Goal: Task Accomplishment & Management: Manage account settings

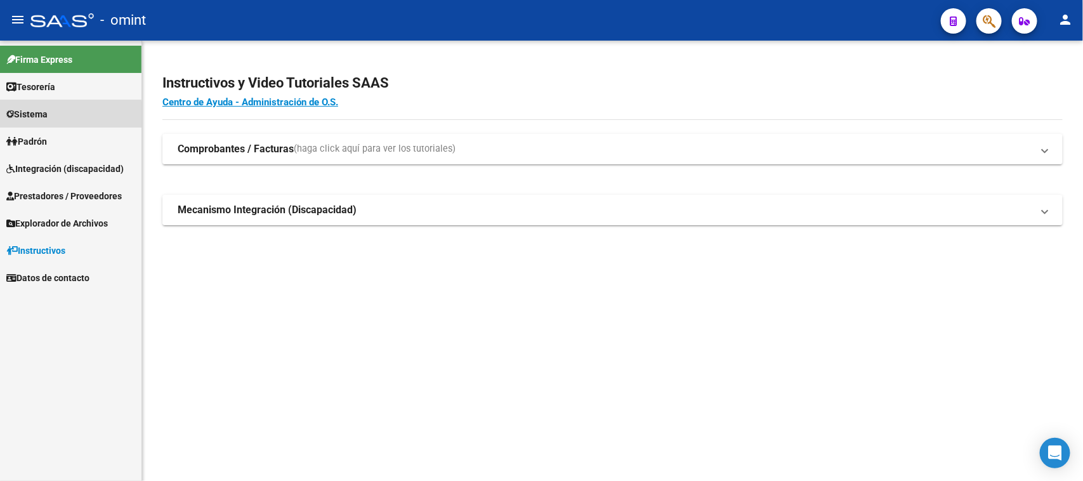
click at [55, 115] on link "Sistema" at bounding box center [70, 113] width 141 height 27
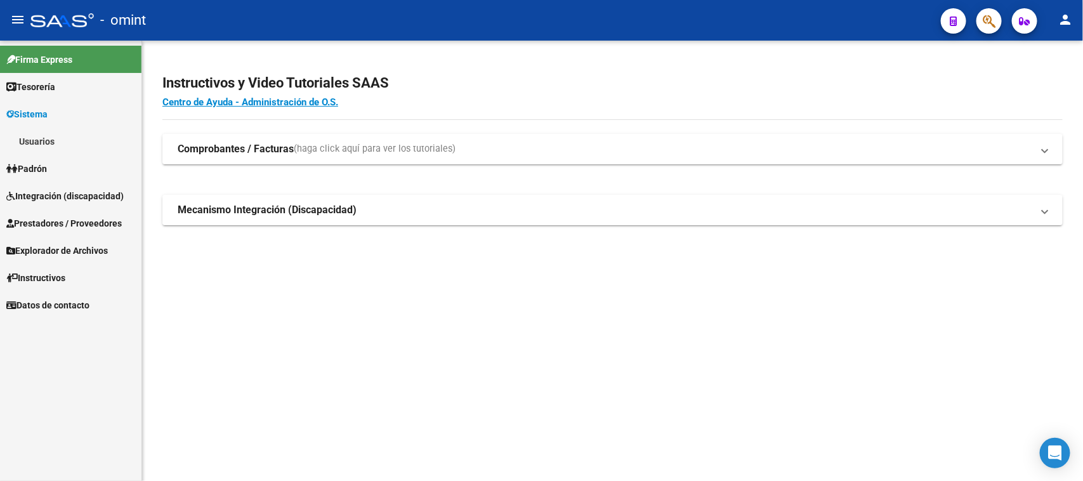
click at [55, 136] on link "Usuarios" at bounding box center [70, 141] width 141 height 27
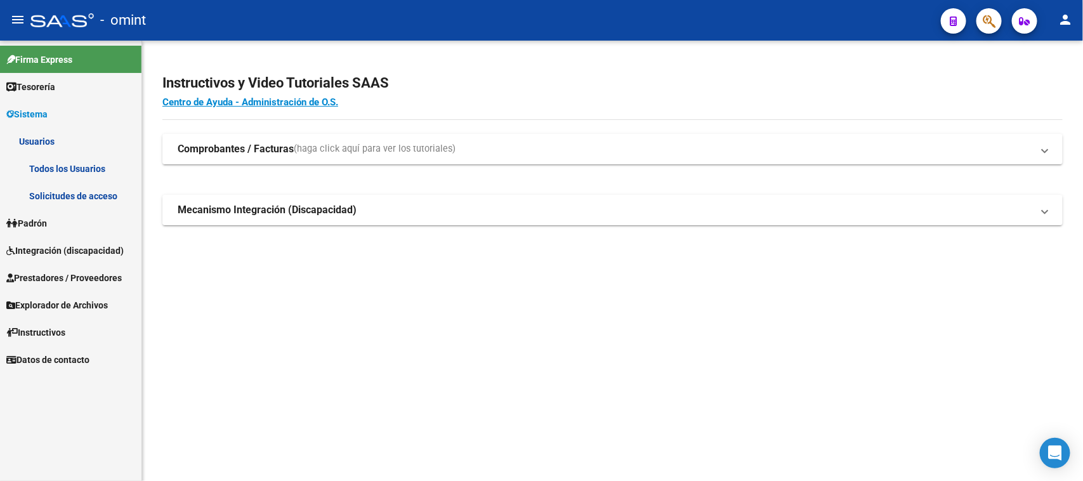
click at [49, 185] on link "Solicitudes de acceso" at bounding box center [70, 195] width 141 height 27
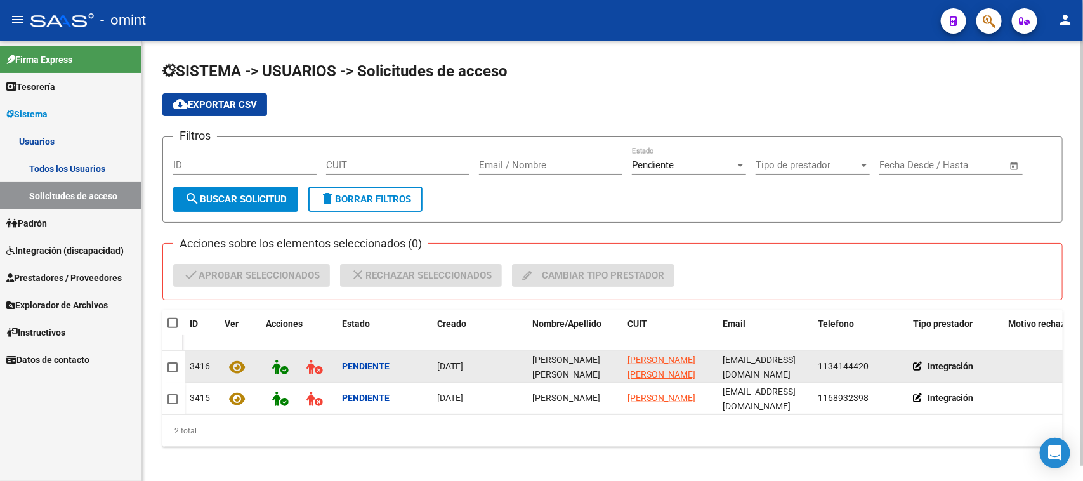
click at [575, 364] on span "[PERSON_NAME] [PERSON_NAME]" at bounding box center [566, 367] width 68 height 25
copy span "[PERSON_NAME] [PERSON_NAME]"
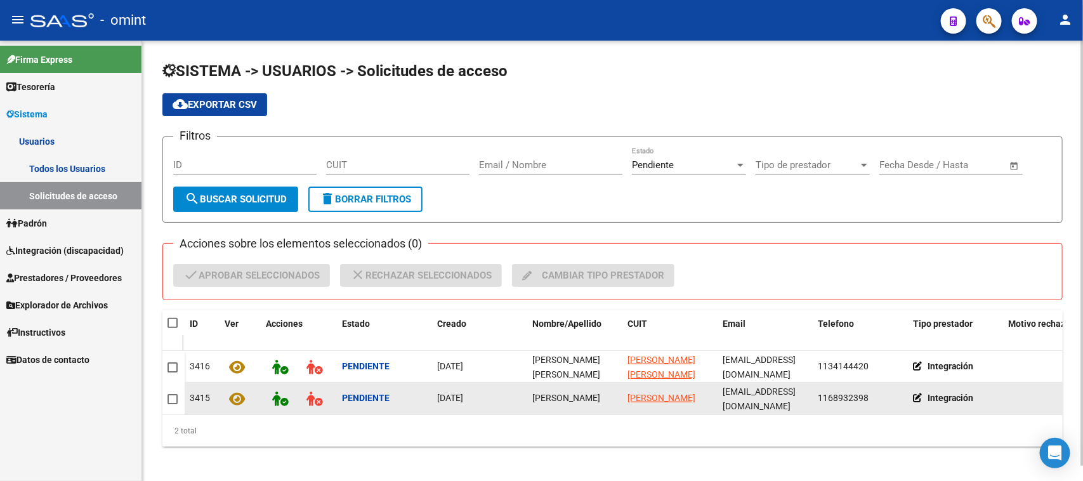
click at [549, 404] on div "[PERSON_NAME]" at bounding box center [574, 398] width 85 height 15
copy span "[PERSON_NAME]"
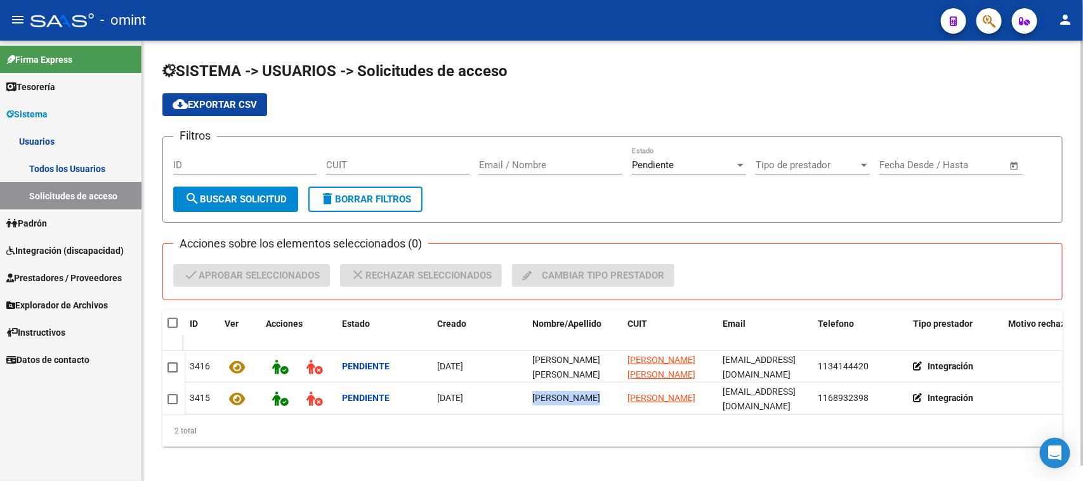
click at [170, 318] on span at bounding box center [173, 323] width 10 height 10
click at [172, 328] on input "checkbox" at bounding box center [172, 328] width 1 height 1
checkbox input "true"
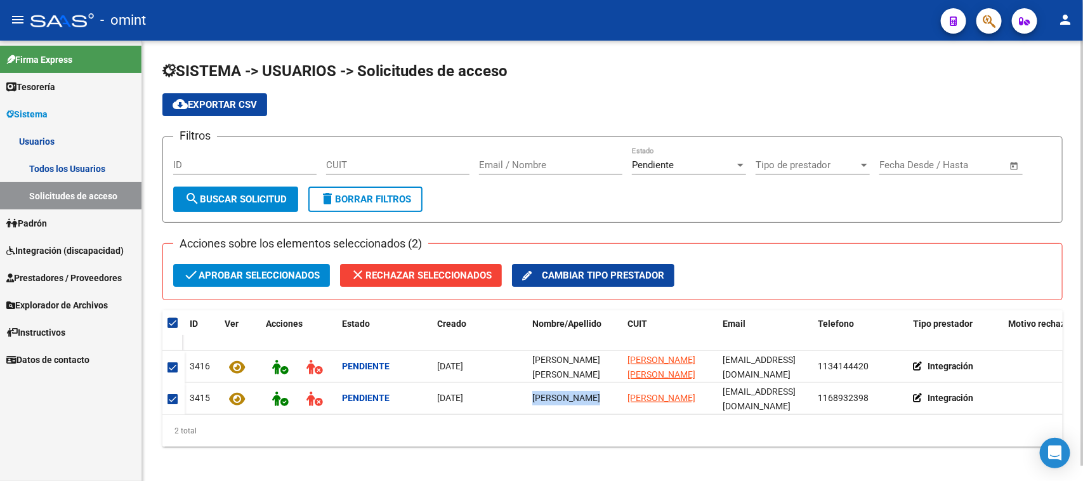
click at [239, 278] on span "check Aprobar seleccionados" at bounding box center [251, 275] width 136 height 23
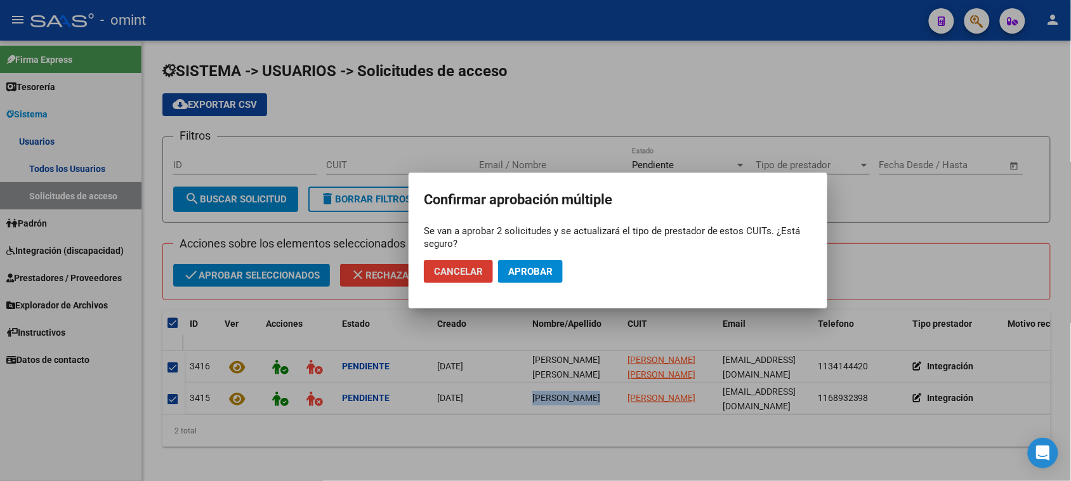
drag, startPoint x: 551, startPoint y: 273, endPoint x: 544, endPoint y: 273, distance: 7.0
click at [548, 273] on button "Aprobar" at bounding box center [530, 271] width 65 height 23
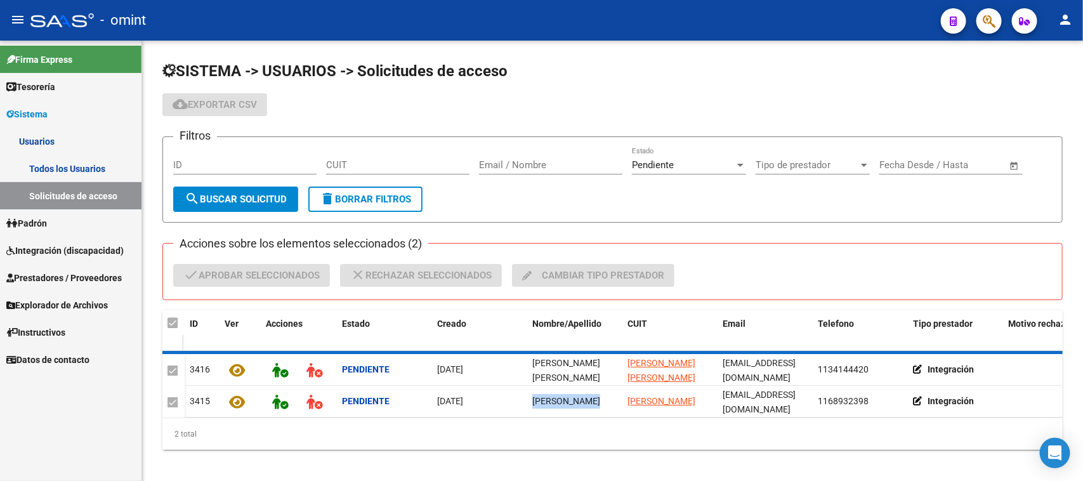
checkbox input "false"
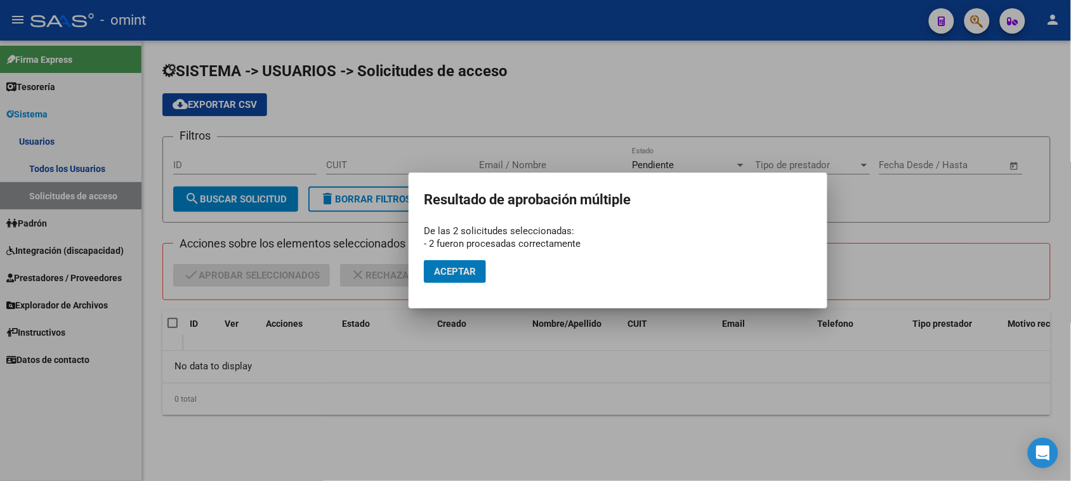
click at [470, 277] on span "Aceptar" at bounding box center [455, 271] width 42 height 11
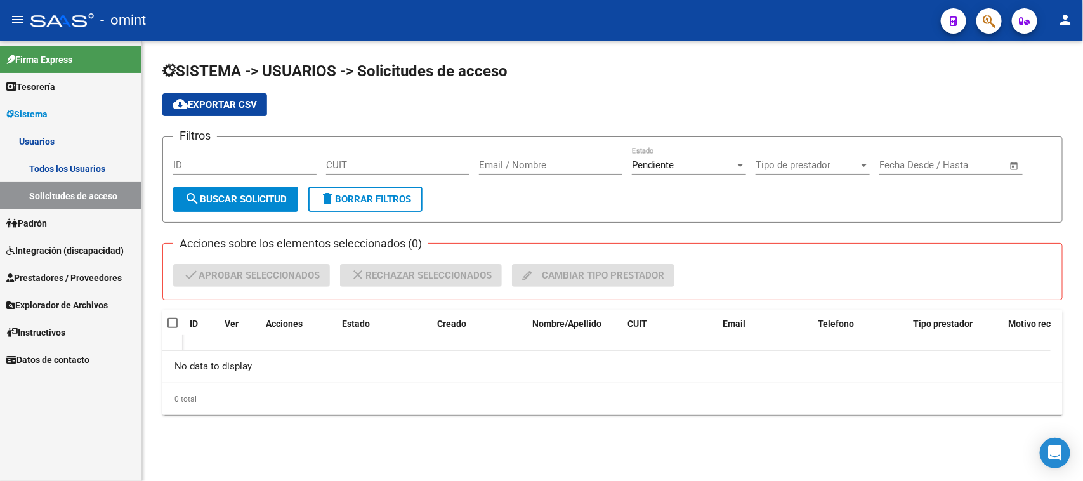
click at [51, 176] on link "Todos los Usuarios" at bounding box center [70, 168] width 141 height 27
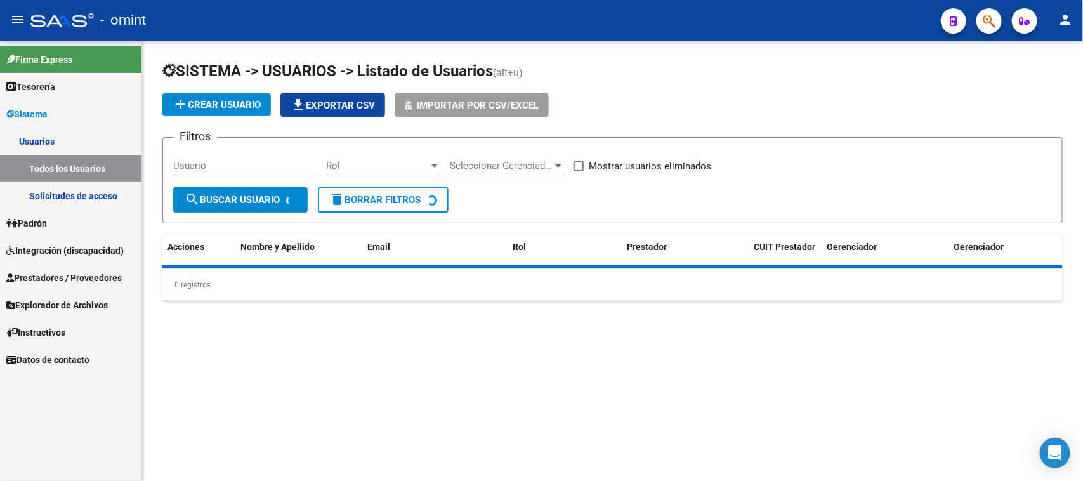
click at [197, 172] on div "Usuario" at bounding box center [244, 161] width 143 height 27
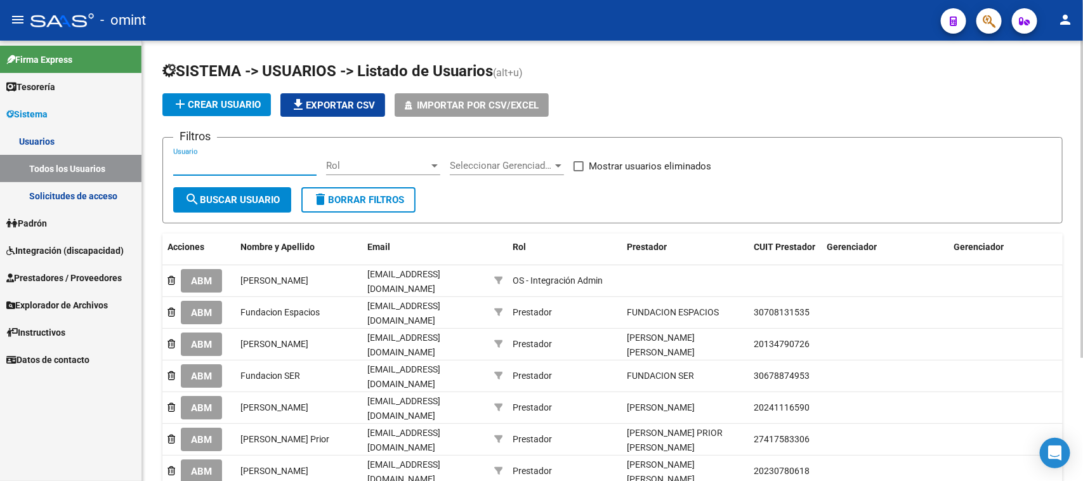
paste input "[PERSON_NAME]"
type input "[PERSON_NAME]"
click at [223, 204] on button "search Buscar Usuario" at bounding box center [232, 199] width 118 height 25
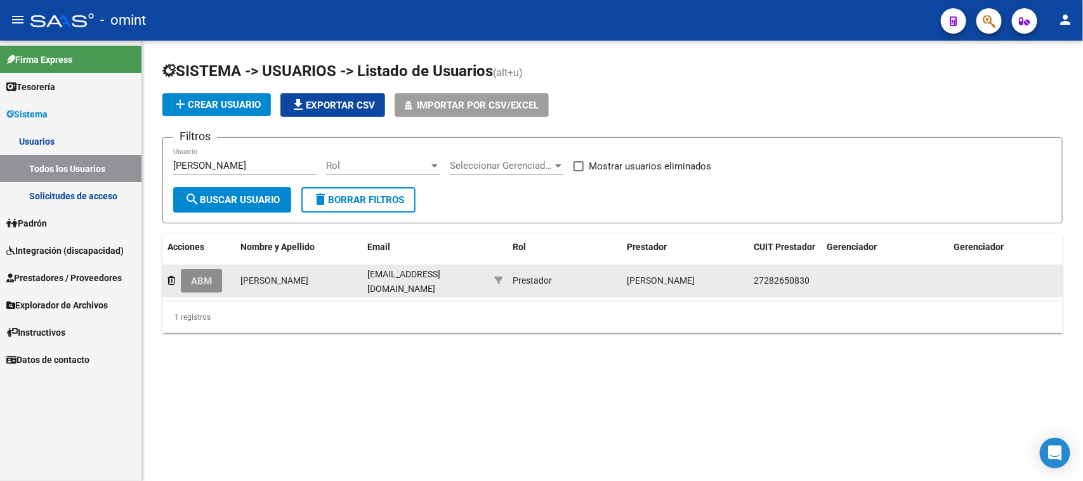
click at [202, 280] on span "ABM" at bounding box center [201, 280] width 21 height 11
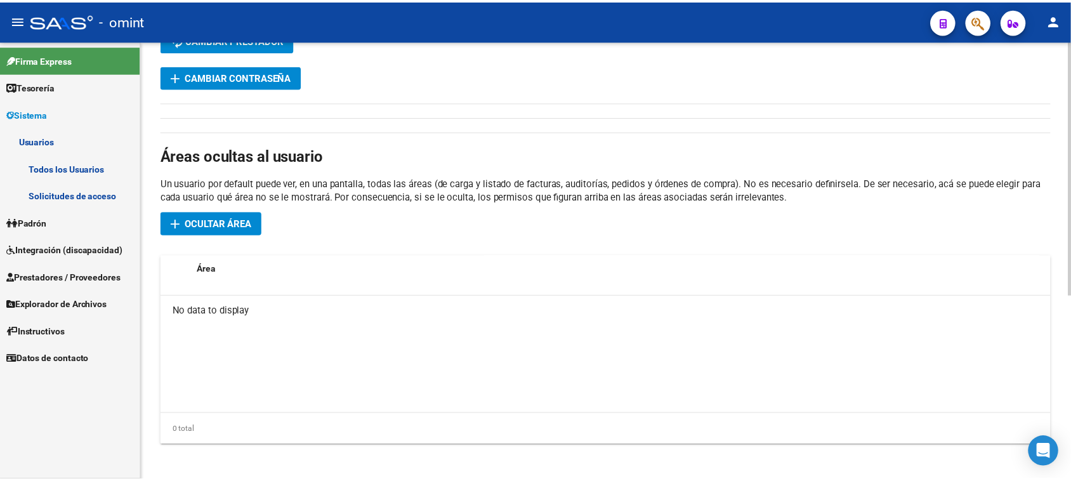
scroll to position [238, 0]
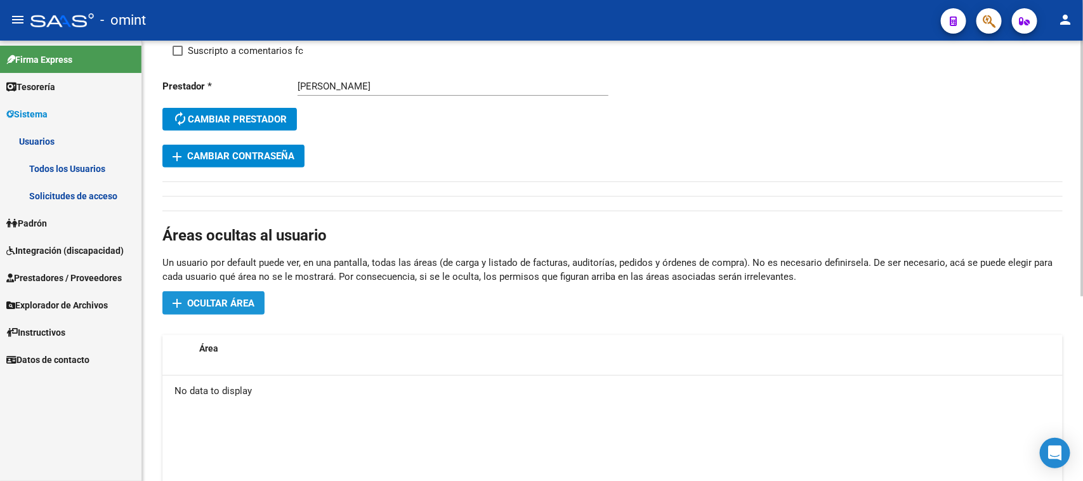
click at [233, 306] on span "Ocultar área" at bounding box center [220, 303] width 67 height 11
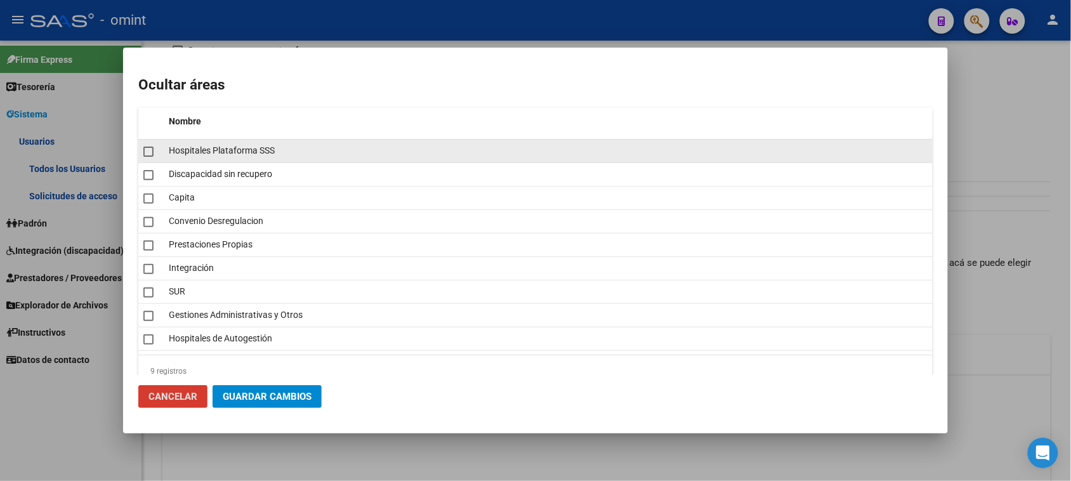
click at [199, 147] on span "Hospitales Plataforma SSS" at bounding box center [222, 150] width 106 height 10
checkbox input "true"
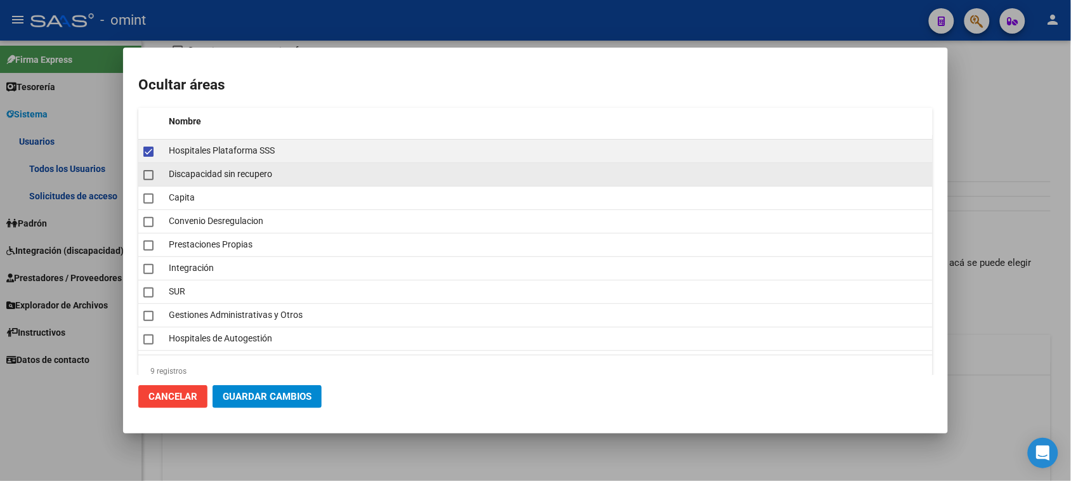
click at [199, 171] on span "Discapacidad sin recupero" at bounding box center [220, 174] width 103 height 10
checkbox input "true"
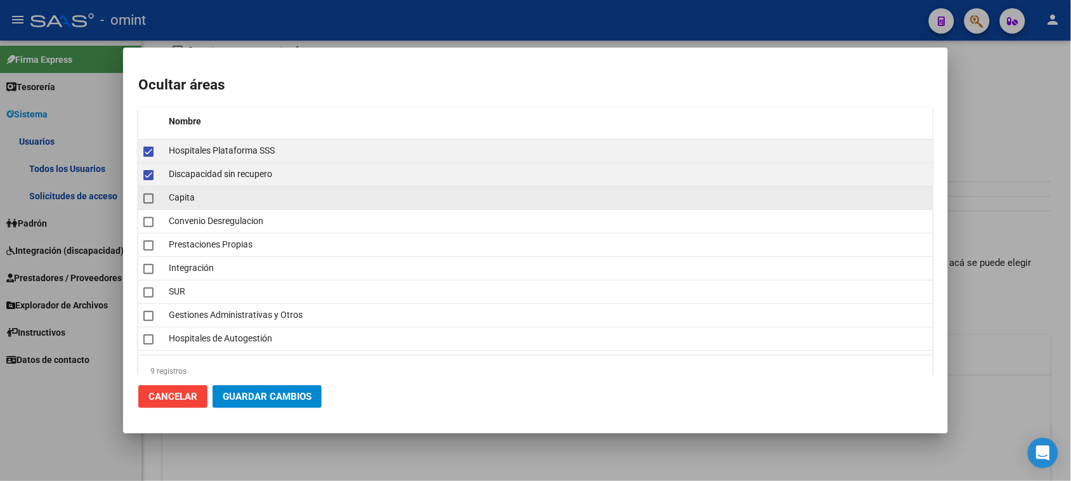
click at [169, 198] on span "Capita" at bounding box center [182, 197] width 26 height 10
checkbox input "true"
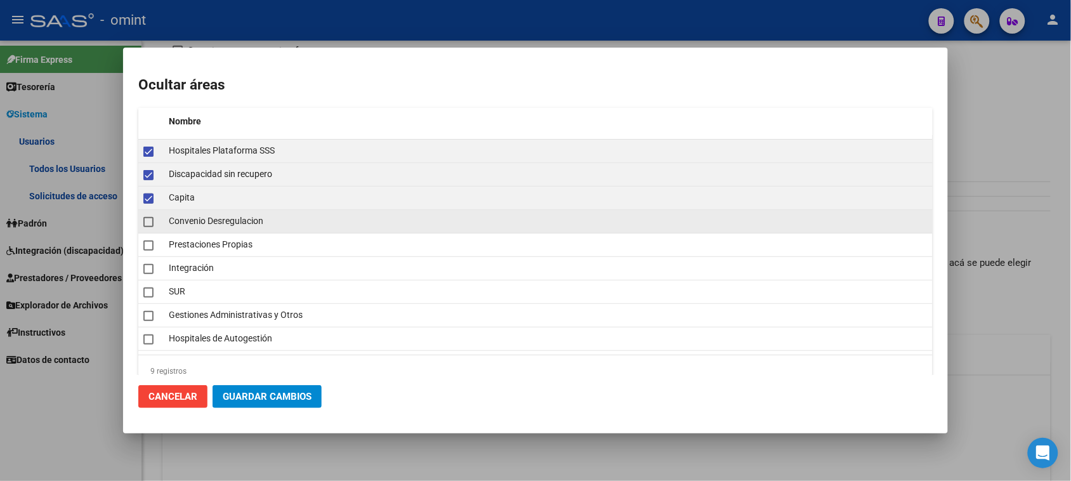
click at [195, 220] on span "Convenio Desregulacion" at bounding box center [216, 221] width 95 height 10
checkbox input "true"
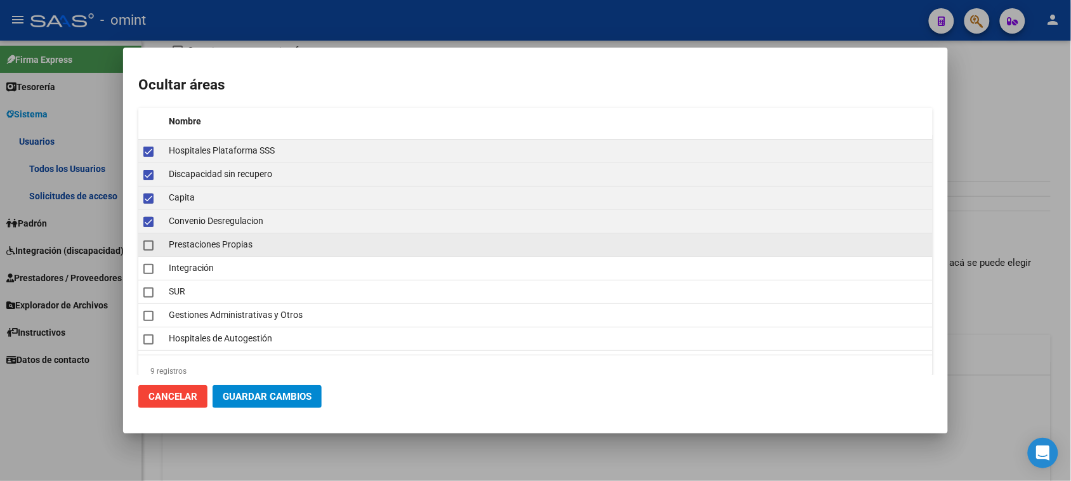
click at [191, 247] on span "Prestaciones Propias" at bounding box center [211, 244] width 84 height 10
checkbox input "true"
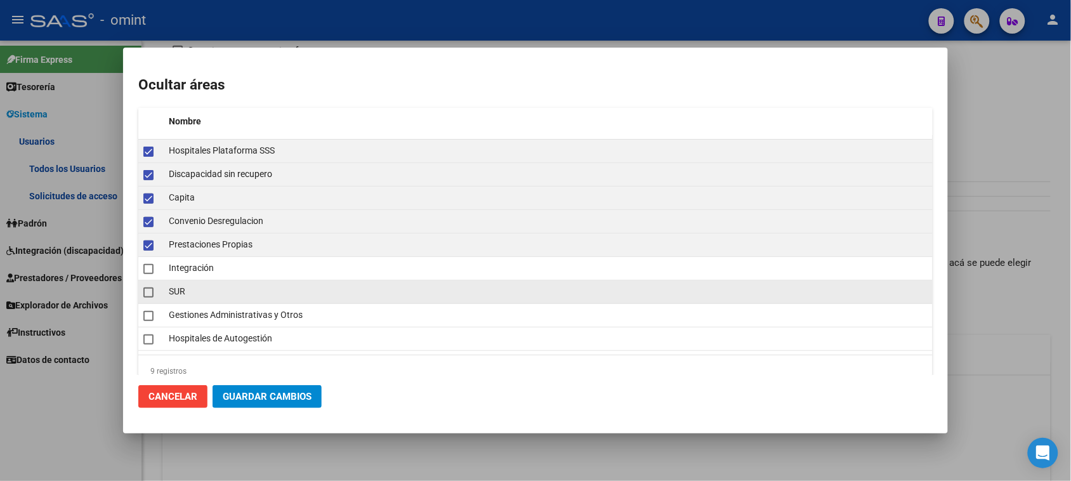
click at [178, 301] on datatable-body-cell "SUR" at bounding box center [548, 291] width 769 height 23
checkbox input "true"
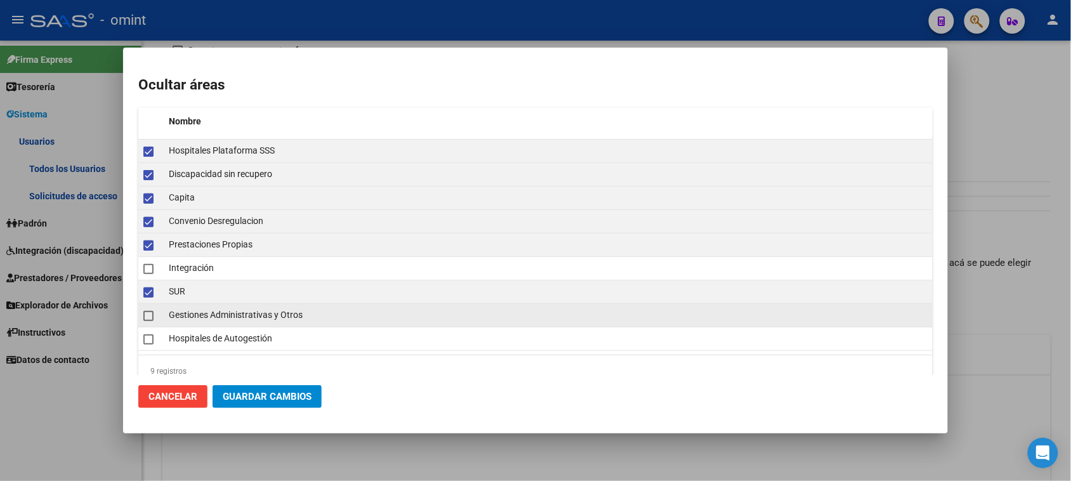
click at [187, 322] on div "Gestiones Administrativas y Otros" at bounding box center [548, 315] width 759 height 15
checkbox input "true"
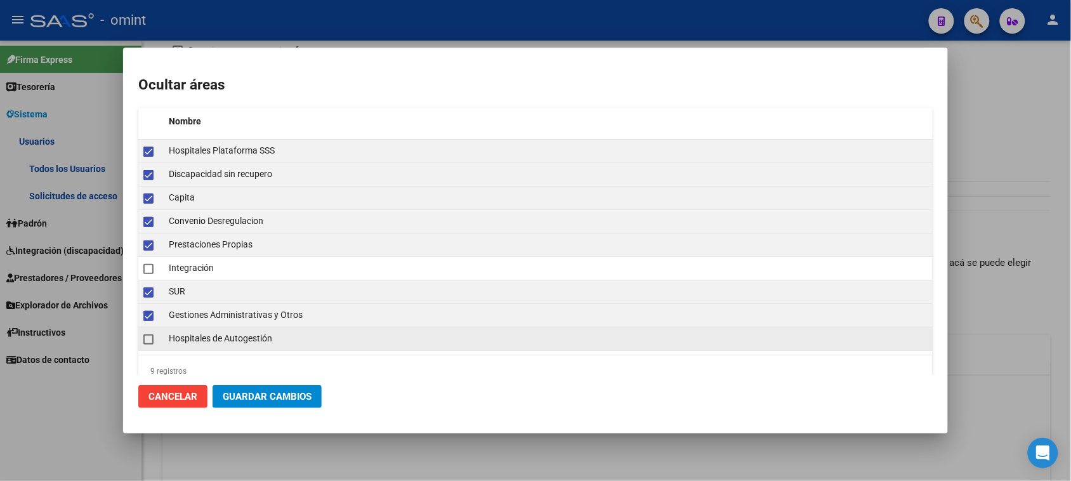
click at [181, 336] on span "Hospitales de Autogestión" at bounding box center [220, 338] width 103 height 10
checkbox input "true"
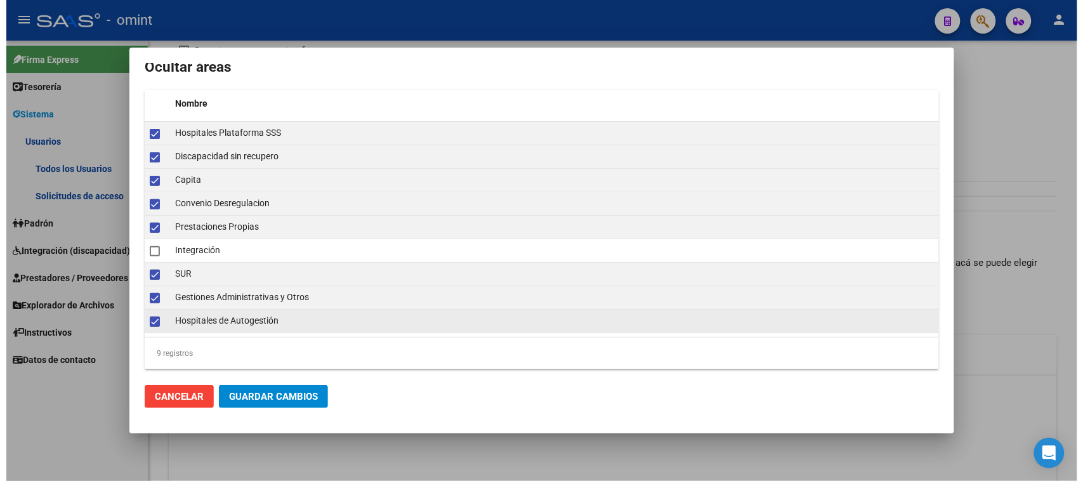
scroll to position [23, 0]
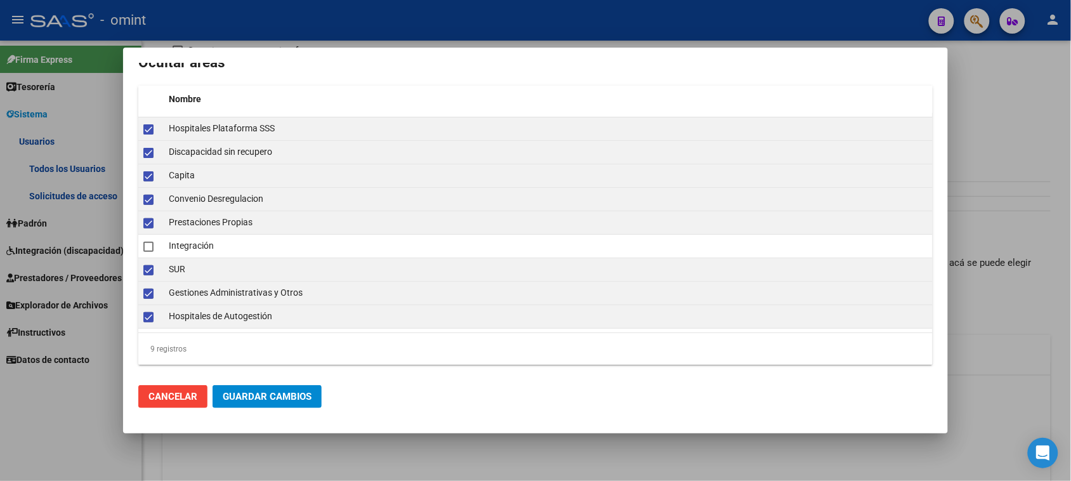
click at [273, 391] on span "Guardar Cambios" at bounding box center [267, 396] width 89 height 11
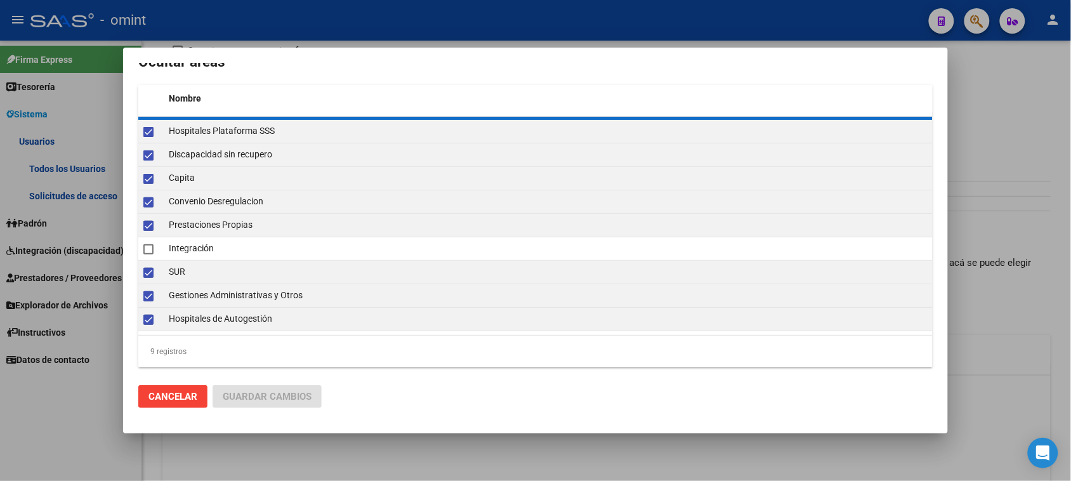
checkbox input "false"
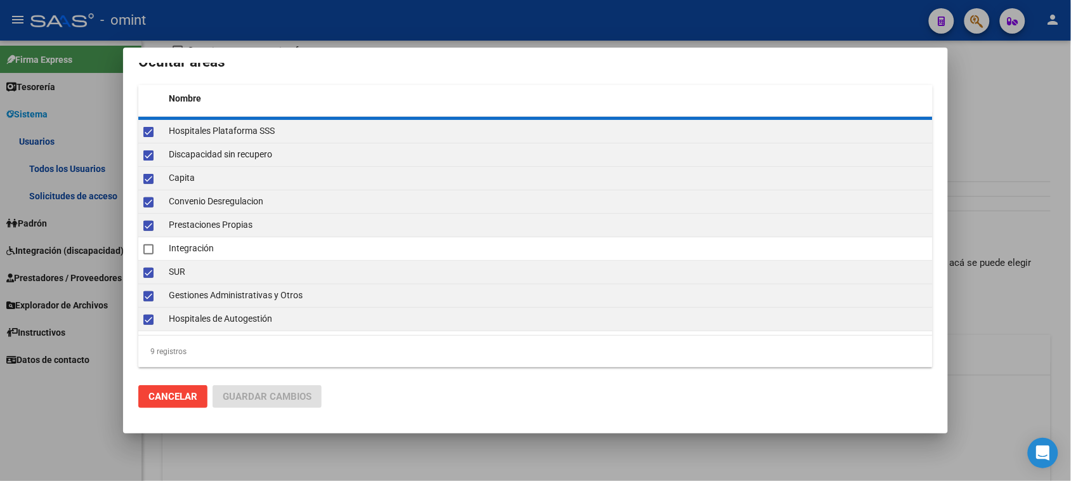
checkbox input "false"
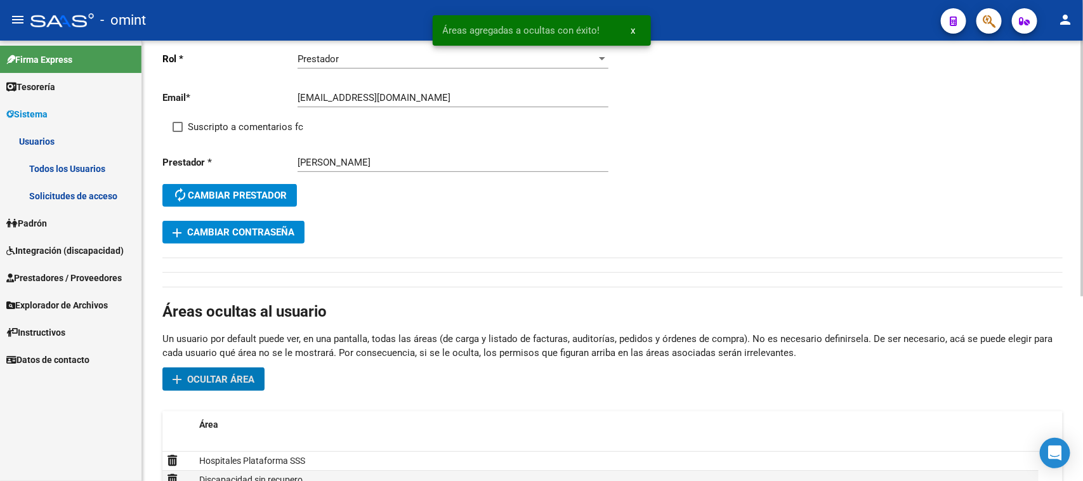
scroll to position [79, 0]
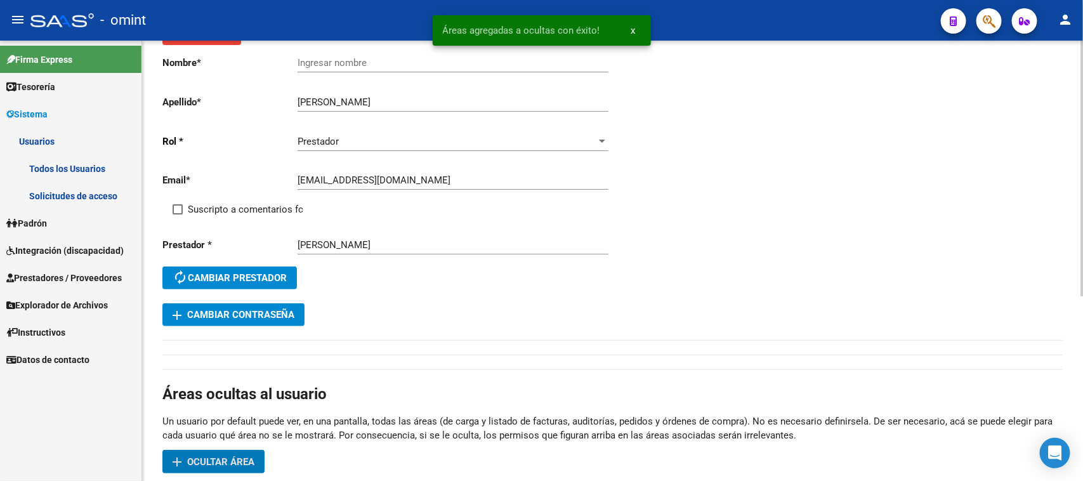
click at [258, 209] on span "Suscripto a comentarios fc" at bounding box center [245, 209] width 115 height 15
click at [178, 214] on input "Suscripto a comentarios fc" at bounding box center [177, 214] width 1 height 1
checkbox input "true"
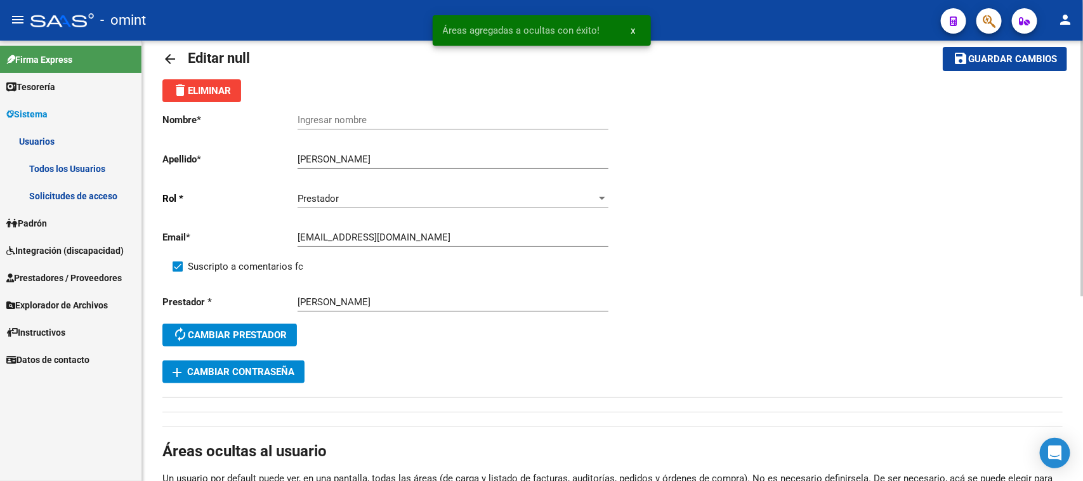
scroll to position [0, 0]
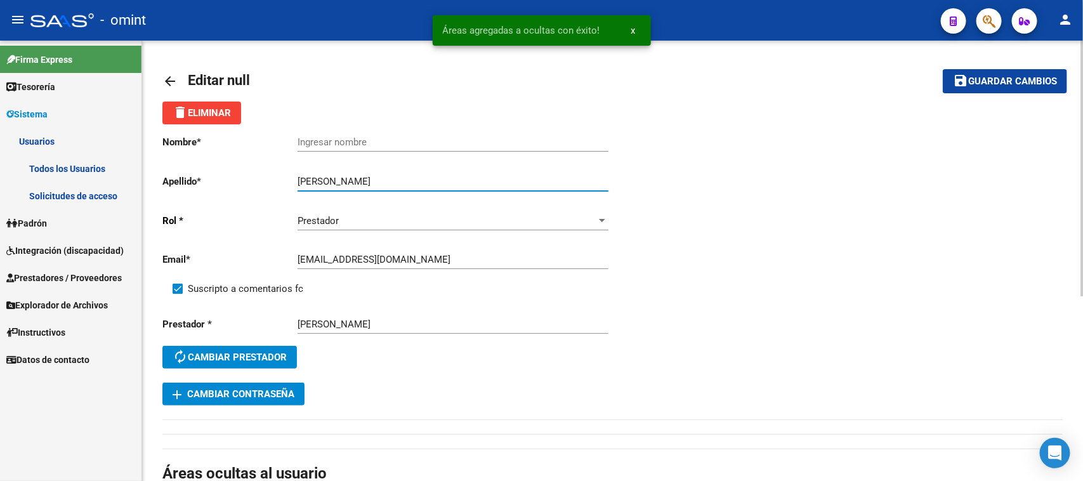
click at [346, 176] on input "[PERSON_NAME]" at bounding box center [453, 181] width 311 height 11
type input "[PERSON_NAME]"
click at [347, 135] on div "Ingresar nombre" at bounding box center [453, 137] width 311 height 27
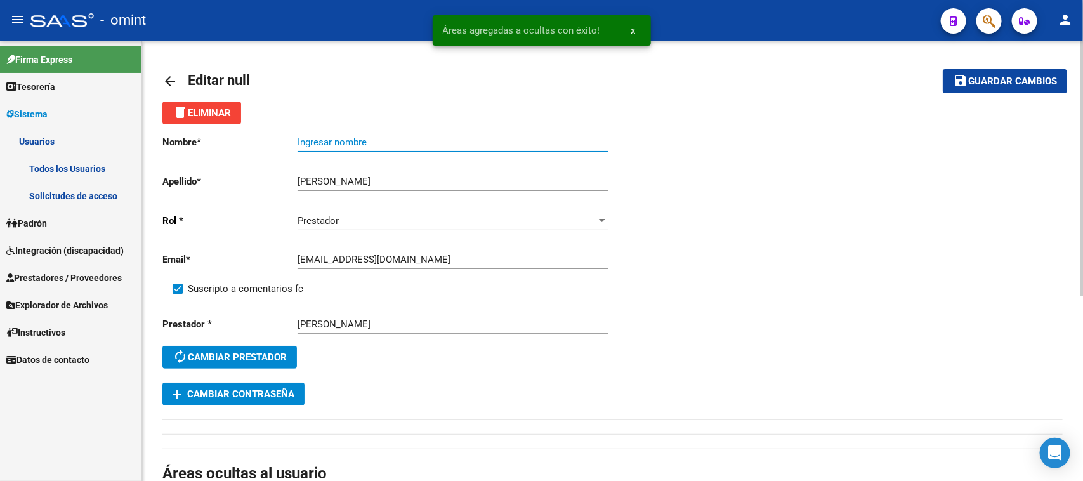
paste input "[PERSON_NAME]"
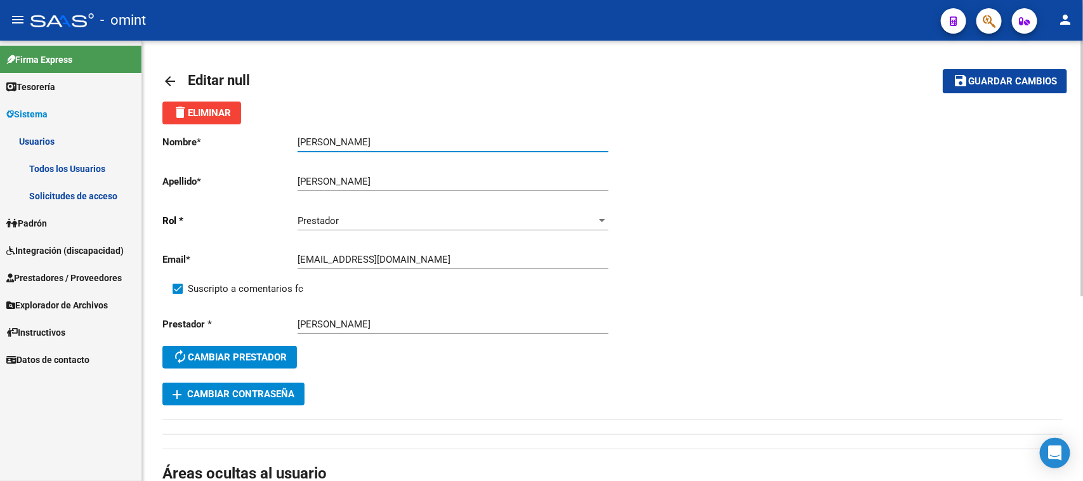
type input "[PERSON_NAME]"
click at [1022, 83] on span "Guardar cambios" at bounding box center [1012, 81] width 89 height 11
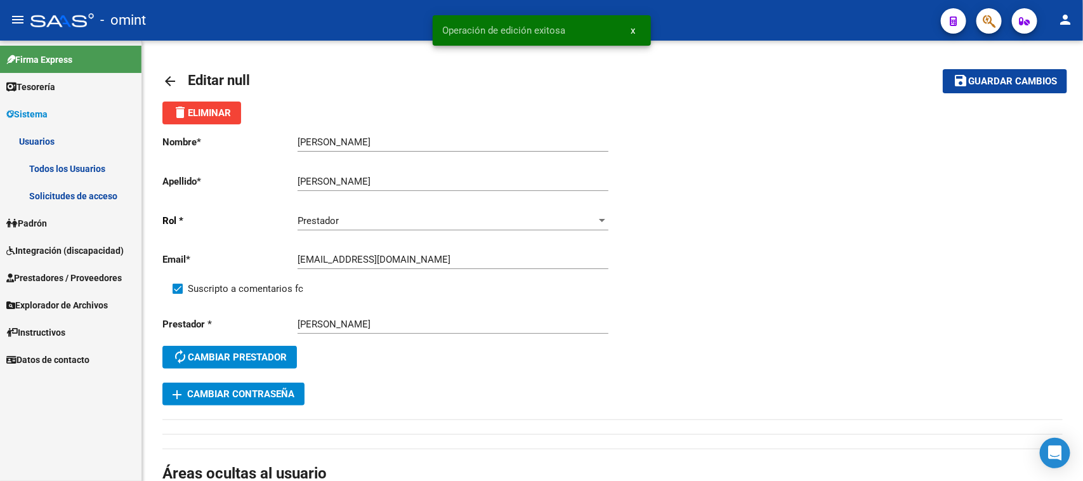
click at [77, 167] on link "Todos los Usuarios" at bounding box center [70, 168] width 141 height 27
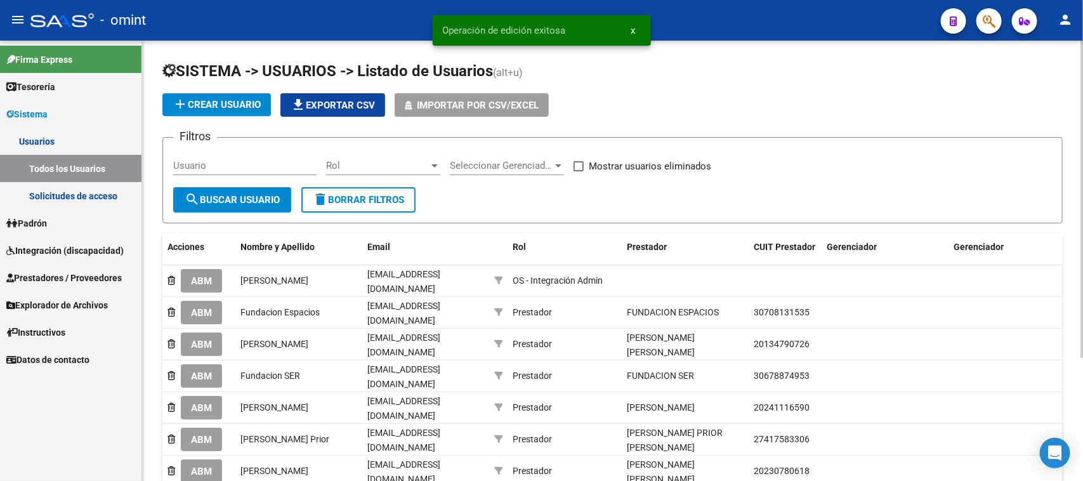
click at [229, 161] on input "Usuario" at bounding box center [244, 165] width 143 height 11
paste input "[PERSON_NAME] [PERSON_NAME]"
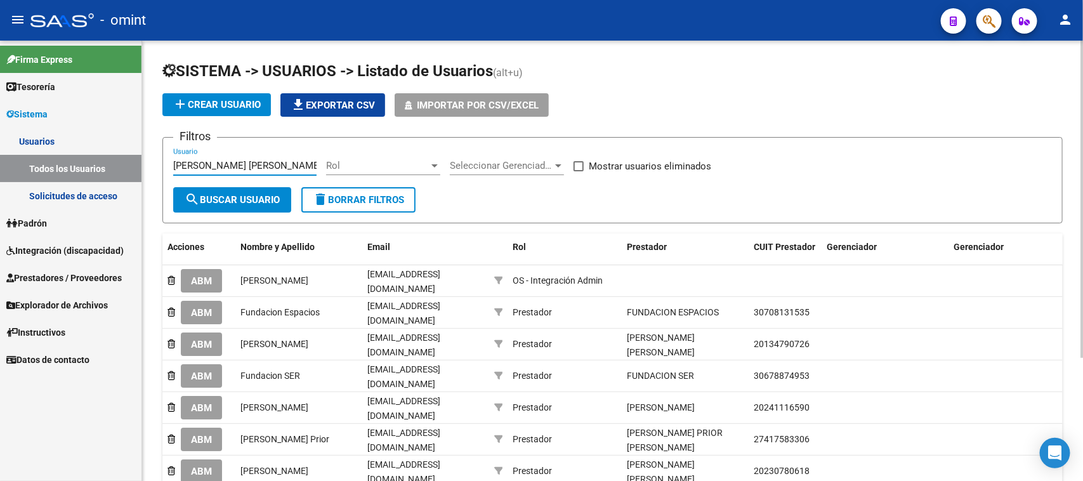
type input "[PERSON_NAME] [PERSON_NAME]"
click at [223, 194] on span "search Buscar Usuario" at bounding box center [232, 199] width 95 height 11
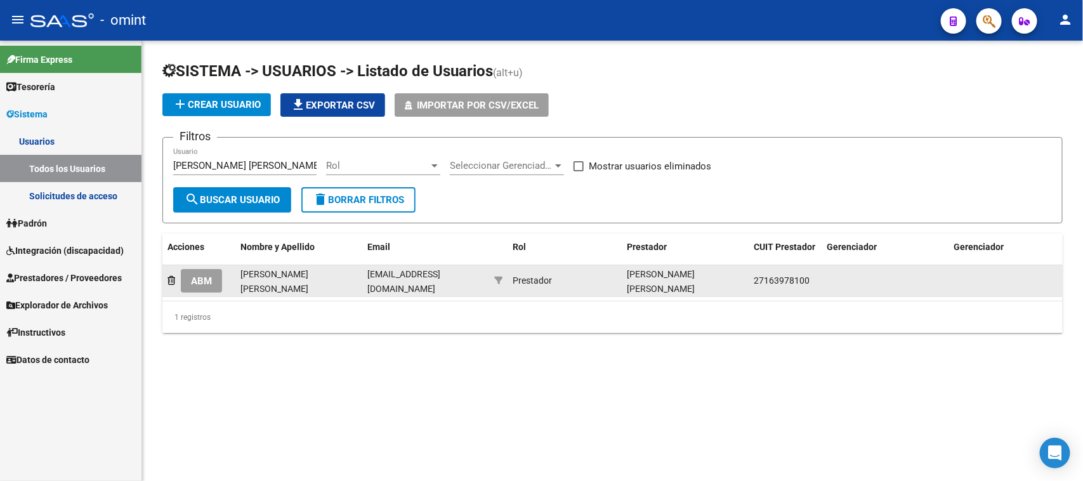
click at [216, 286] on button "ABM" at bounding box center [201, 280] width 41 height 23
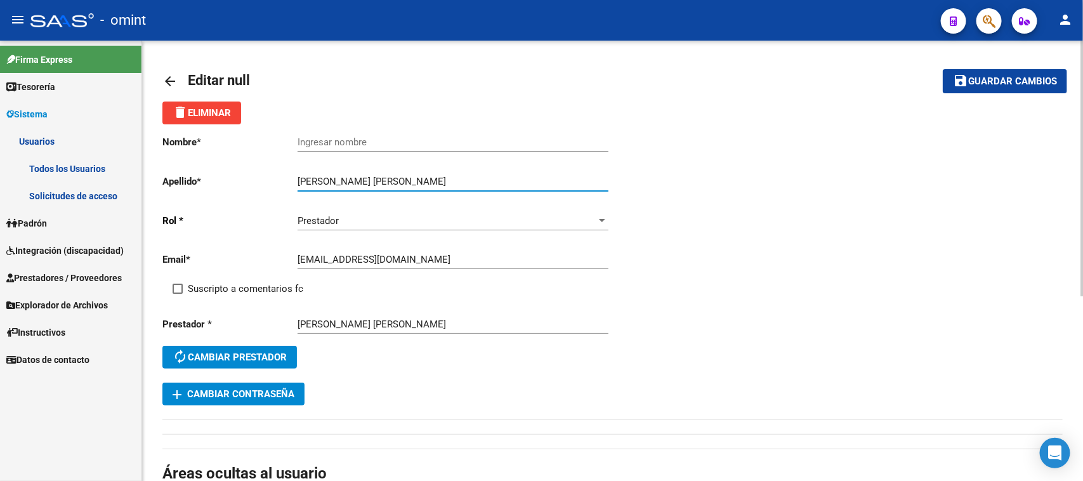
drag, startPoint x: 338, startPoint y: 183, endPoint x: 411, endPoint y: 185, distance: 72.4
click at [417, 183] on input "[PERSON_NAME] [PERSON_NAME]" at bounding box center [453, 181] width 311 height 11
type input "[PERSON_NAME]"
click at [379, 143] on input "Ingresar nombre" at bounding box center [453, 141] width 311 height 11
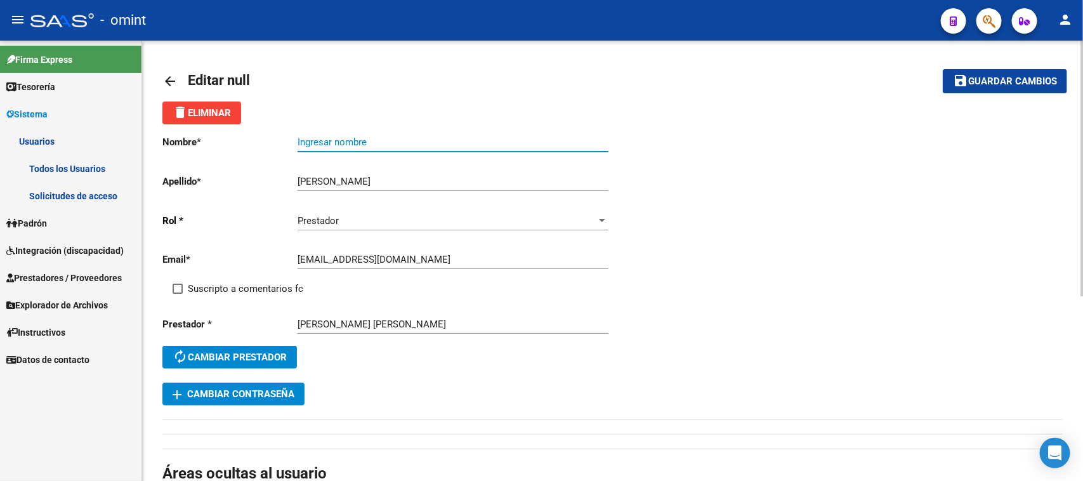
paste input "[PERSON_NAME]"
type input "[PERSON_NAME]"
click at [235, 291] on span "Suscripto a comentarios fc" at bounding box center [245, 288] width 115 height 15
click at [178, 294] on input "Suscripto a comentarios fc" at bounding box center [177, 294] width 1 height 1
checkbox input "true"
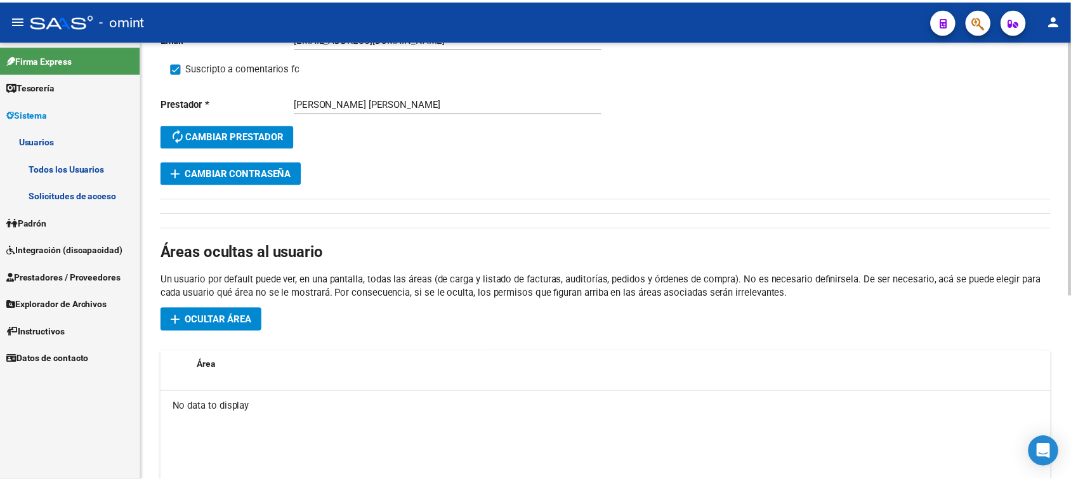
scroll to position [238, 0]
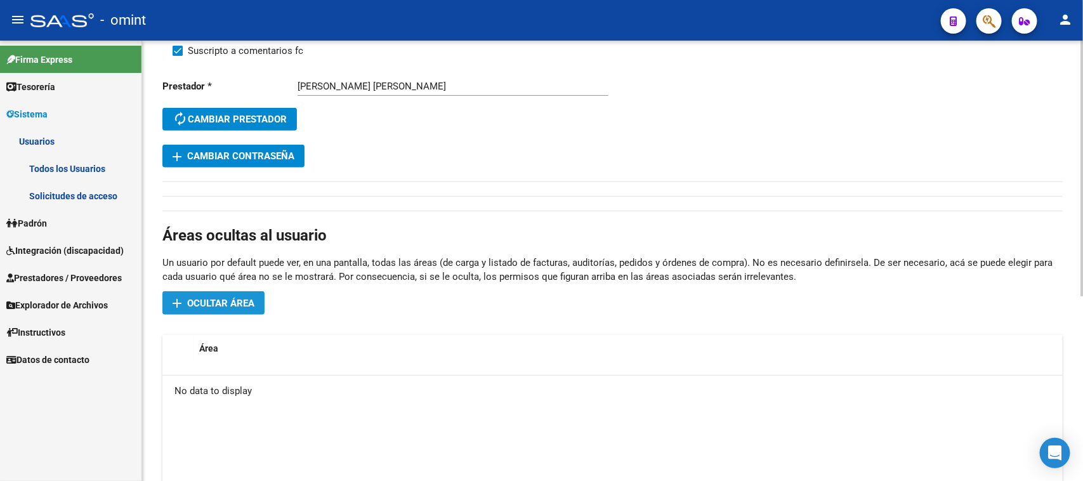
click at [236, 300] on span "Ocultar área" at bounding box center [220, 303] width 67 height 11
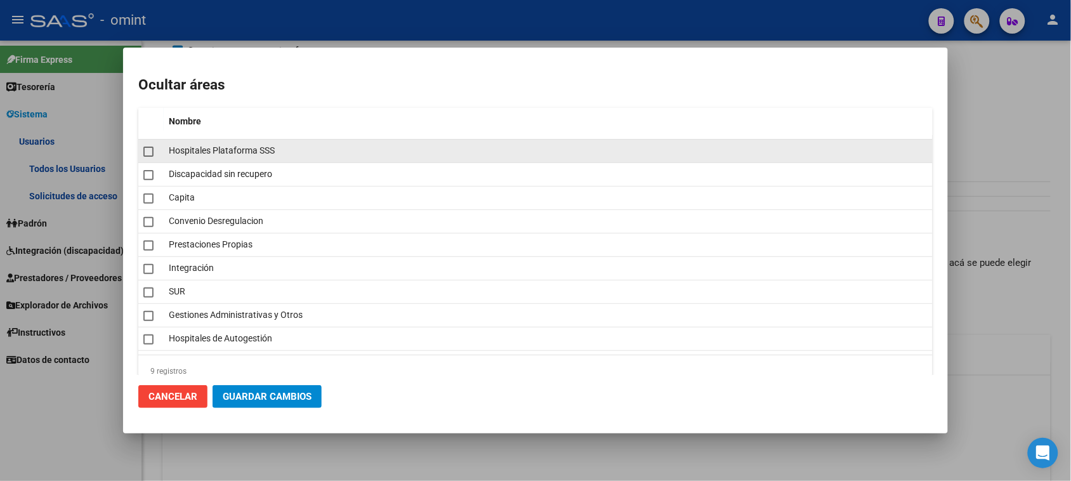
click at [263, 151] on span "Hospitales Plataforma SSS" at bounding box center [222, 150] width 106 height 10
checkbox input "true"
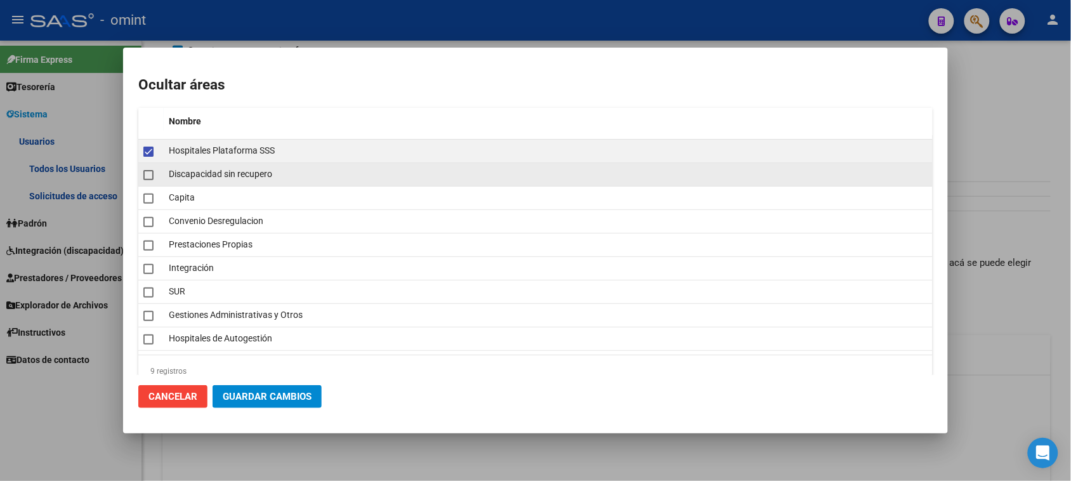
click at [249, 184] on datatable-body-cell "Discapacidad sin recupero" at bounding box center [548, 174] width 769 height 23
checkbox input "true"
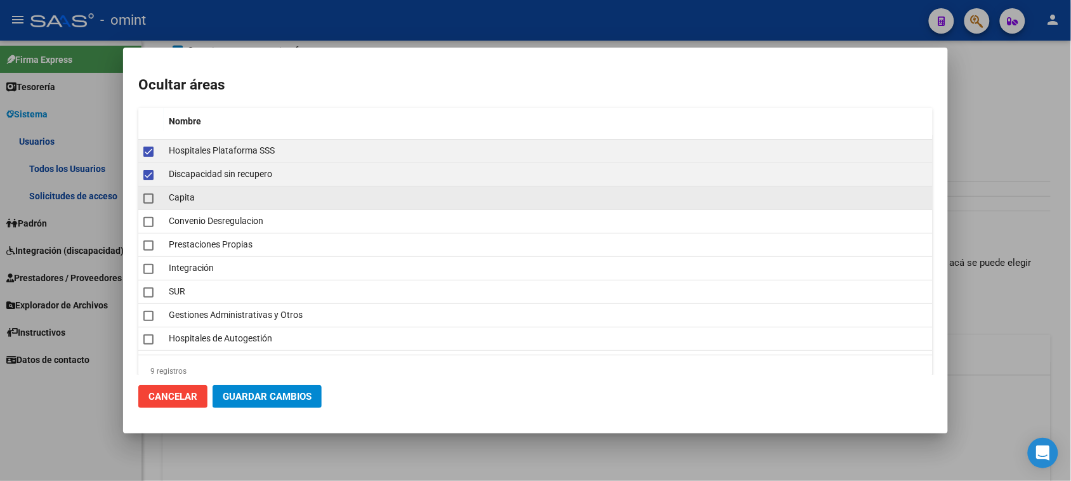
click at [191, 201] on span "Capita" at bounding box center [182, 197] width 26 height 10
checkbox input "true"
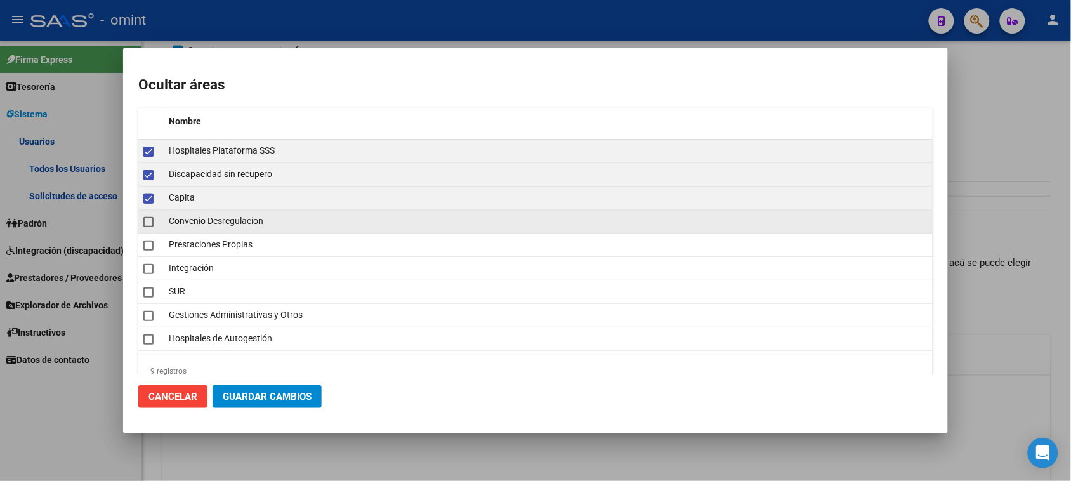
click at [197, 219] on span "Convenio Desregulacion" at bounding box center [216, 221] width 95 height 10
checkbox input "true"
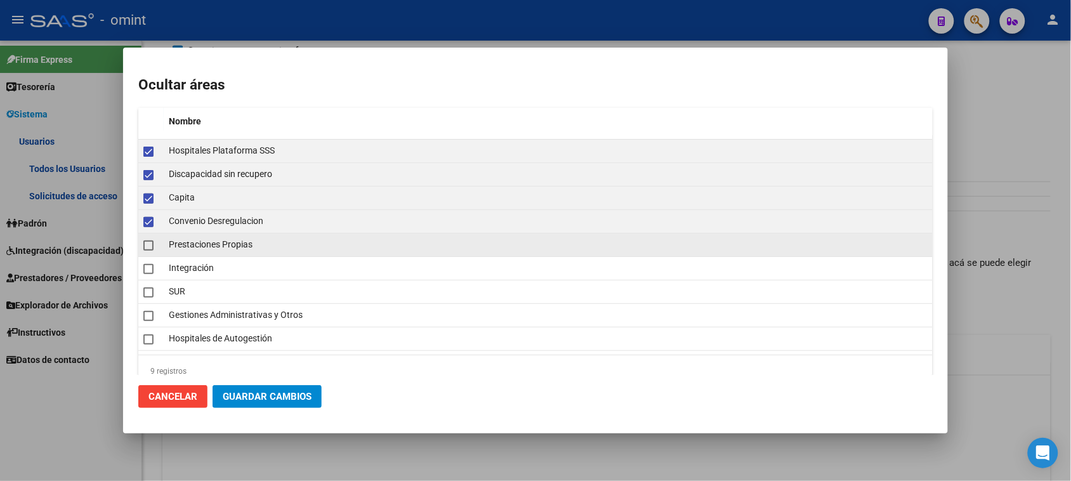
click at [189, 245] on span "Prestaciones Propias" at bounding box center [211, 244] width 84 height 10
checkbox input "true"
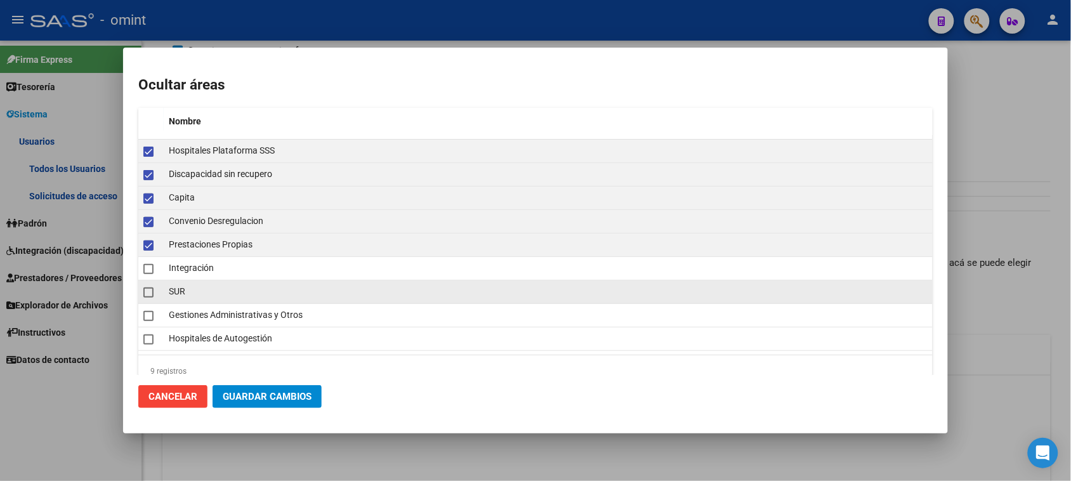
click at [180, 282] on datatable-body-cell "SUR" at bounding box center [548, 291] width 769 height 23
checkbox input "true"
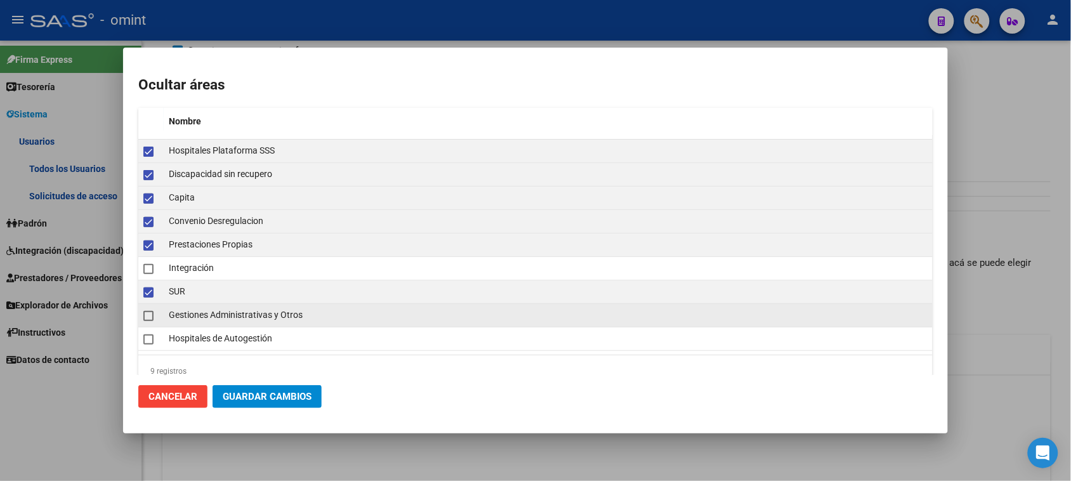
click at [188, 308] on datatable-body-cell "Gestiones Administrativas y Otros" at bounding box center [548, 315] width 769 height 23
checkbox input "true"
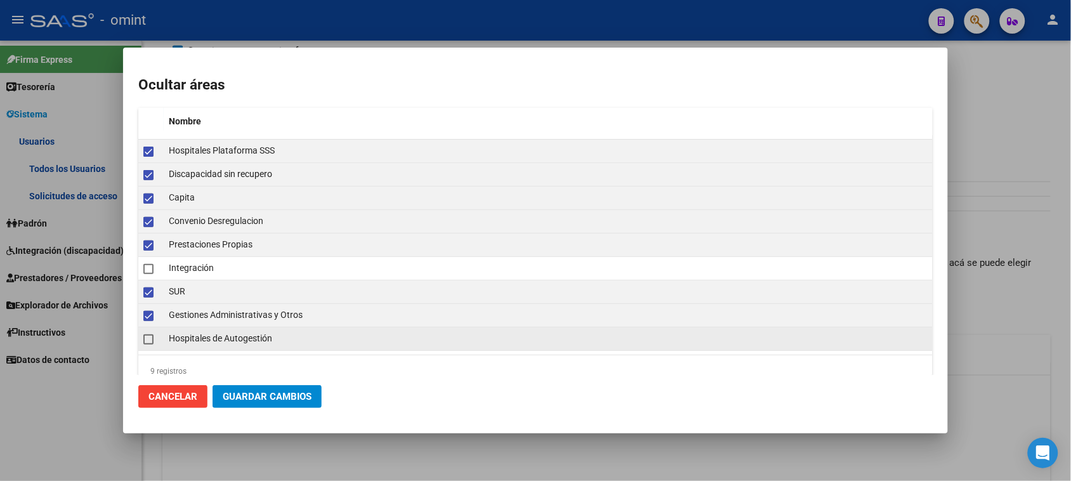
click at [189, 331] on datatable-body-cell "Hospitales de Autogestión" at bounding box center [548, 338] width 769 height 23
checkbox input "true"
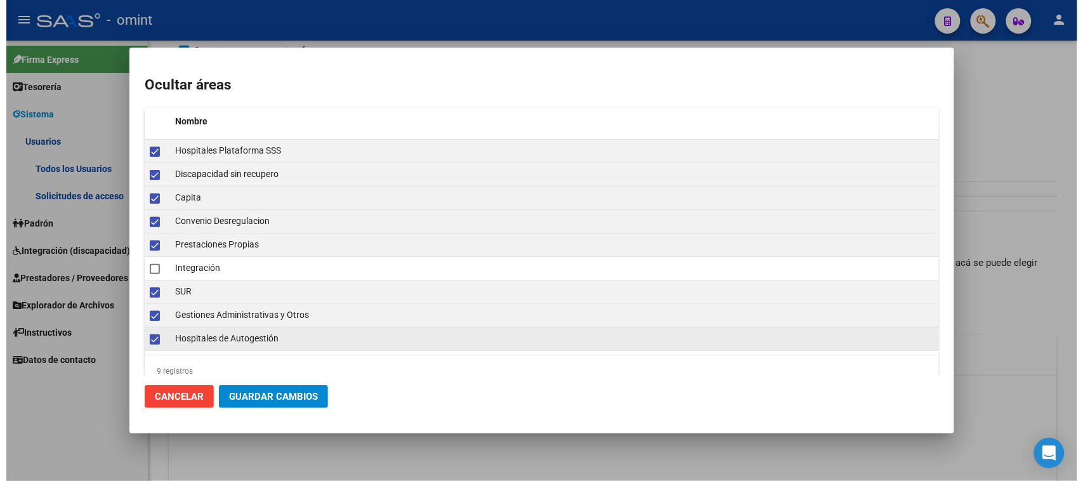
scroll to position [23, 0]
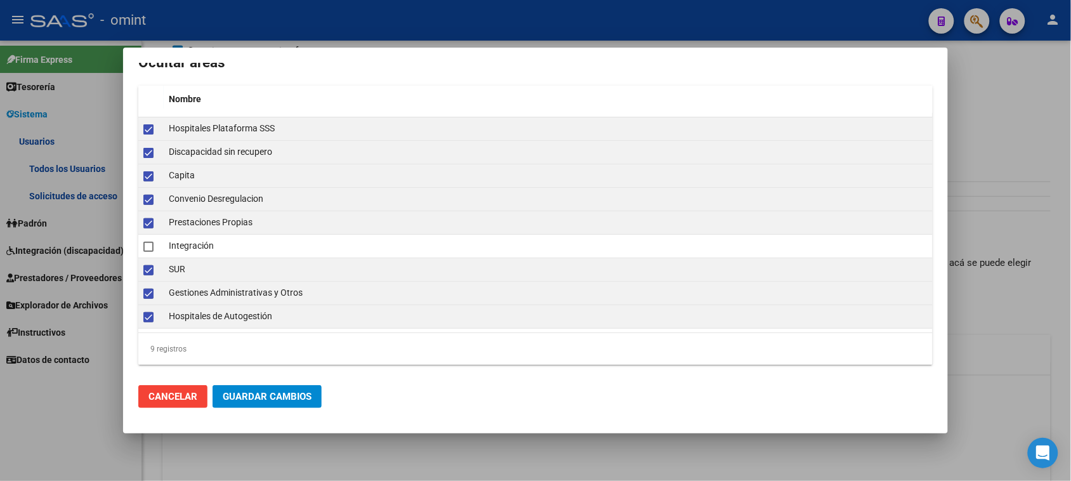
click at [241, 393] on span "Guardar Cambios" at bounding box center [267, 396] width 89 height 11
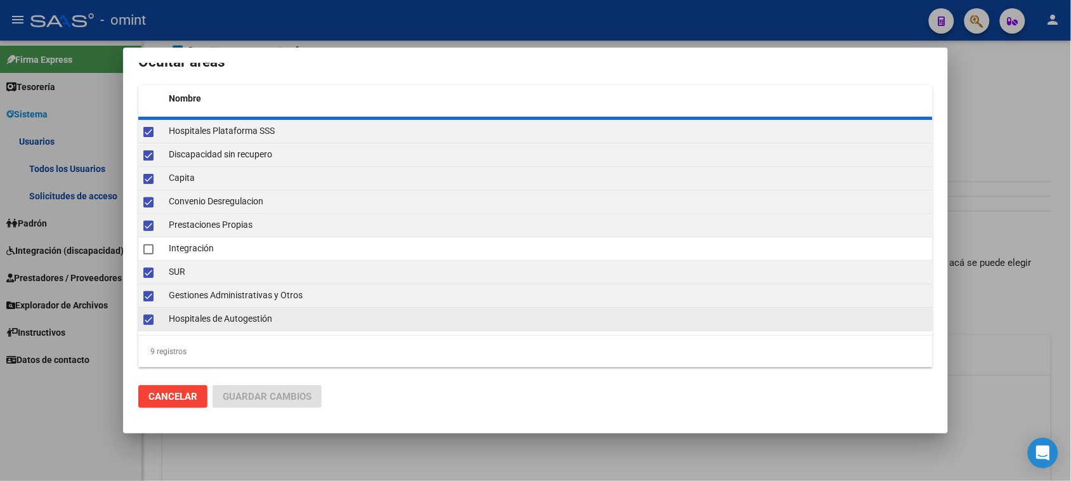
checkbox input "false"
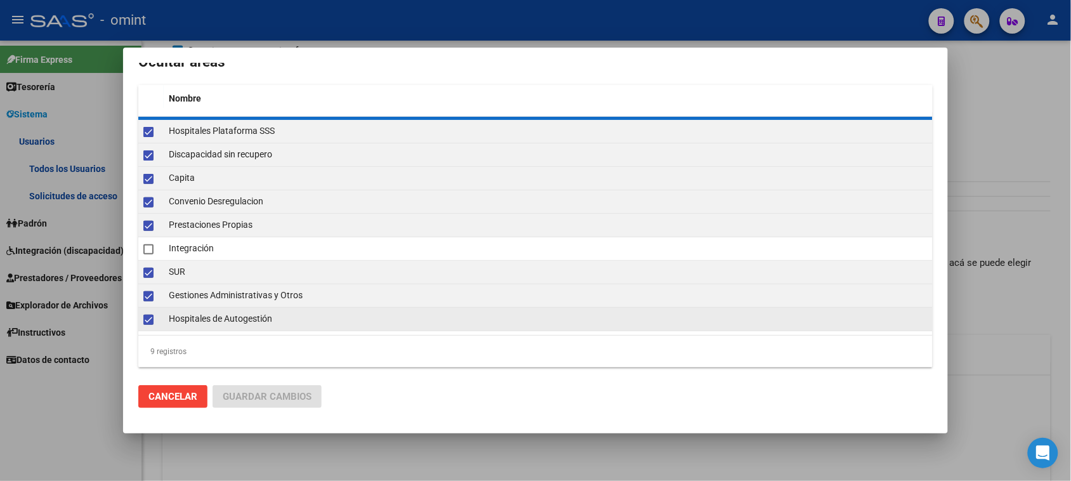
checkbox input "false"
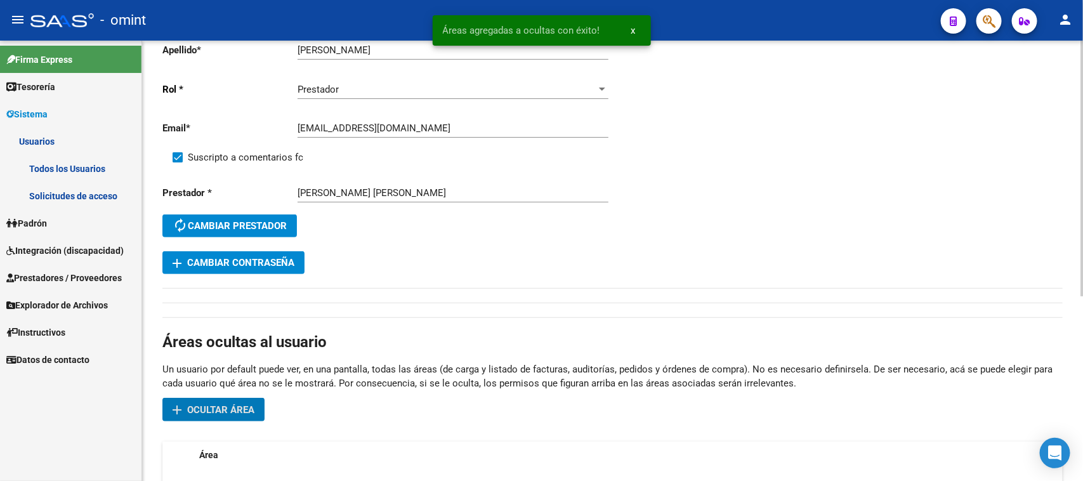
scroll to position [0, 0]
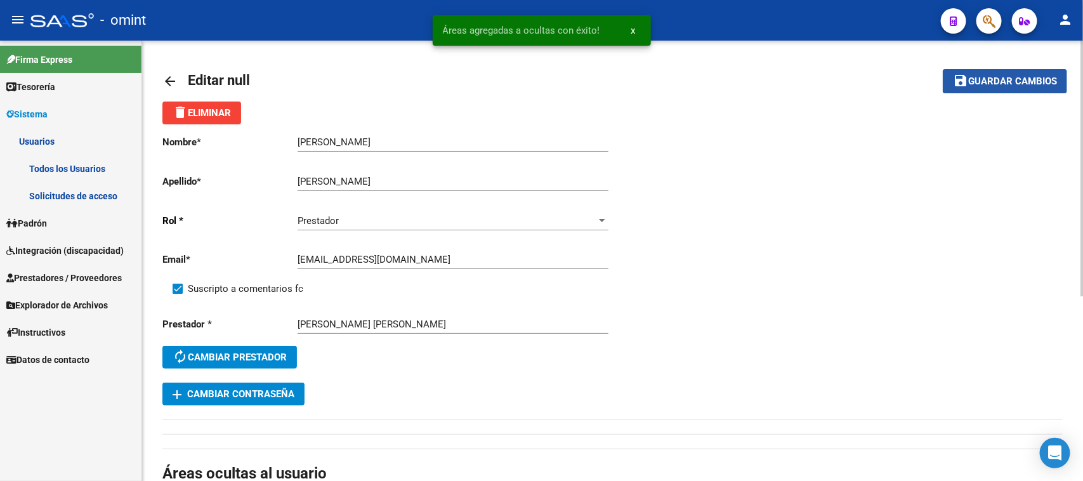
click at [961, 75] on mat-icon "save" at bounding box center [960, 80] width 15 height 15
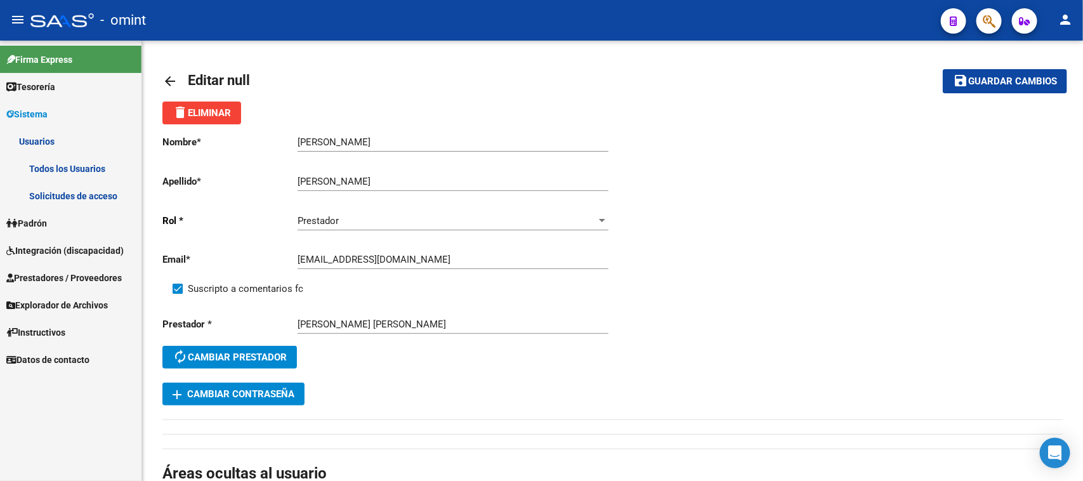
click at [81, 198] on link "Solicitudes de acceso" at bounding box center [70, 195] width 141 height 27
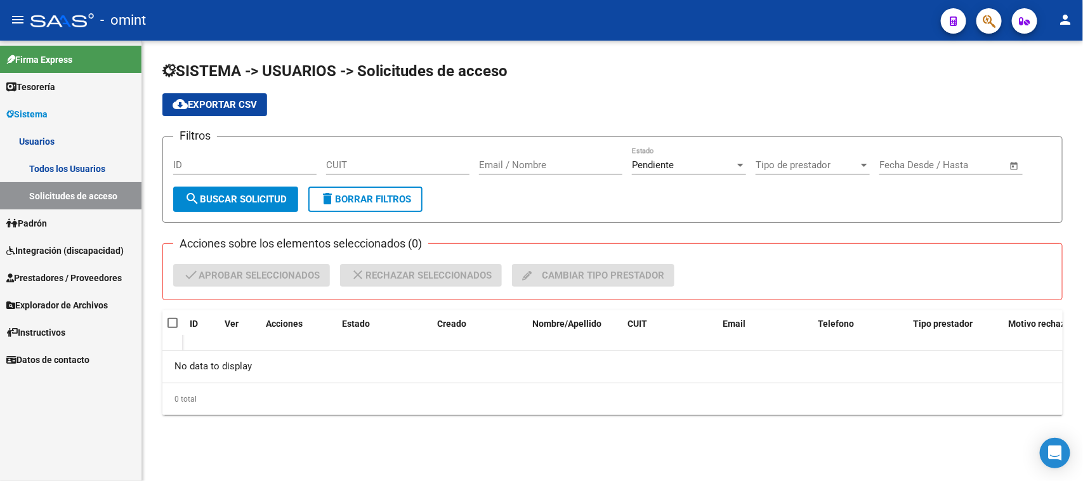
click at [73, 242] on link "Integración (discapacidad)" at bounding box center [70, 250] width 141 height 27
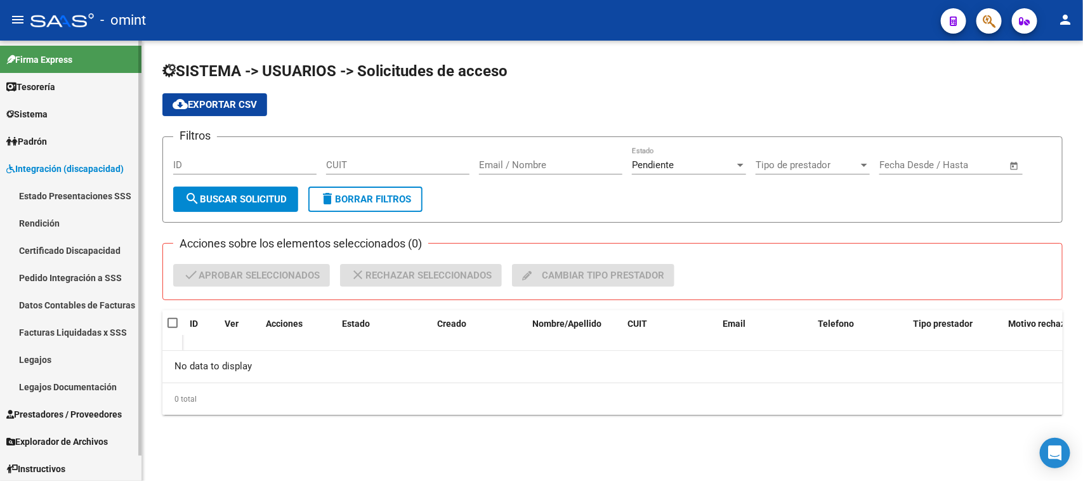
click at [92, 335] on link "Facturas Liquidadas x SSS" at bounding box center [70, 332] width 141 height 27
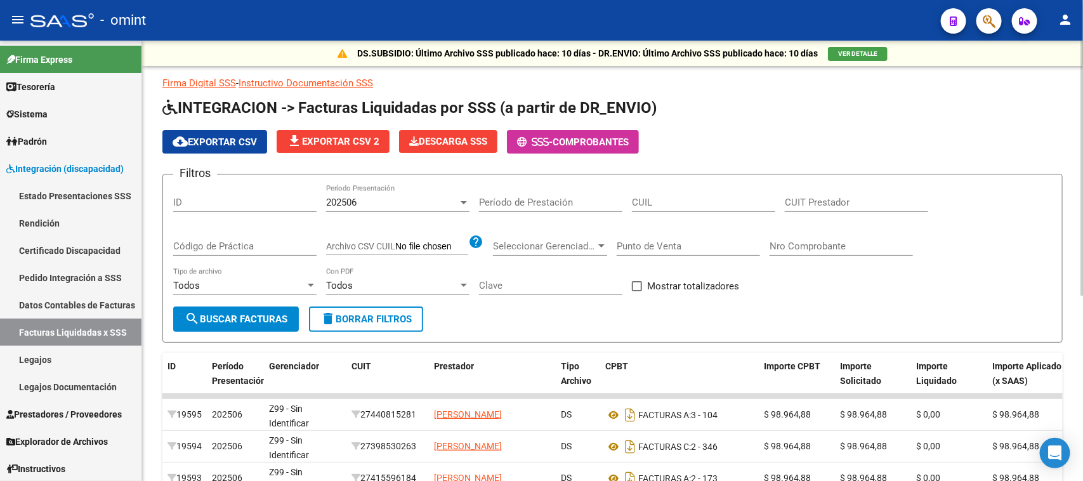
click at [801, 199] on input "CUIT Prestador" at bounding box center [856, 202] width 143 height 11
paste input "27-40920078-3"
type input "27-40920078-3"
click at [204, 316] on span "search Buscar Facturas" at bounding box center [236, 318] width 103 height 11
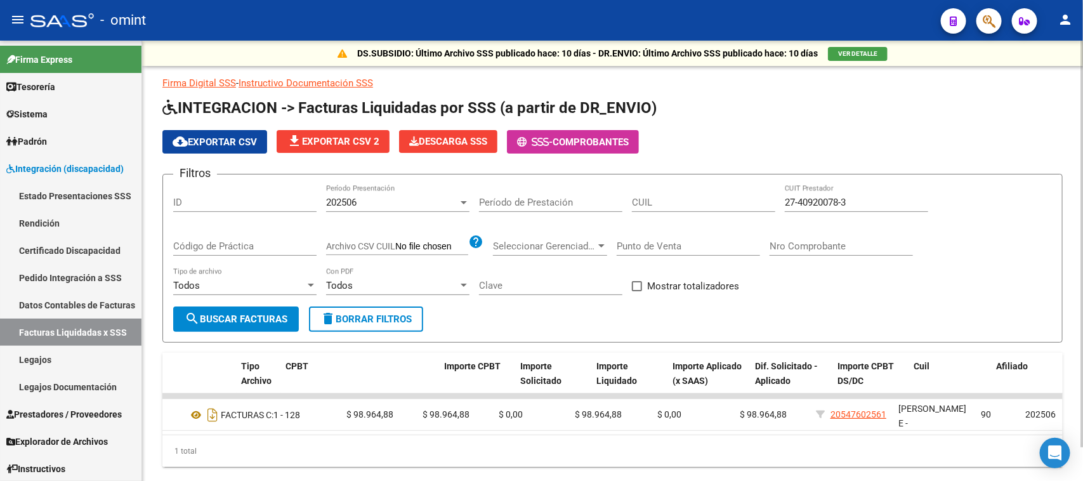
scroll to position [0, 499]
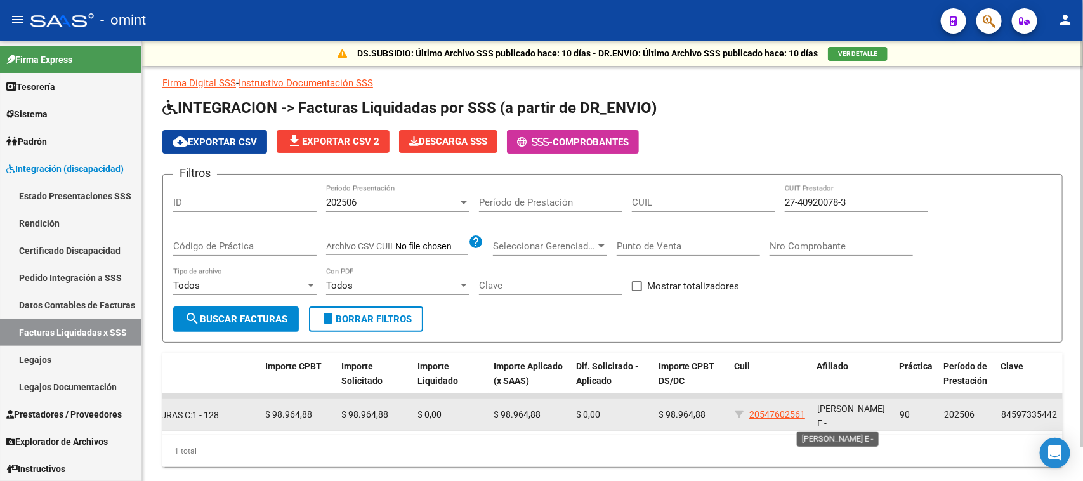
click at [841, 422] on span "[PERSON_NAME] E -" at bounding box center [851, 416] width 68 height 25
click at [841, 421] on span "[PERSON_NAME] E -" at bounding box center [851, 416] width 68 height 25
drag, startPoint x: 841, startPoint y: 421, endPoint x: 641, endPoint y: 398, distance: 201.2
click at [839, 421] on span "[PERSON_NAME] E -" at bounding box center [851, 414] width 68 height 25
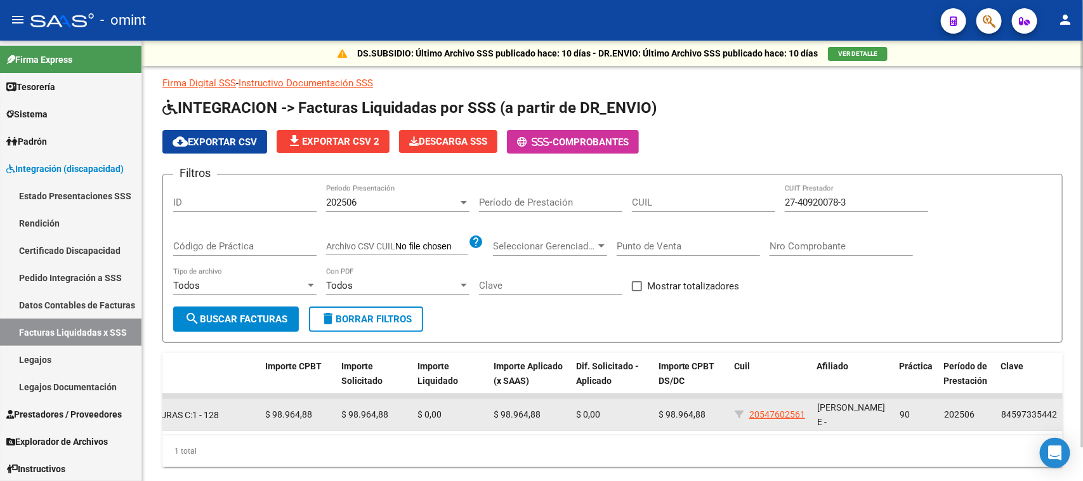
copy span "[PERSON_NAME] E -"
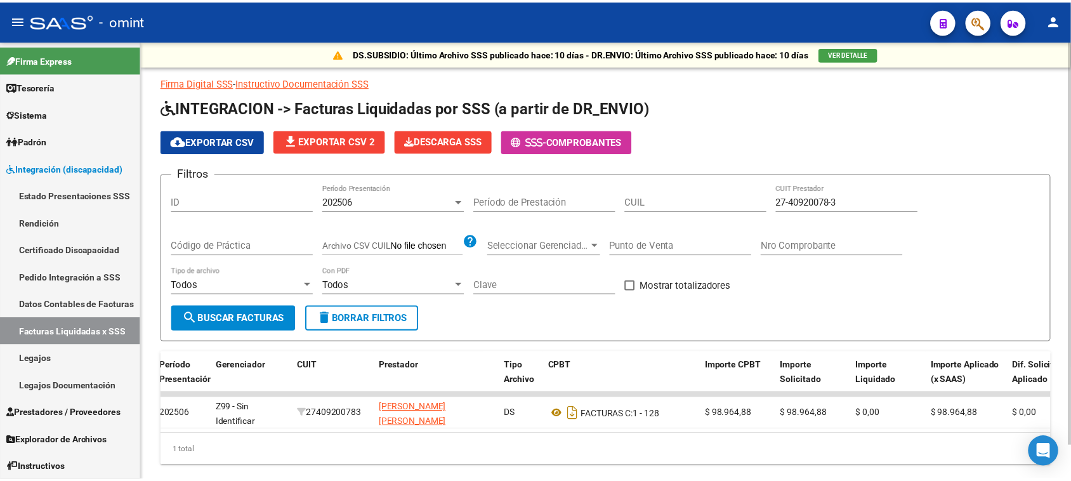
scroll to position [0, 527]
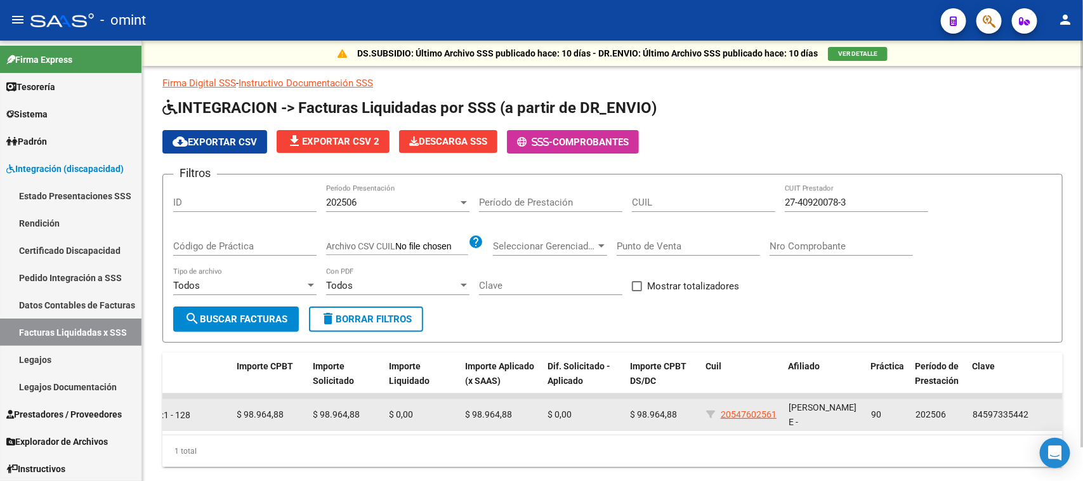
click at [744, 409] on span "20547602561" at bounding box center [749, 414] width 56 height 10
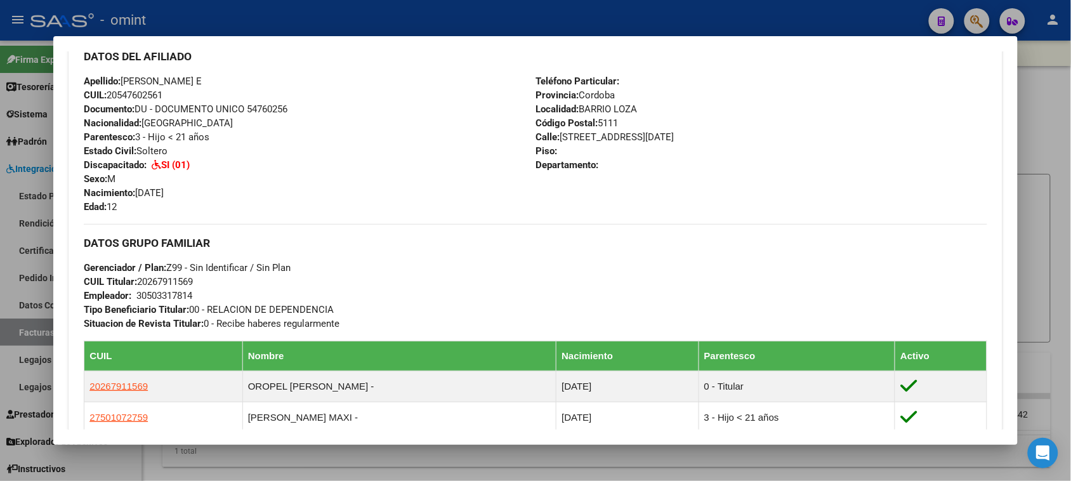
scroll to position [397, 0]
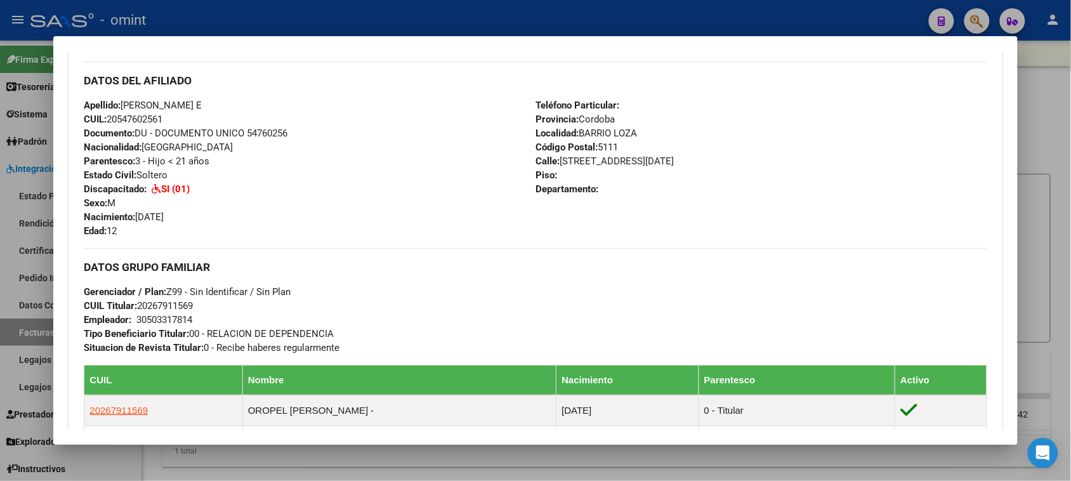
drag, startPoint x: 119, startPoint y: 105, endPoint x: 171, endPoint y: 103, distance: 52.1
click at [171, 103] on span "Apellido: [PERSON_NAME] E" at bounding box center [143, 105] width 118 height 11
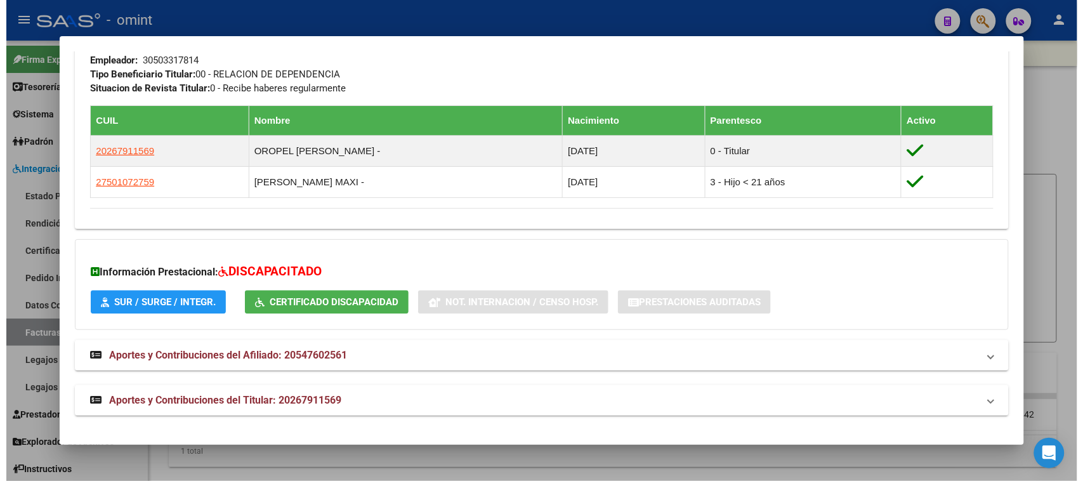
scroll to position [420, 0]
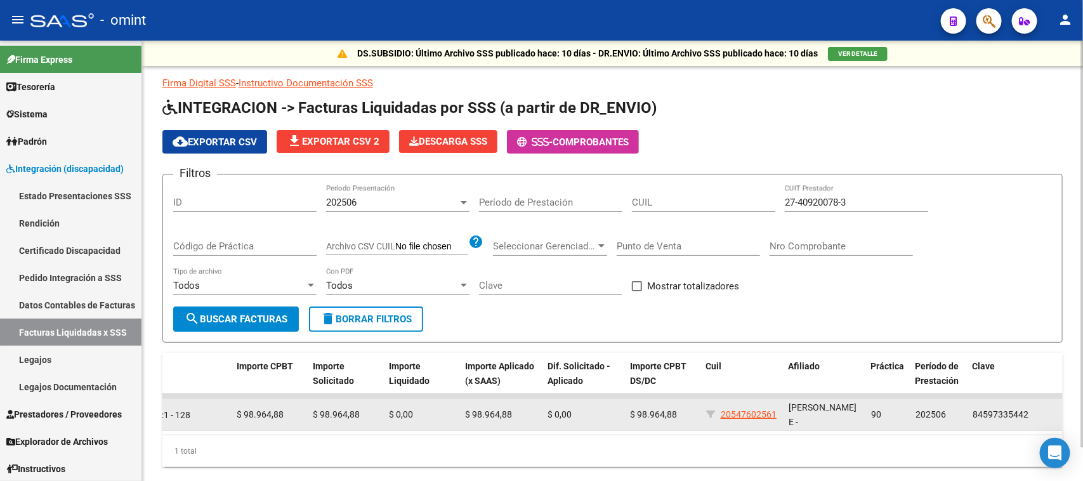
click at [800, 411] on div "[PERSON_NAME] E -" at bounding box center [825, 415] width 72 height 27
copy span "[PERSON_NAME] E -"
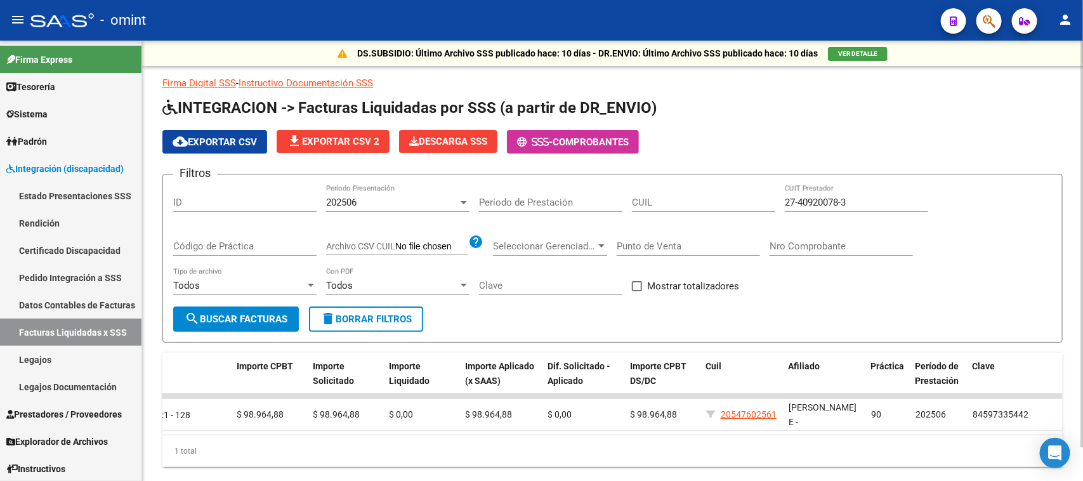
copy span "[PERSON_NAME] E -"
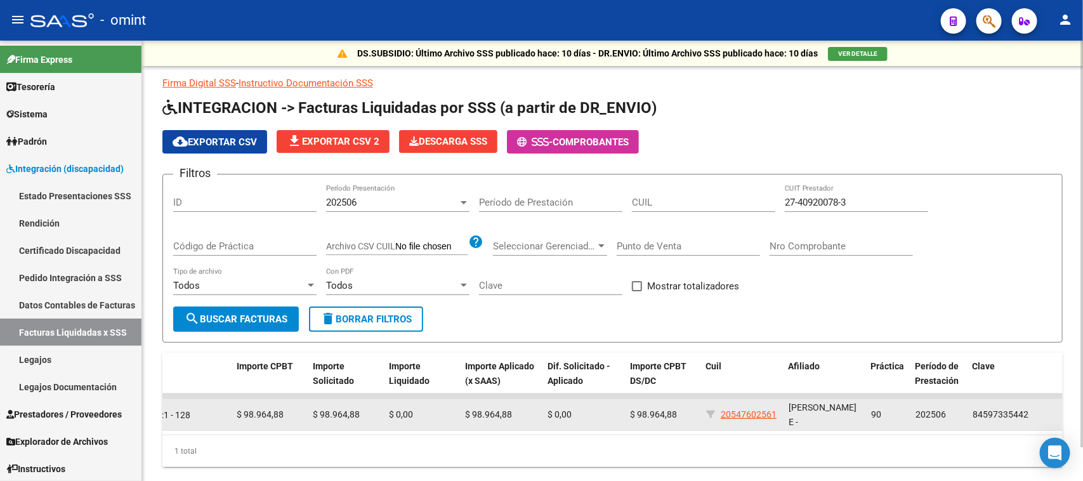
drag, startPoint x: 719, startPoint y: 416, endPoint x: 763, endPoint y: 424, distance: 44.4
click at [763, 424] on datatable-body-cell "20547602561" at bounding box center [742, 414] width 82 height 31
copy div "20547602561"
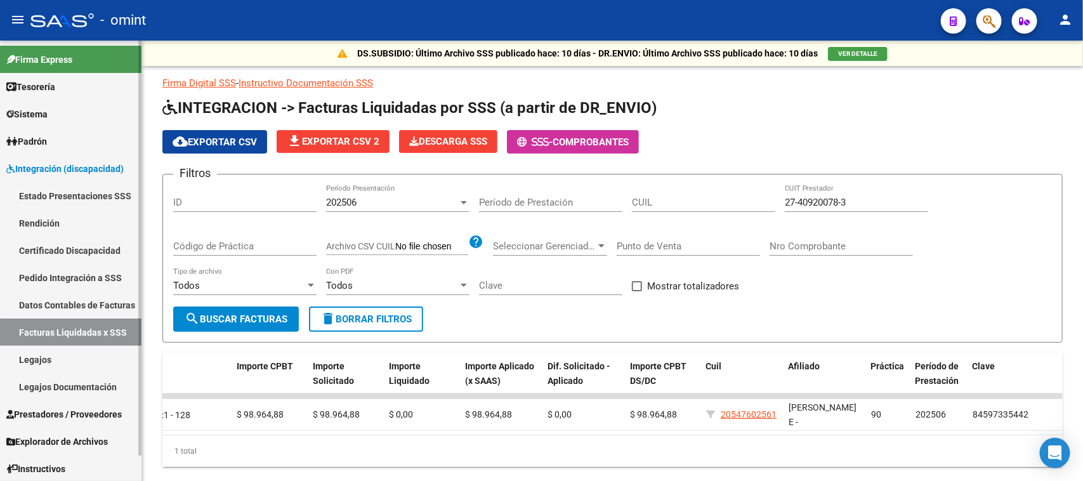
click at [70, 337] on link "Facturas Liquidadas x SSS" at bounding box center [70, 332] width 141 height 27
click at [103, 132] on link "Padrón" at bounding box center [70, 141] width 141 height 27
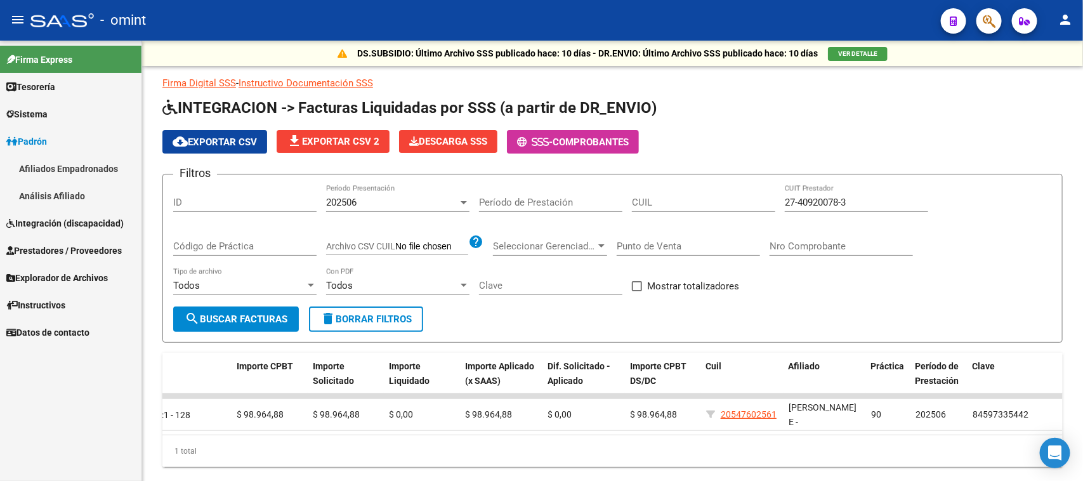
click at [90, 172] on link "Afiliados Empadronados" at bounding box center [70, 168] width 141 height 27
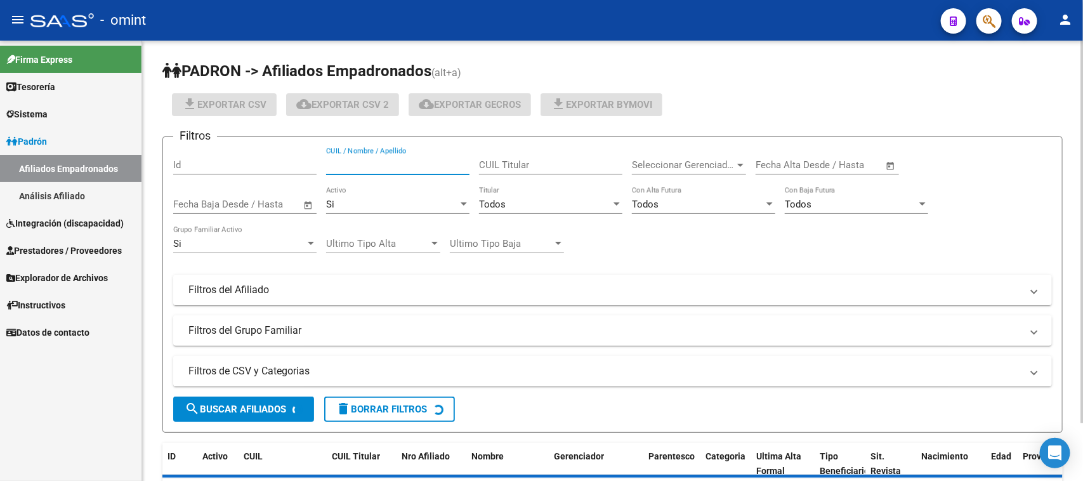
click at [403, 168] on input "CUIL / Nombre / Apellido" at bounding box center [397, 164] width 143 height 11
paste input "20543816087"
type input "20543816087"
click at [286, 410] on span "search Buscar Afiliados" at bounding box center [236, 409] width 102 height 11
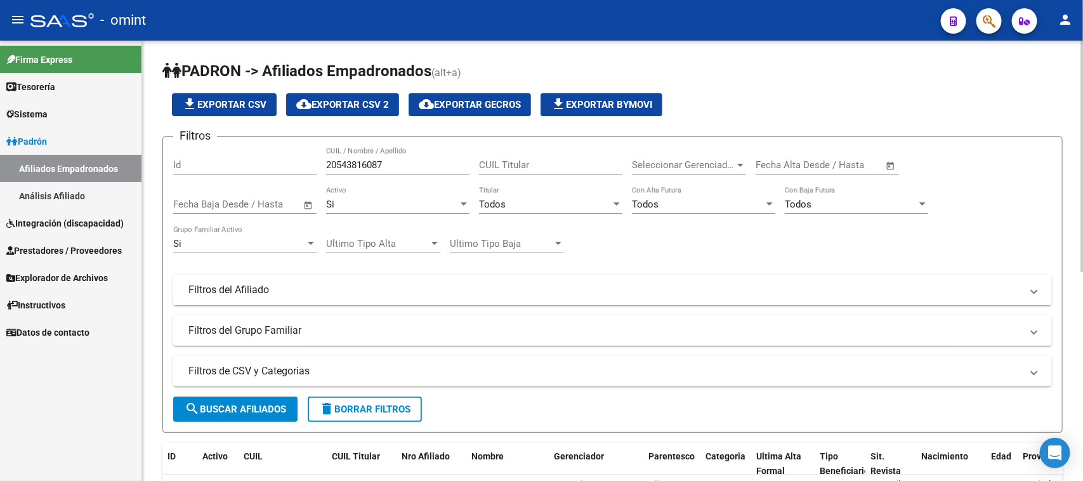
click at [233, 398] on button "search Buscar Afiliados" at bounding box center [235, 409] width 124 height 25
drag, startPoint x: 335, startPoint y: 163, endPoint x: 322, endPoint y: 162, distance: 12.8
click at [324, 162] on div "Filtros Id 20543816087 CUIL / Nombre / Apellido CUIL Titular Seleccionar Gerenc…" at bounding box center [612, 246] width 879 height 199
click at [74, 220] on span "Integración (discapacidad)" at bounding box center [64, 223] width 117 height 14
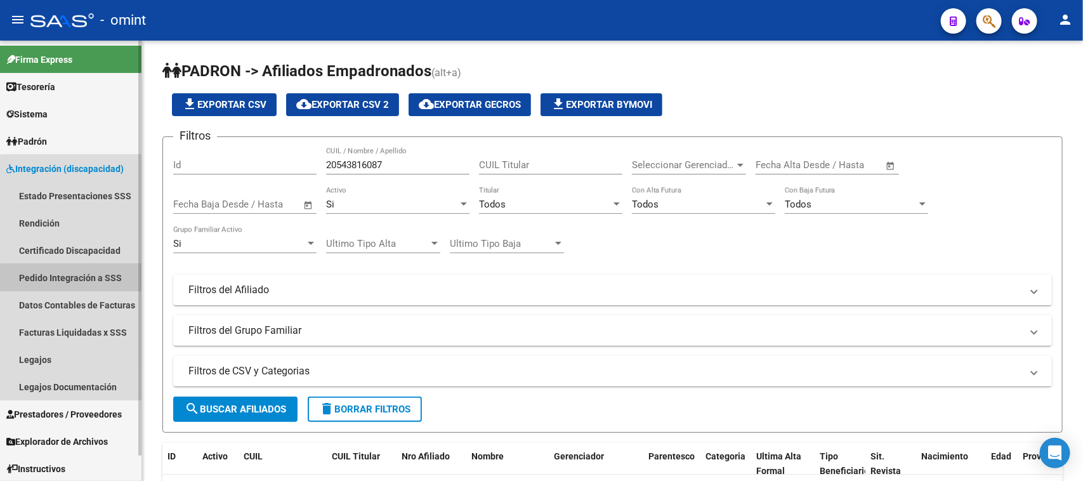
click at [79, 279] on link "Pedido Integración a SSS" at bounding box center [70, 277] width 141 height 27
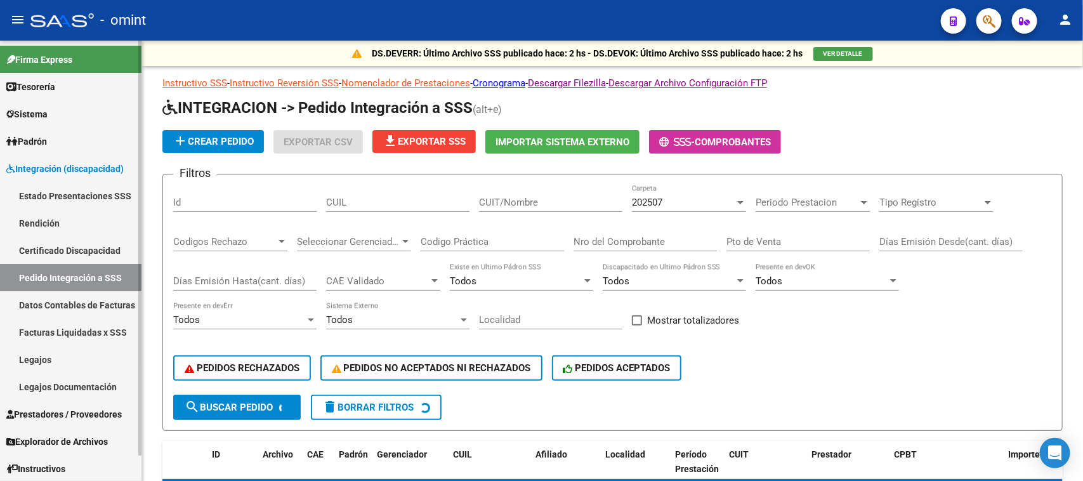
click at [65, 325] on link "Facturas Liquidadas x SSS" at bounding box center [70, 332] width 141 height 27
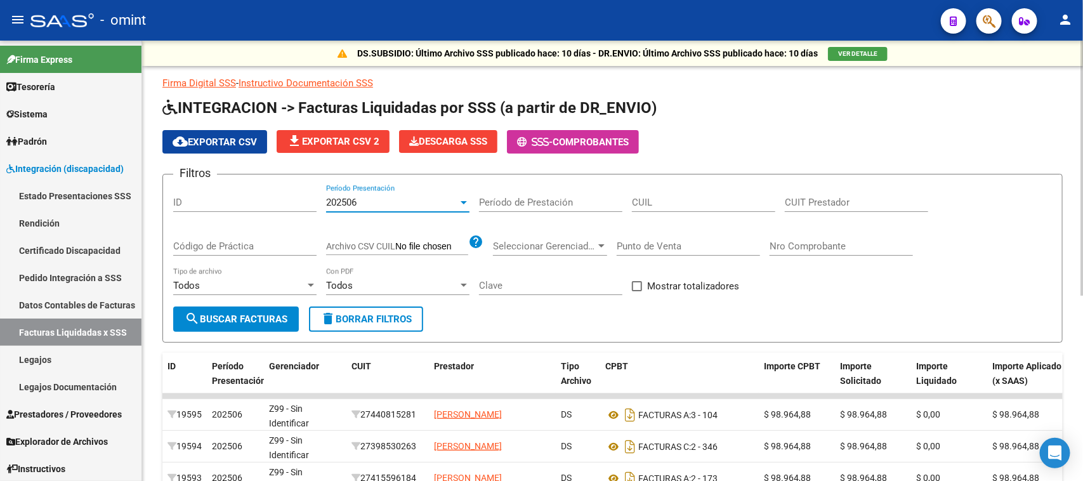
click at [351, 200] on span "202506" at bounding box center [341, 202] width 30 height 11
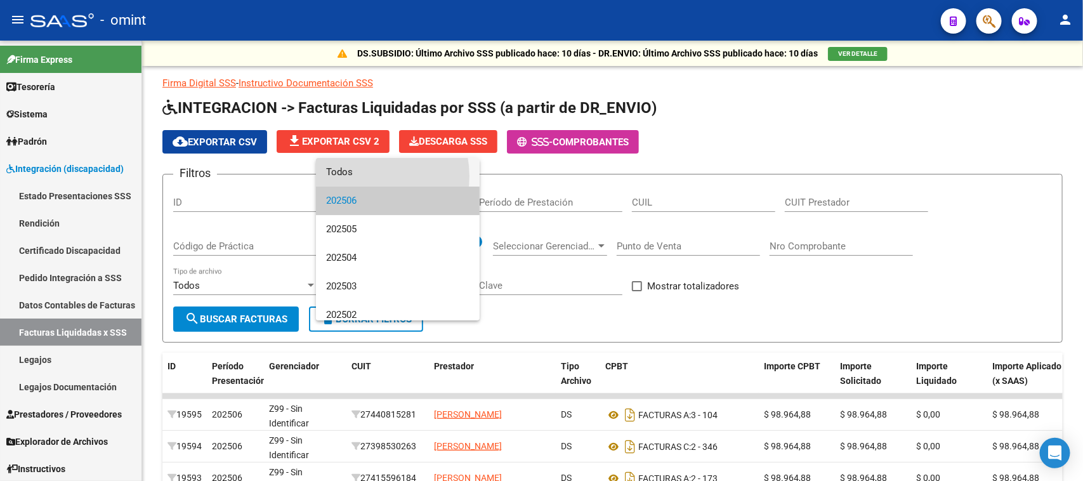
click at [360, 176] on span "Todos" at bounding box center [397, 172] width 143 height 29
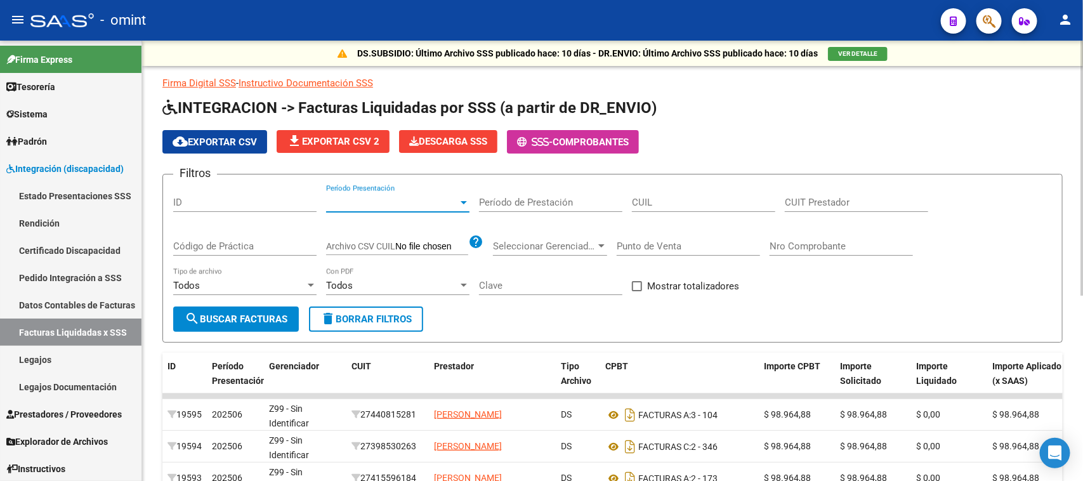
click at [654, 188] on div "CUIL" at bounding box center [703, 198] width 143 height 27
paste input "20-54381608-7"
type input "20-54381608-7"
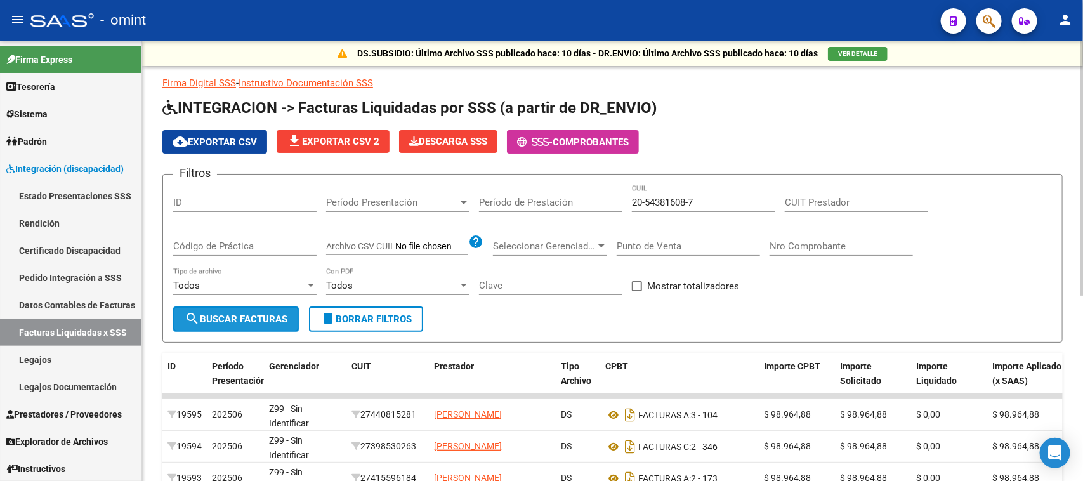
click at [258, 310] on button "search Buscar Facturas" at bounding box center [236, 318] width 126 height 25
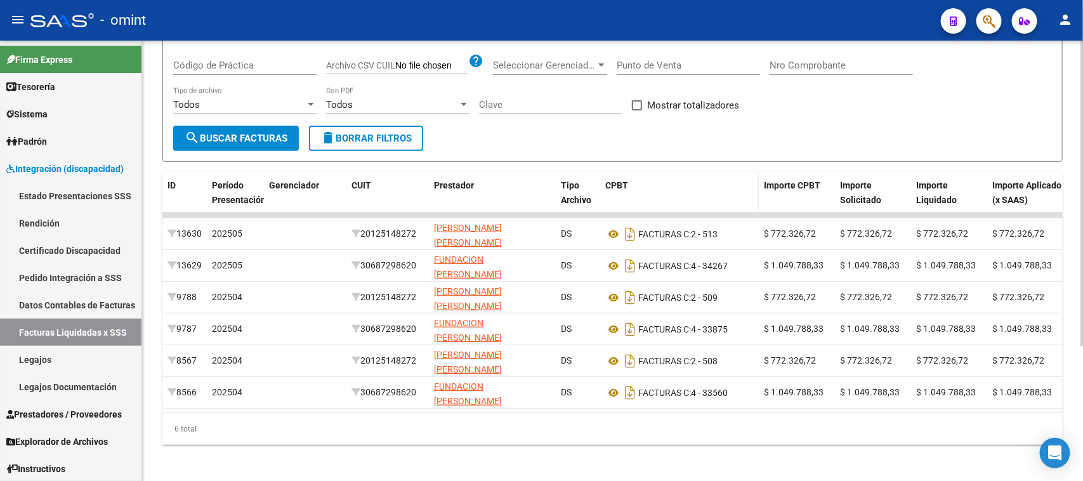
scroll to position [195, 0]
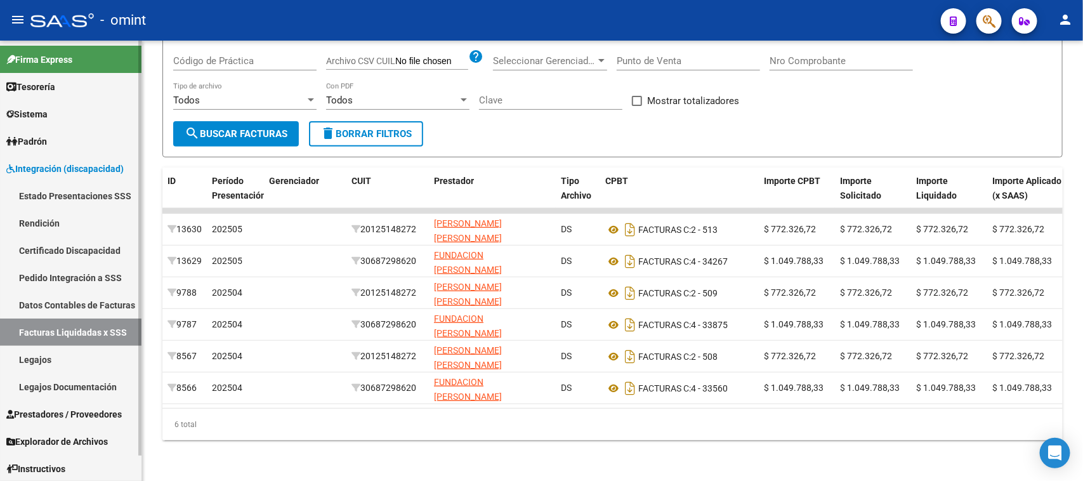
click at [59, 265] on link "Pedido Integración a SSS" at bounding box center [70, 277] width 141 height 27
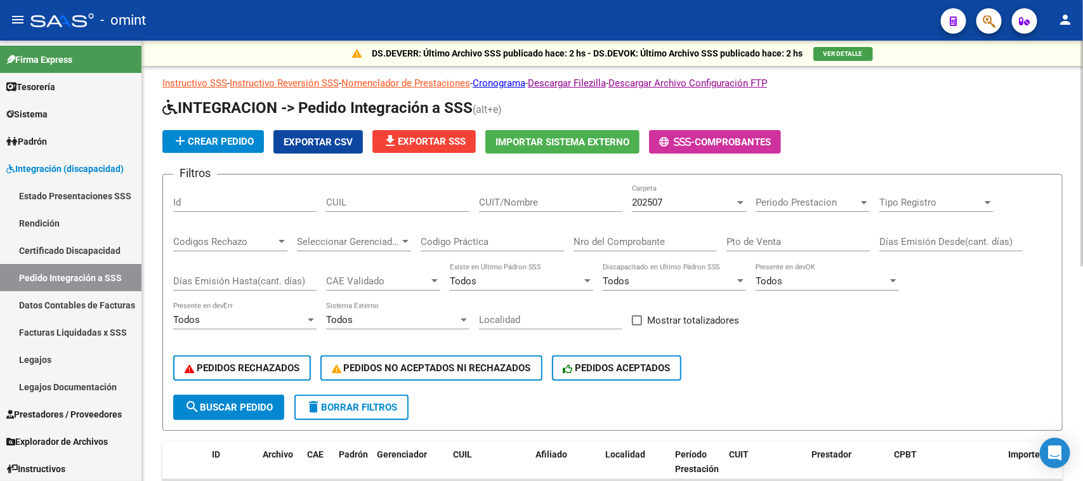
click at [398, 200] on input "CUIL" at bounding box center [397, 202] width 143 height 11
paste input "20543816087"
type input "20543816087"
click at [648, 200] on span "202507" at bounding box center [647, 202] width 30 height 11
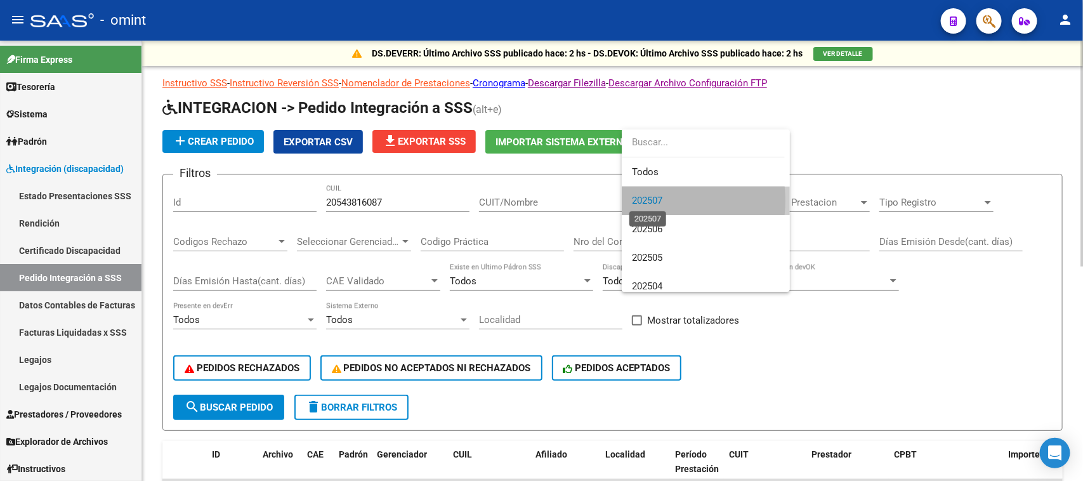
click at [648, 200] on span "202507" at bounding box center [647, 200] width 30 height 11
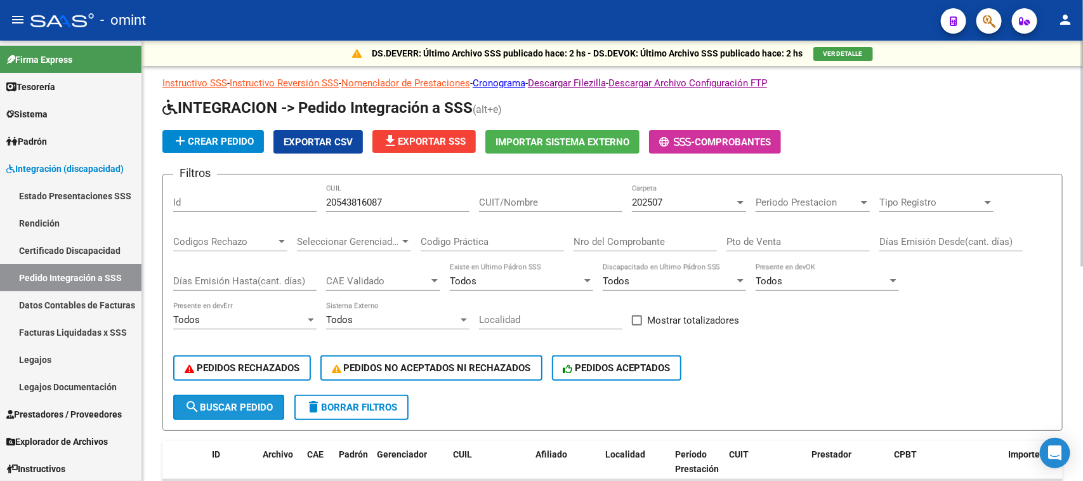
click at [253, 402] on span "search Buscar Pedido" at bounding box center [229, 407] width 88 height 11
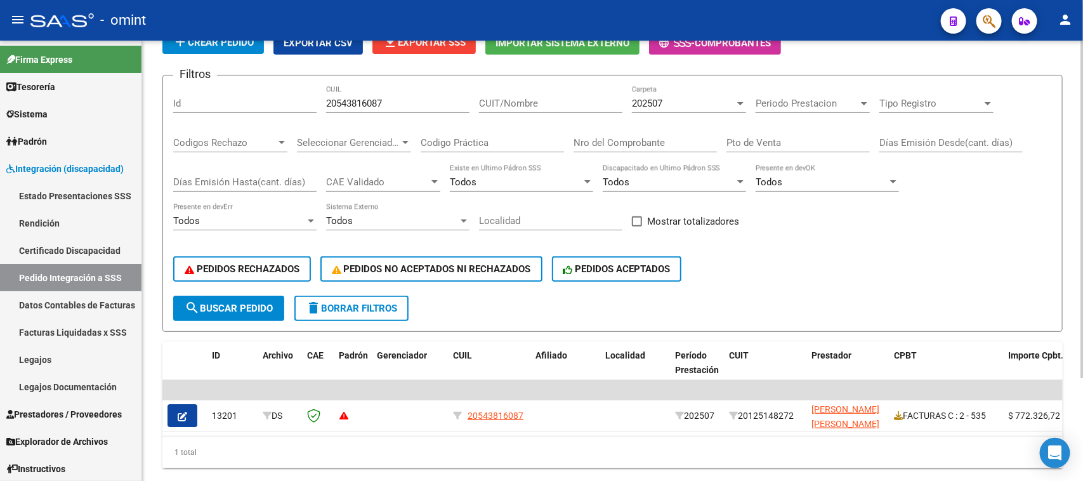
scroll to position [135, 0]
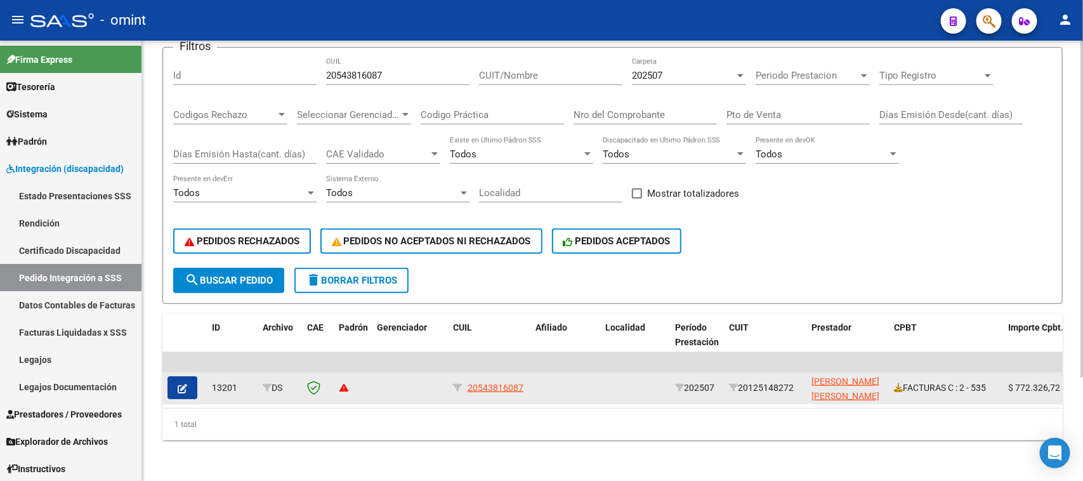
click at [182, 376] on button "button" at bounding box center [183, 387] width 30 height 23
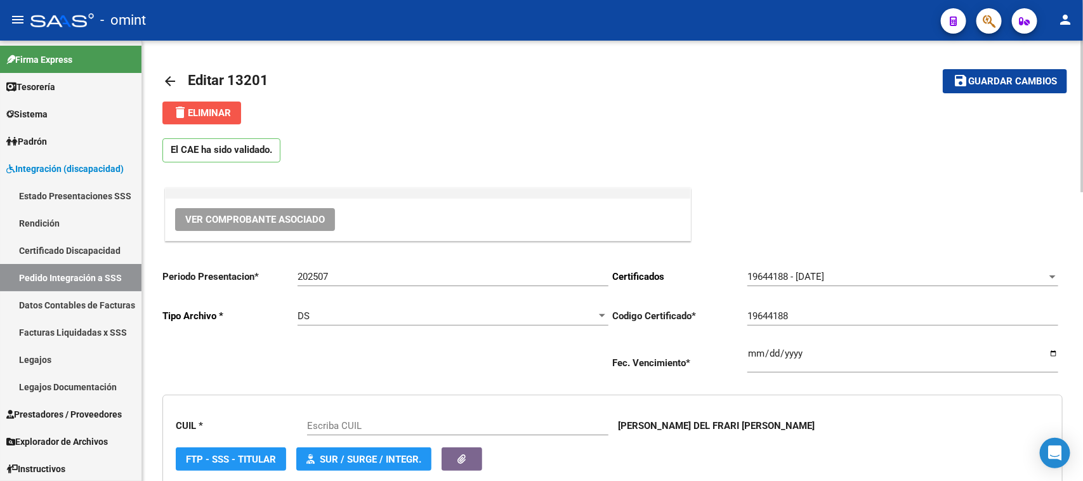
click at [216, 116] on span "delete Eliminar" at bounding box center [202, 112] width 58 height 11
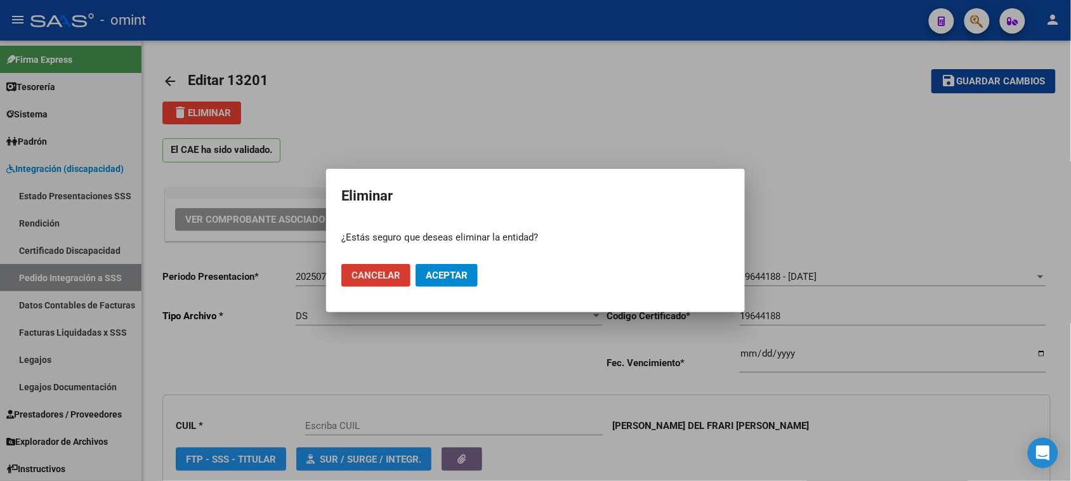
type input "20543816087"
click at [448, 277] on span "Aceptar" at bounding box center [447, 275] width 42 height 11
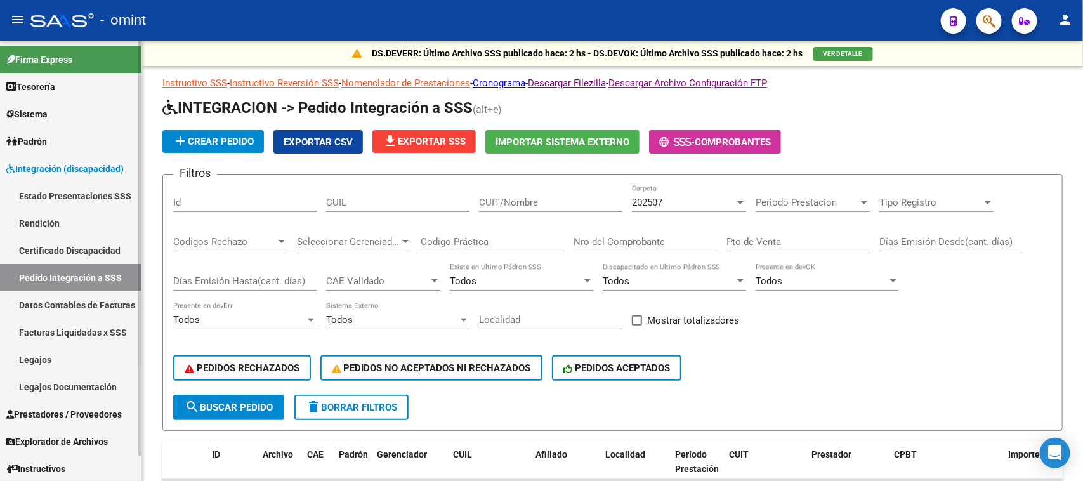
click at [69, 356] on link "Legajos" at bounding box center [70, 359] width 141 height 27
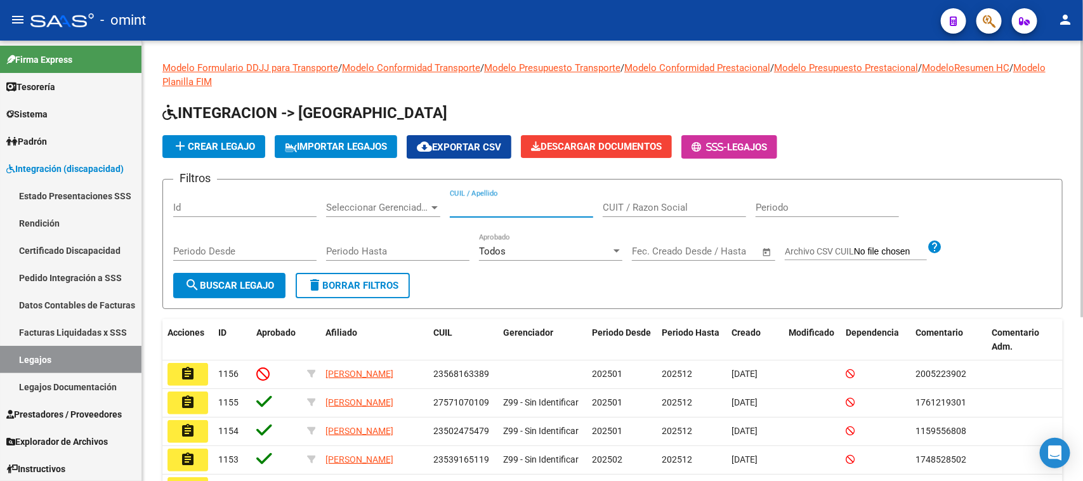
click at [484, 210] on input "CUIL / Apellido" at bounding box center [521, 207] width 143 height 11
type input "[PERSON_NAME]"
click at [225, 284] on span "search Buscar Legajo" at bounding box center [229, 285] width 89 height 11
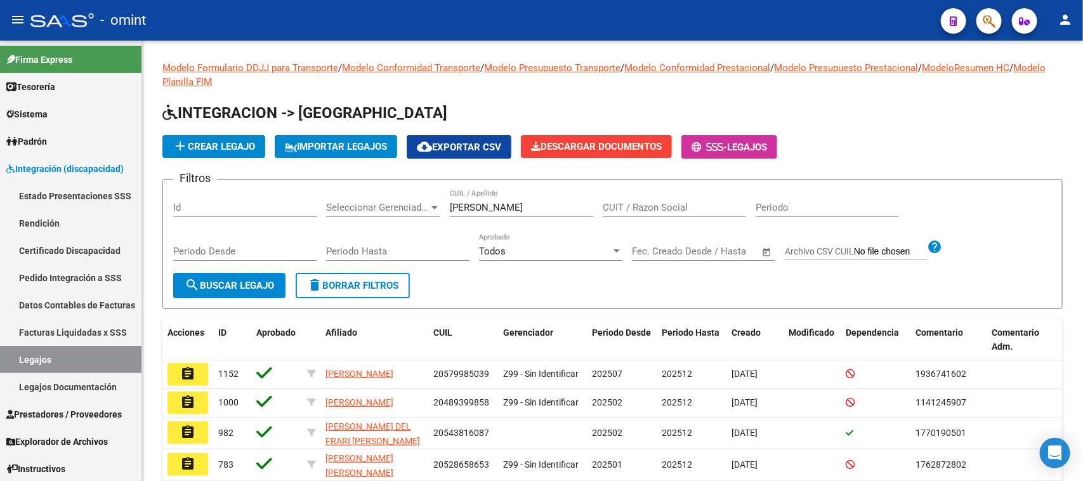
drag, startPoint x: 197, startPoint y: 444, endPoint x: 249, endPoint y: 423, distance: 56.3
click at [195, 444] on button "assignment" at bounding box center [188, 432] width 41 height 23
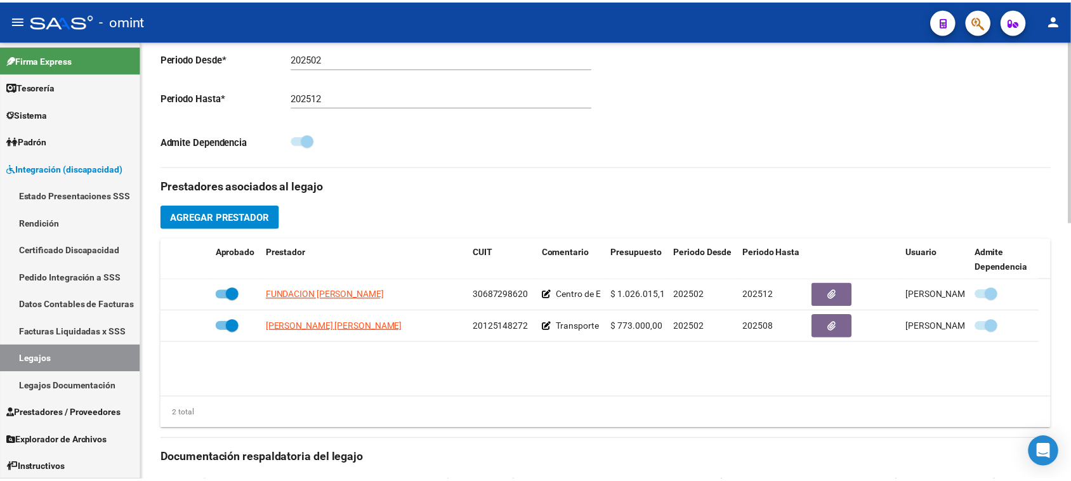
scroll to position [397, 0]
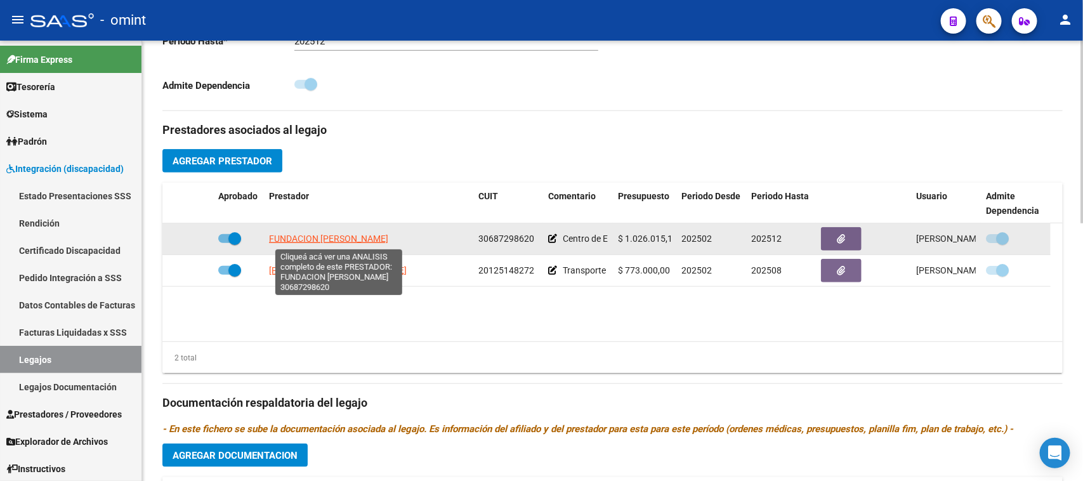
click at [340, 240] on span "FUNDACION [PERSON_NAME]" at bounding box center [328, 238] width 119 height 10
type textarea "30687298620"
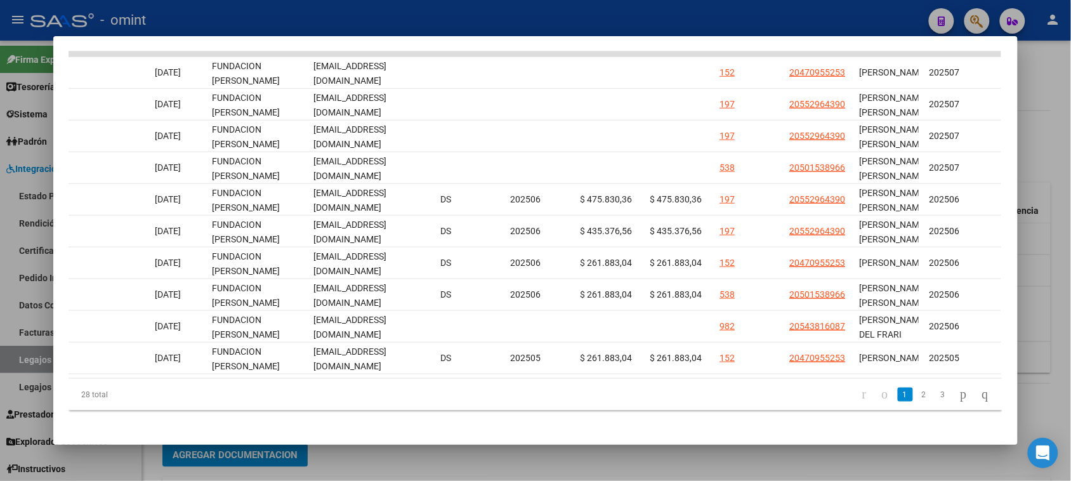
scroll to position [0, 0]
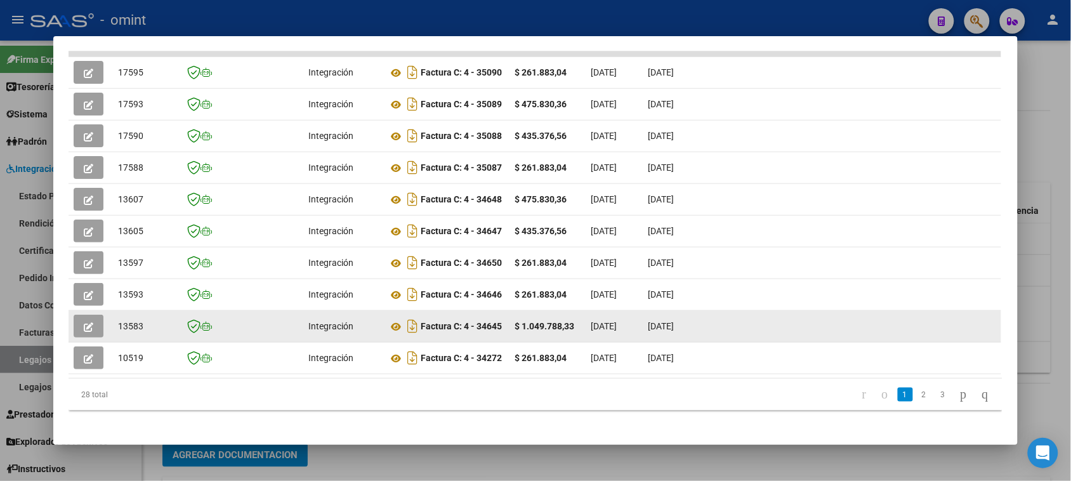
click at [83, 332] on button "button" at bounding box center [89, 326] width 30 height 23
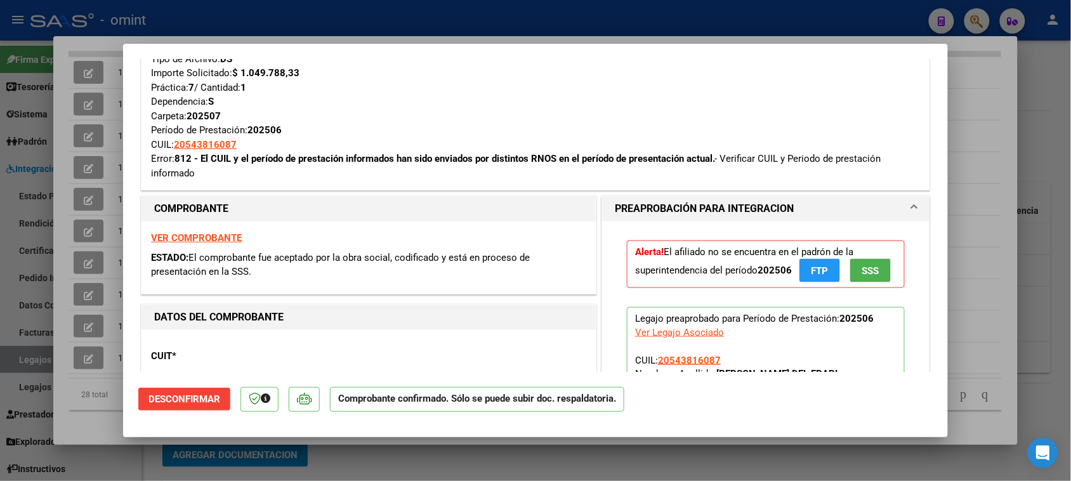
scroll to position [317, 0]
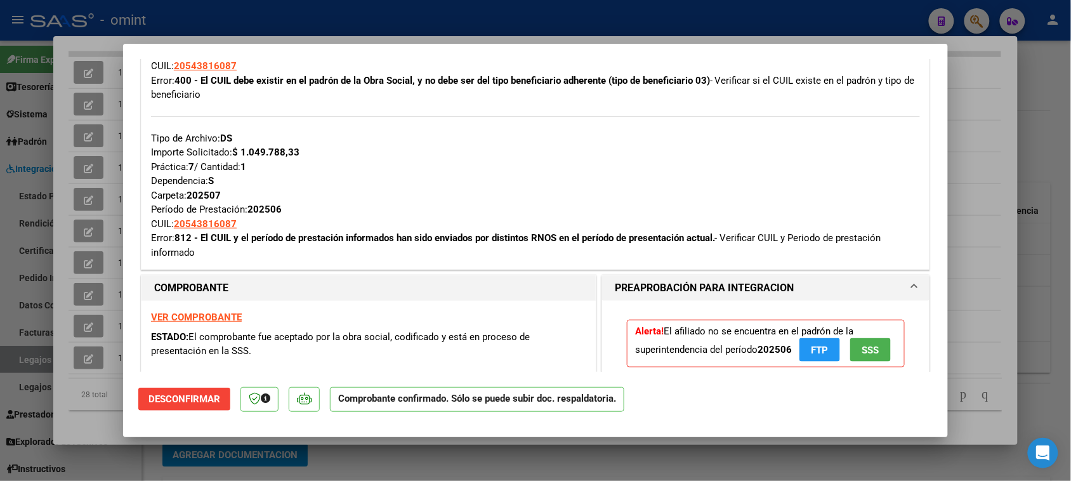
type input "$ 0,00"
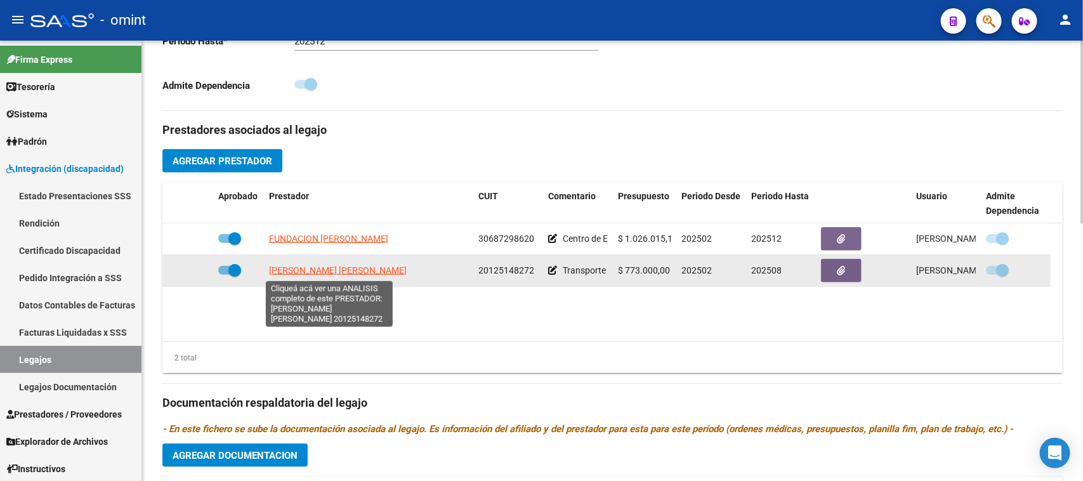
click at [350, 272] on span "[PERSON_NAME] [PERSON_NAME]" at bounding box center [338, 270] width 138 height 10
type textarea "20125148272"
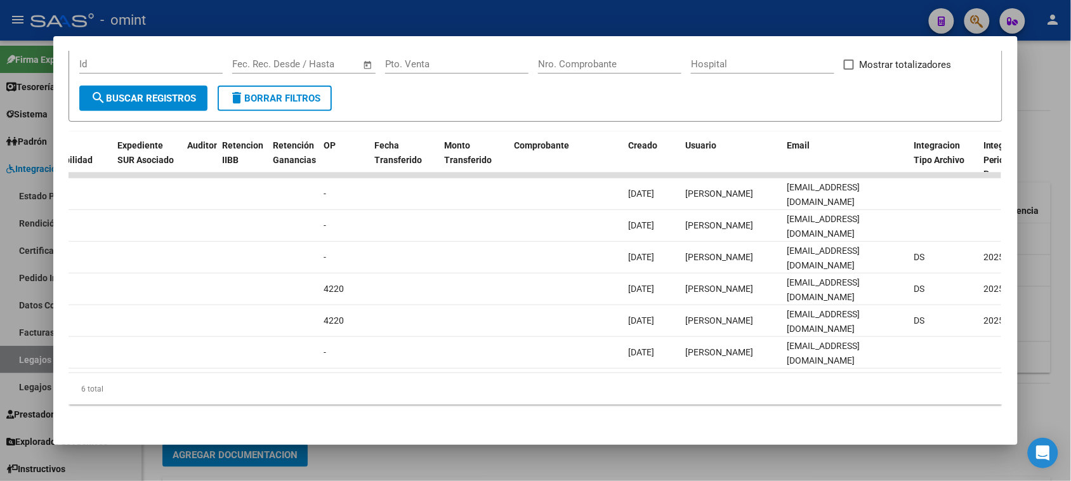
scroll to position [0, 0]
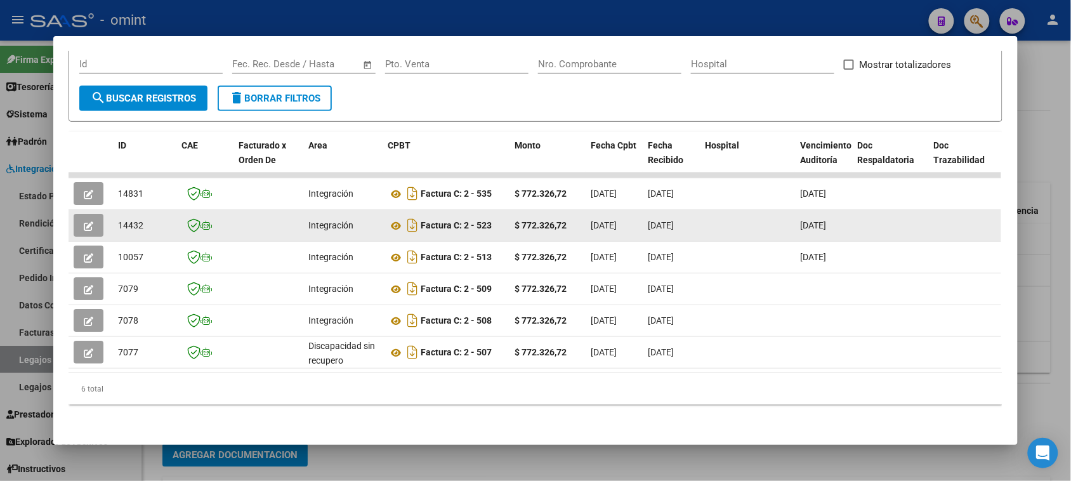
click at [84, 221] on icon "button" at bounding box center [89, 226] width 10 height 10
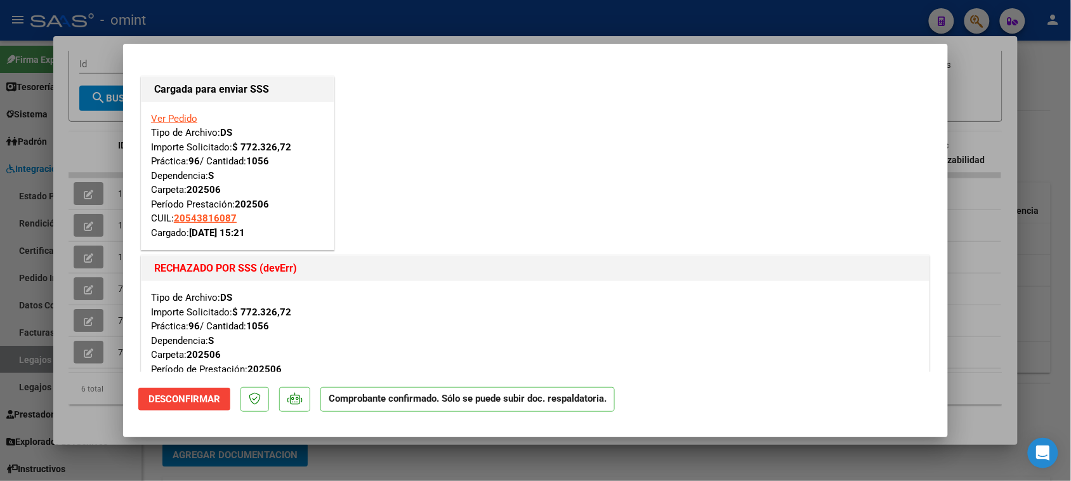
type input "$ 0,00"
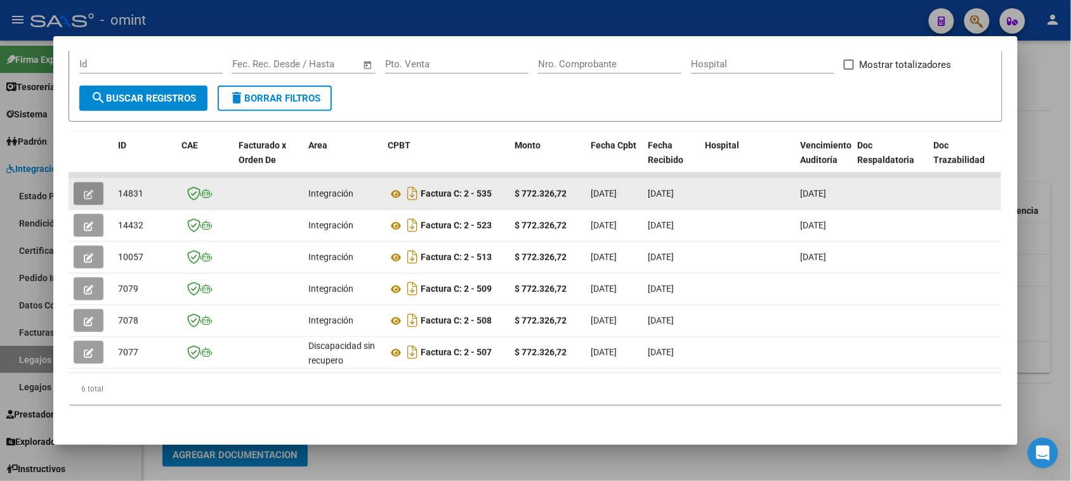
click at [89, 187] on button "button" at bounding box center [89, 193] width 30 height 23
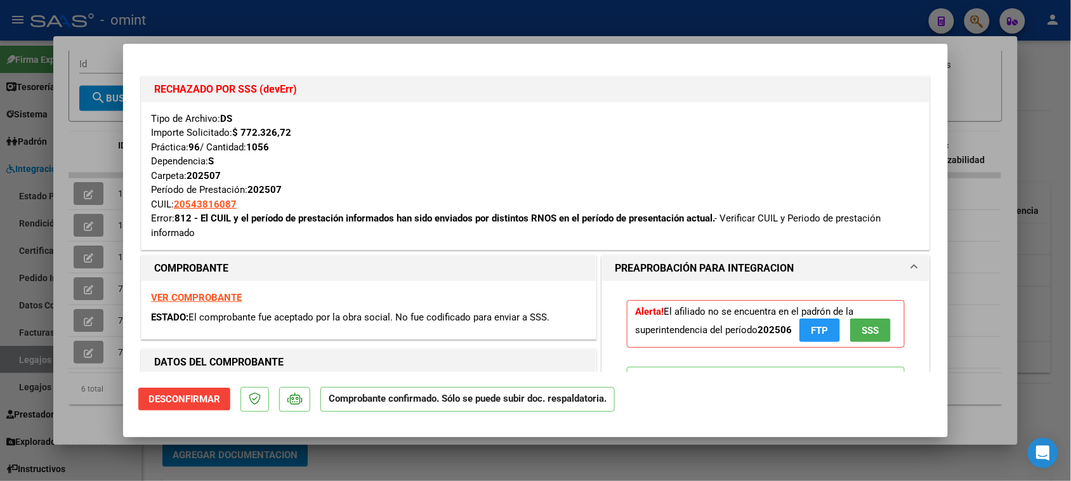
click at [202, 398] on span "Desconfirmar" at bounding box center [184, 398] width 72 height 11
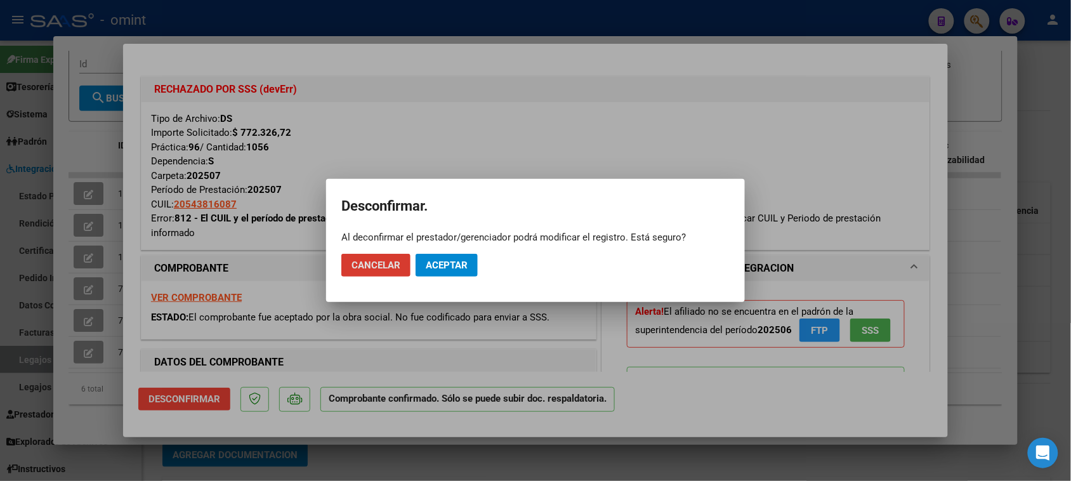
click at [447, 268] on span "Aceptar" at bounding box center [447, 265] width 42 height 11
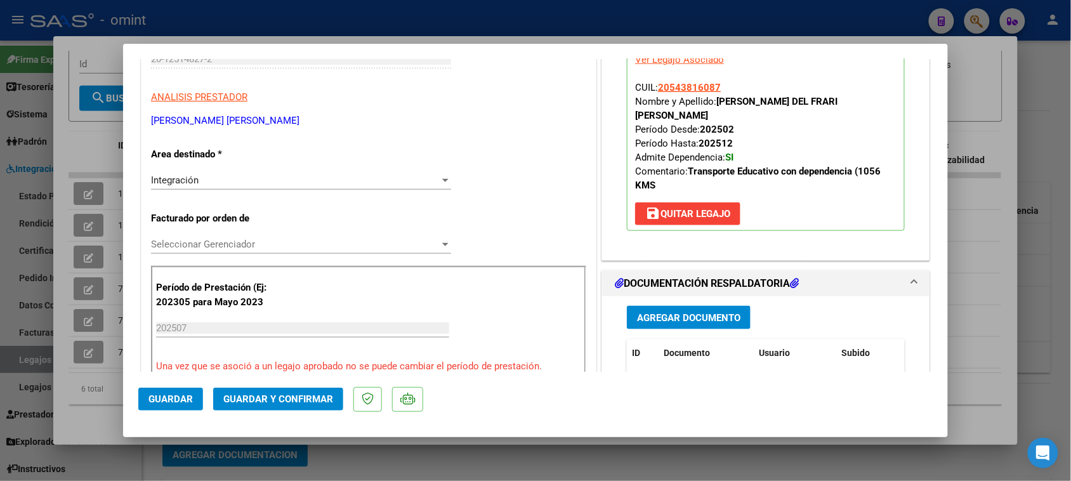
scroll to position [397, 0]
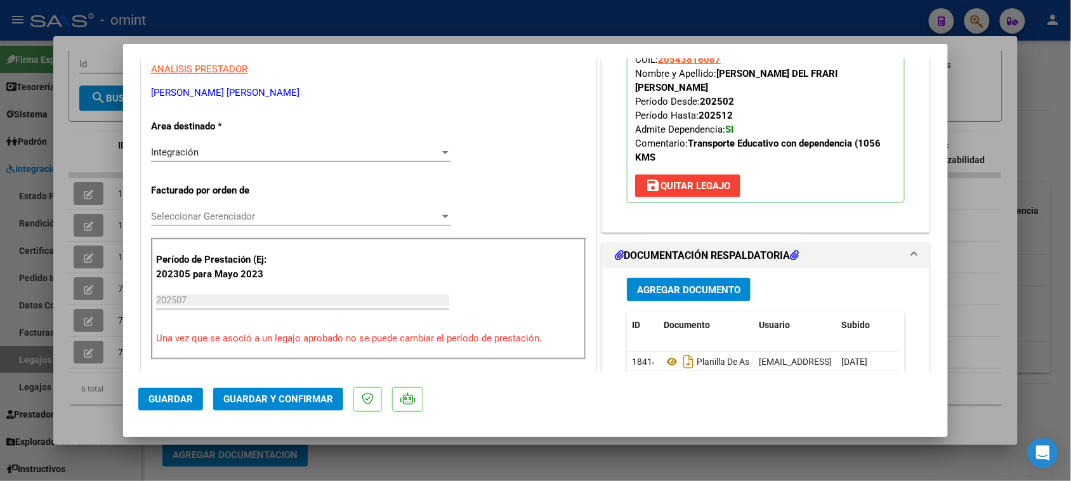
drag, startPoint x: 663, startPoint y: 84, endPoint x: 706, endPoint y: 89, distance: 42.8
click at [706, 67] on app-link-go-to "20543816087" at bounding box center [689, 60] width 63 height 14
copy span "54381608"
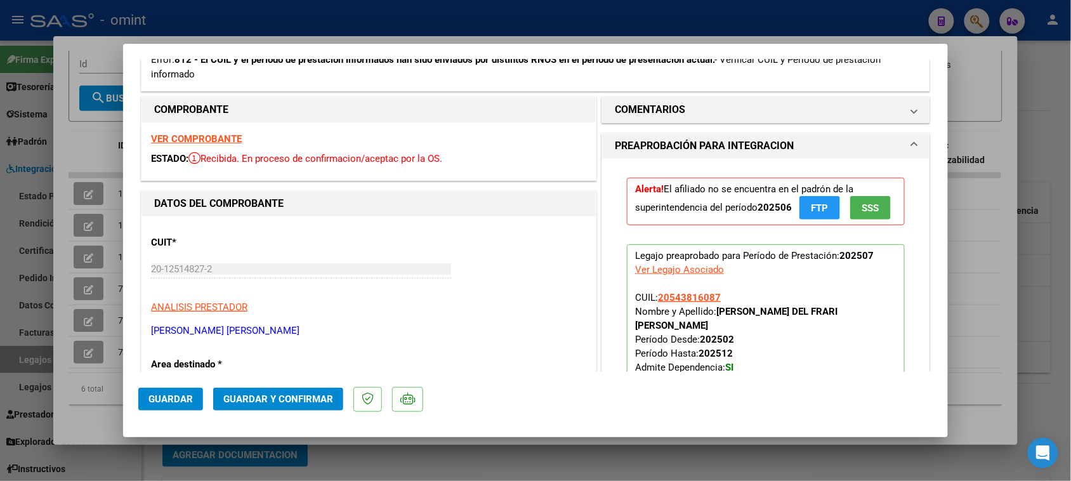
scroll to position [238, 0]
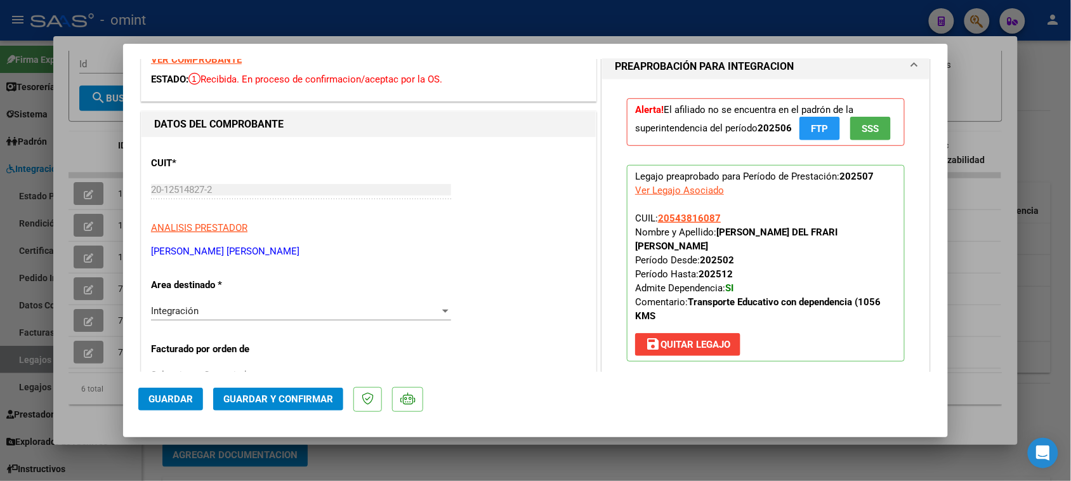
click at [303, 320] on div "Integración Seleccionar Area" at bounding box center [301, 310] width 300 height 19
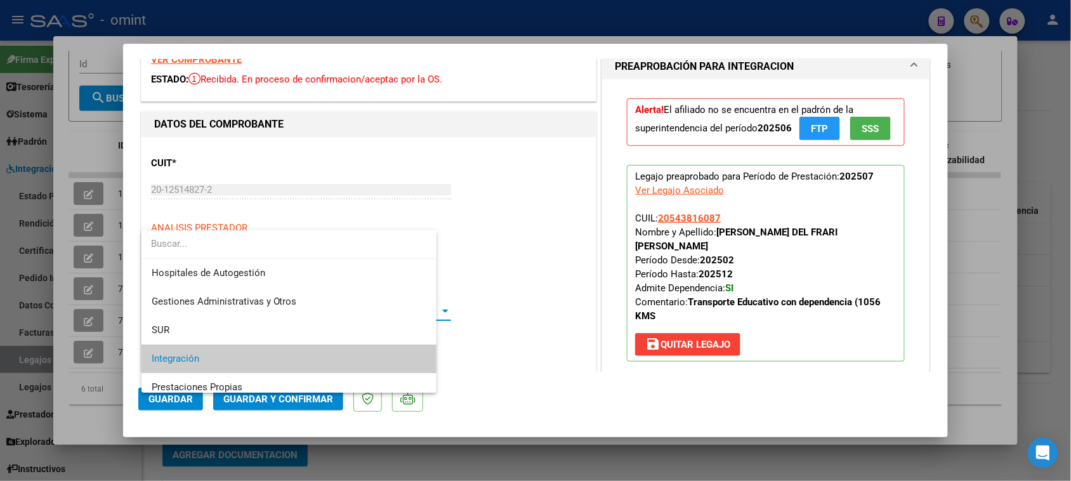
scroll to position [48, 0]
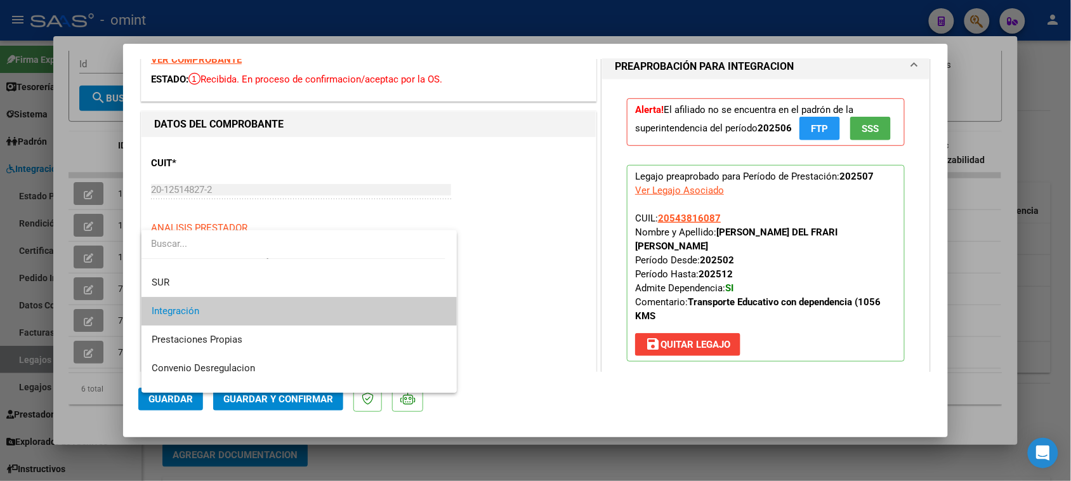
click at [714, 251] on div at bounding box center [535, 240] width 1071 height 481
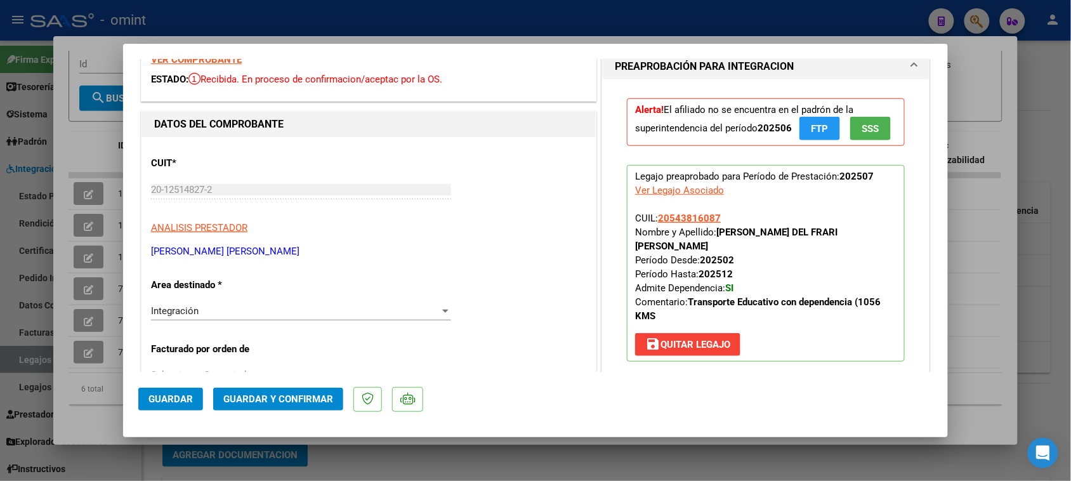
drag, startPoint x: 712, startPoint y: 256, endPoint x: 883, endPoint y: 257, distance: 171.3
click at [883, 257] on p "Legajo preaprobado para Período de Prestación: 202507 Ver Legajo Asociado CUIL:…" at bounding box center [766, 263] width 278 height 197
copy strong "[PERSON_NAME] DEL FRARI [PERSON_NAME]"
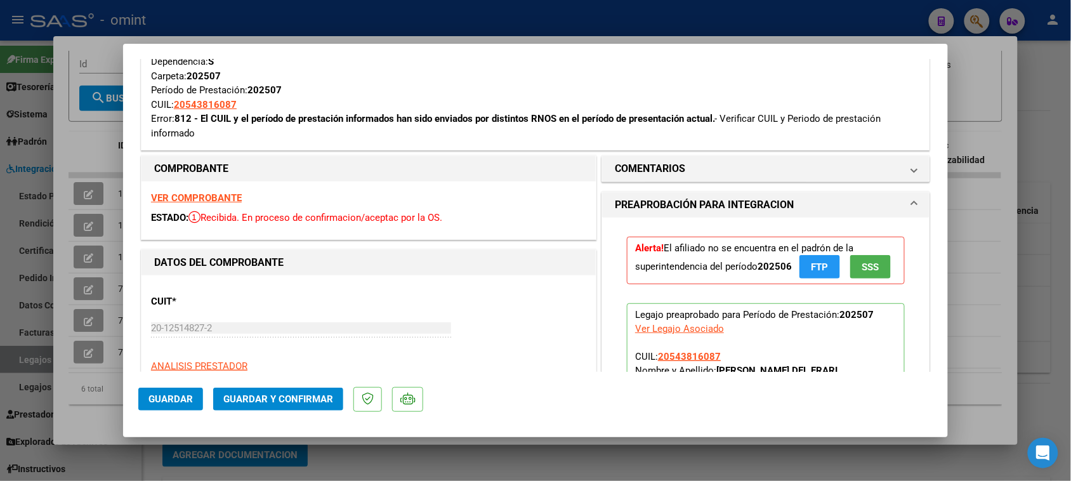
scroll to position [79, 0]
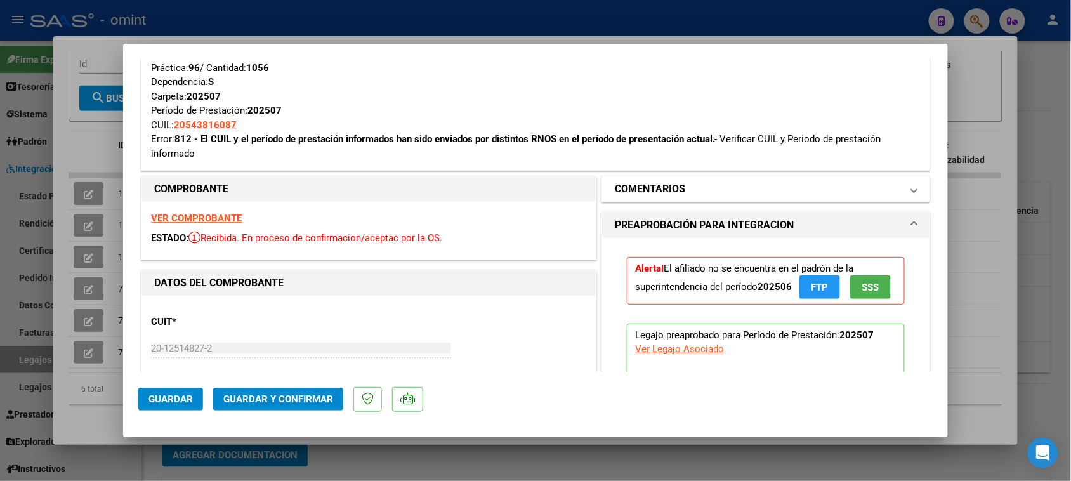
click at [680, 182] on mat-panel-title "COMENTARIOS" at bounding box center [758, 188] width 287 height 15
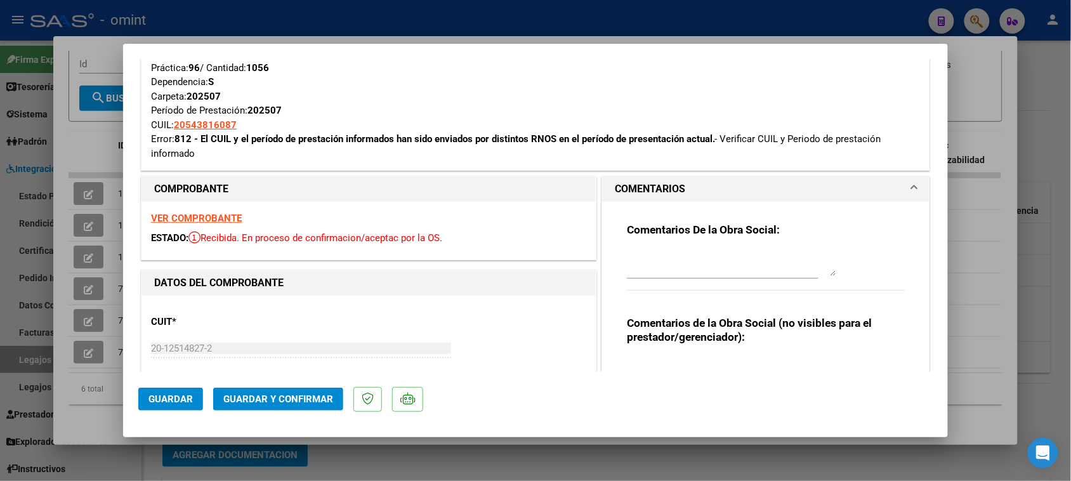
click at [680, 268] on textarea at bounding box center [731, 263] width 209 height 25
paste textarea "[PERSON_NAME] DEL FRARI [PERSON_NAME]"
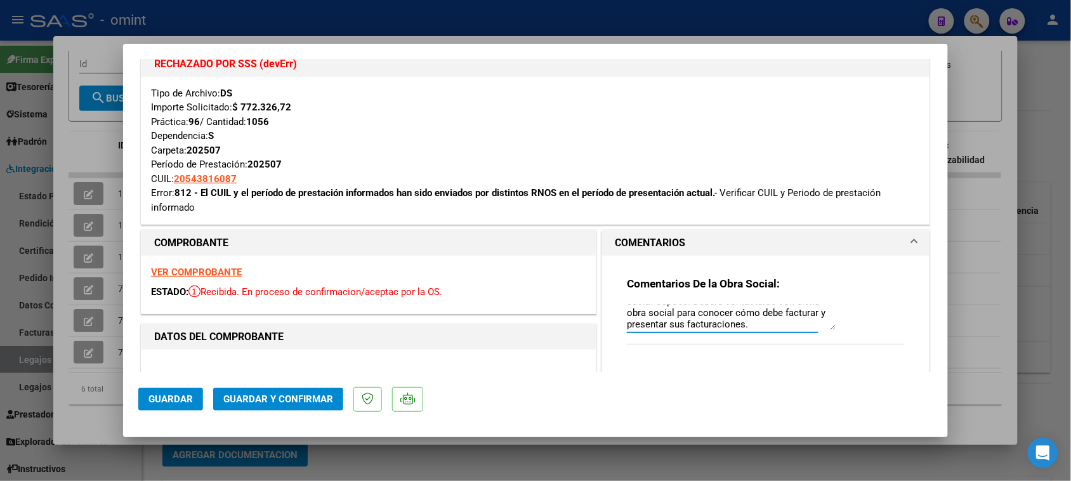
scroll to position [0, 0]
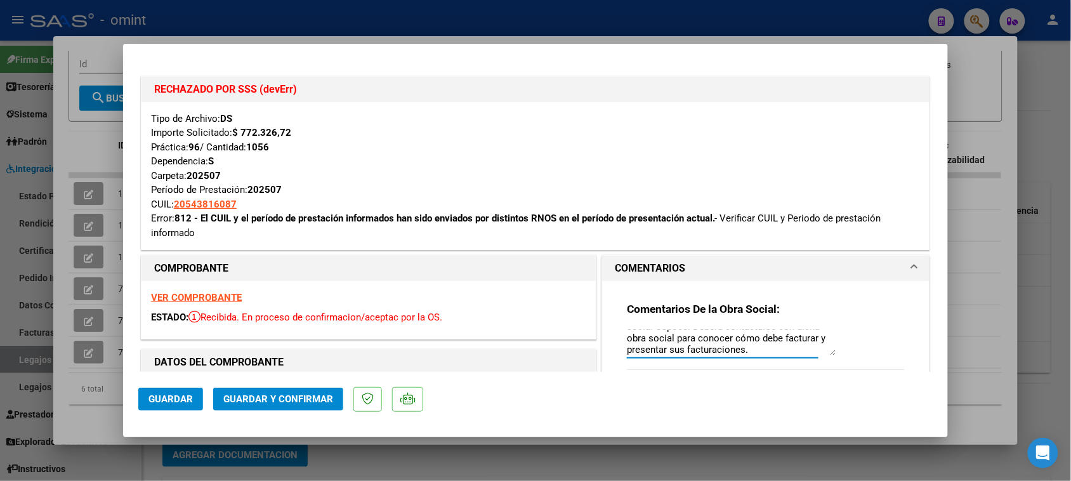
click at [194, 293] on strong "VER COMPROBANTE" at bounding box center [196, 297] width 91 height 11
click at [715, 350] on textarea "Socio [PERSON_NAME] DEL FRARI [PERSON_NAME], posee vigencia con la obra social …" at bounding box center [731, 342] width 209 height 25
paste textarea "[EMAIL_ADDRESS][DOMAIN_NAME]"
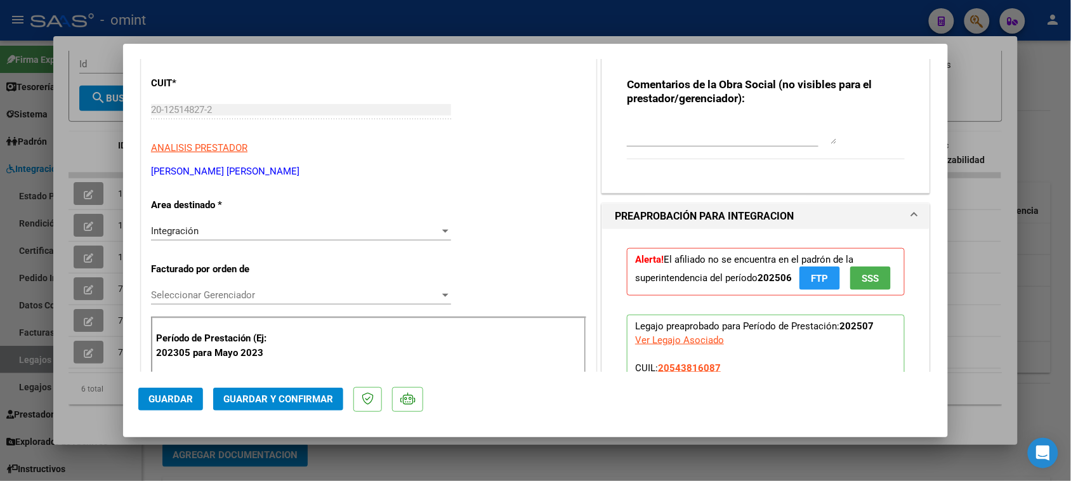
scroll to position [397, 0]
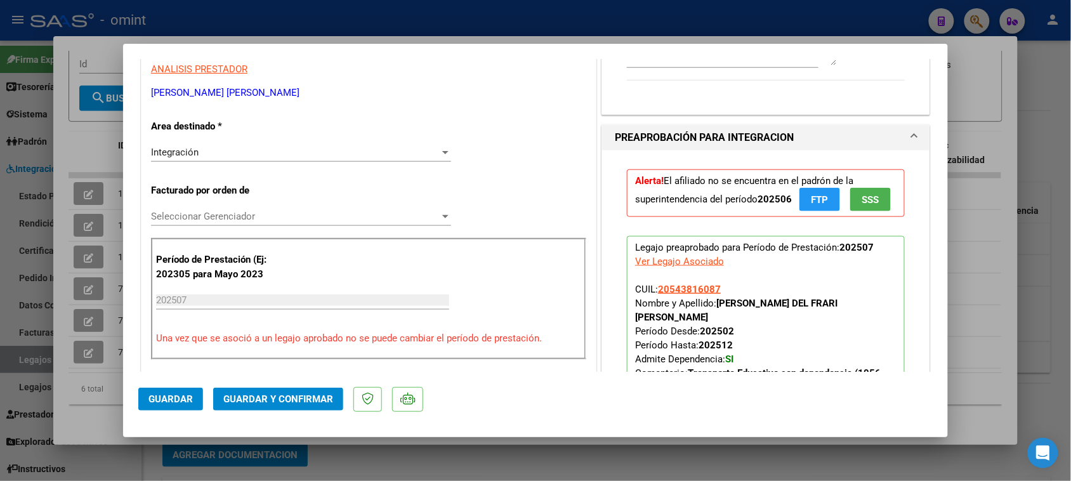
type textarea "Socio [PERSON_NAME] DEL FRARI [PERSON_NAME], posee vigencia con la obra social …"
click at [221, 145] on div "Integración Seleccionar Area" at bounding box center [301, 152] width 300 height 19
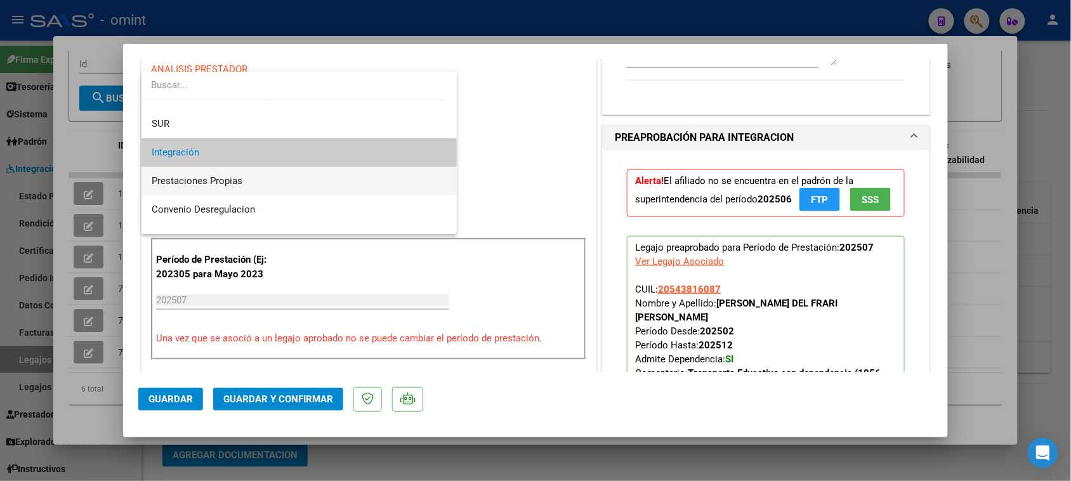
scroll to position [122, 0]
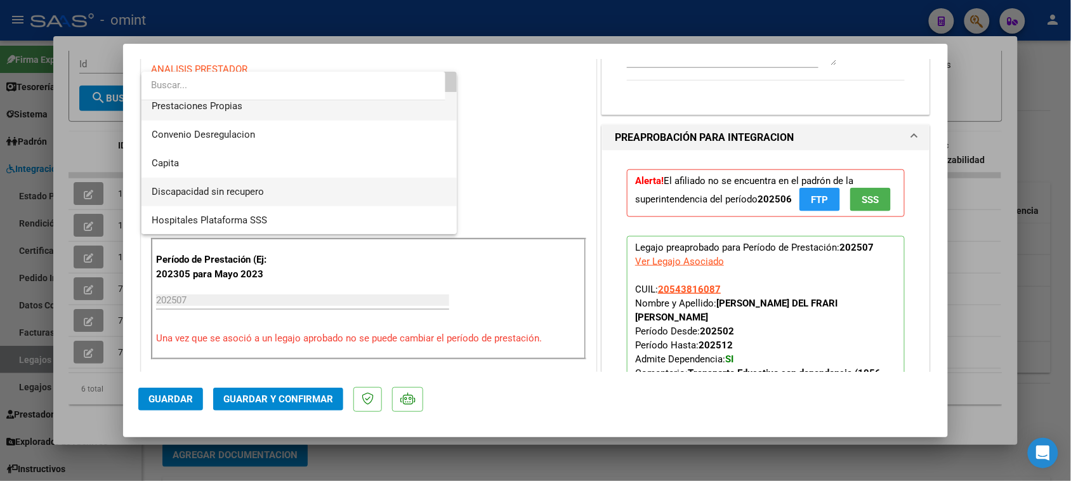
click at [230, 183] on span "Discapacidad sin recupero" at bounding box center [300, 192] width 296 height 29
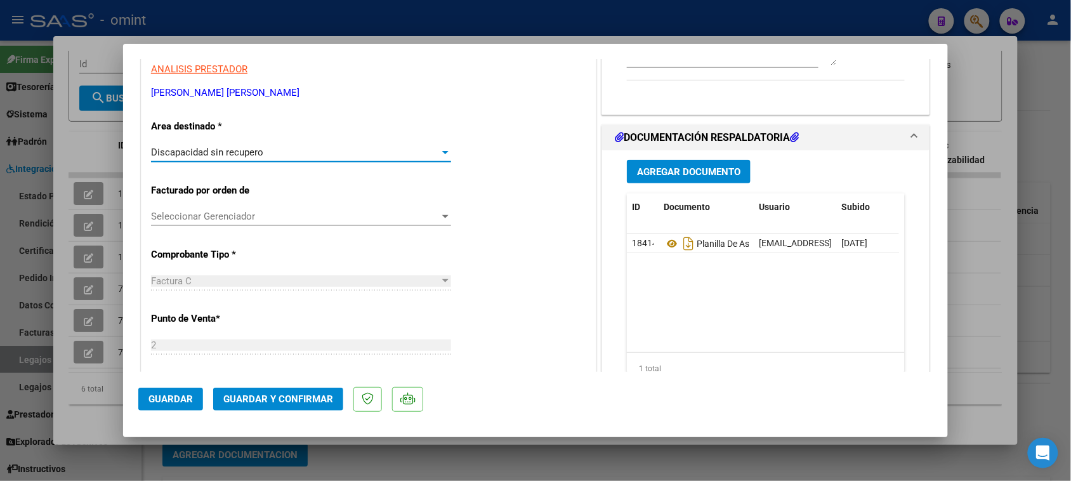
click at [254, 391] on button "Guardar y Confirmar" at bounding box center [278, 399] width 130 height 23
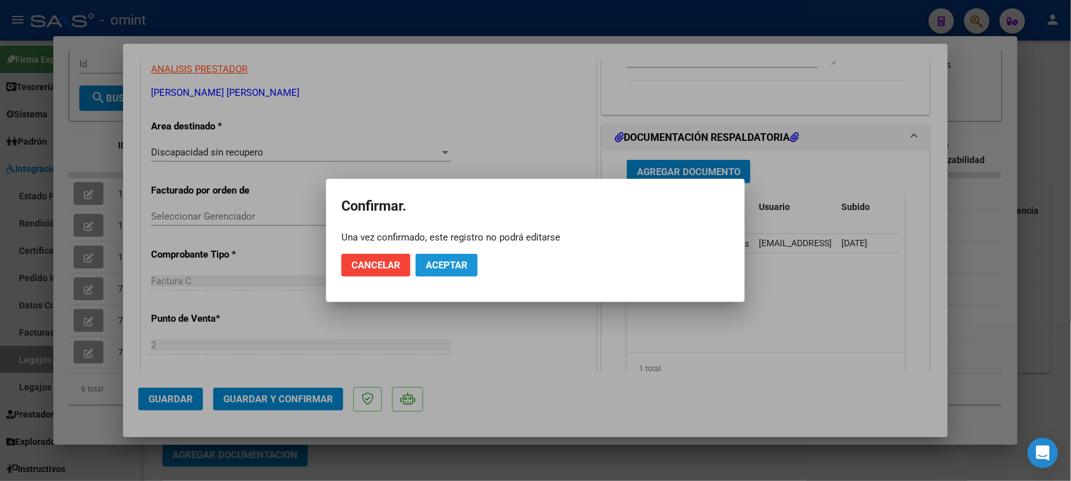
click at [460, 262] on span "Aceptar" at bounding box center [447, 265] width 42 height 11
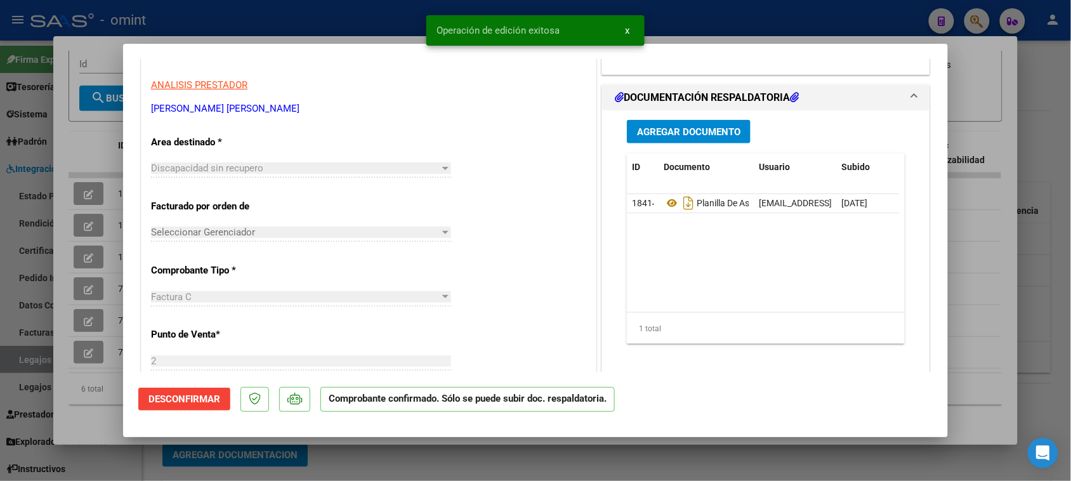
scroll to position [397, 0]
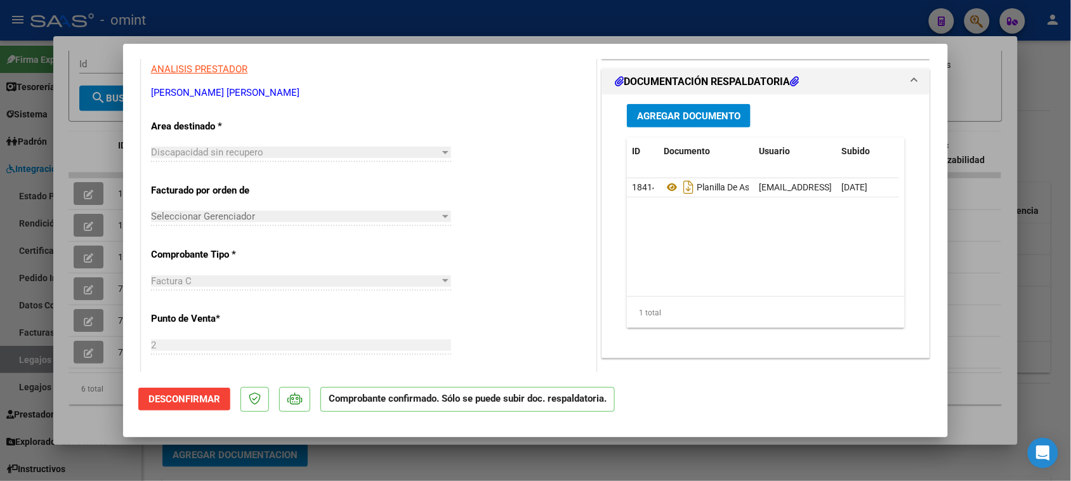
type input "$ 0,00"
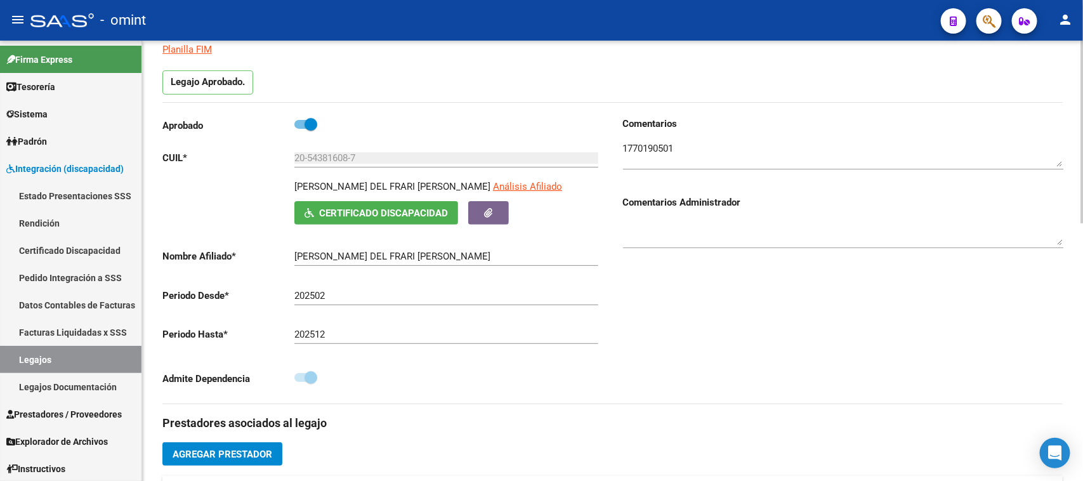
scroll to position [79, 0]
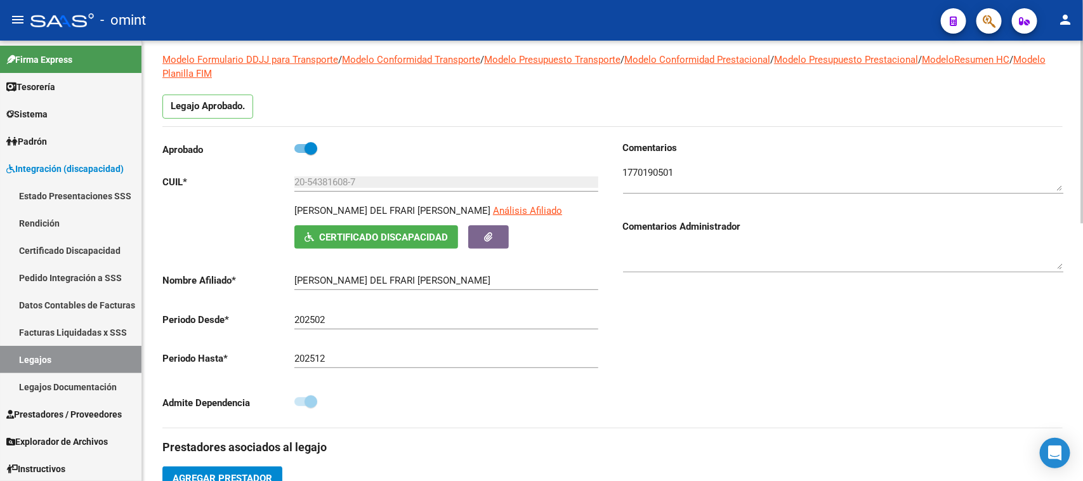
click at [305, 149] on span at bounding box center [311, 148] width 13 height 13
click at [301, 153] on input "checkbox" at bounding box center [300, 153] width 1 height 1
checkbox input "false"
click at [773, 173] on textarea at bounding box center [843, 178] width 440 height 25
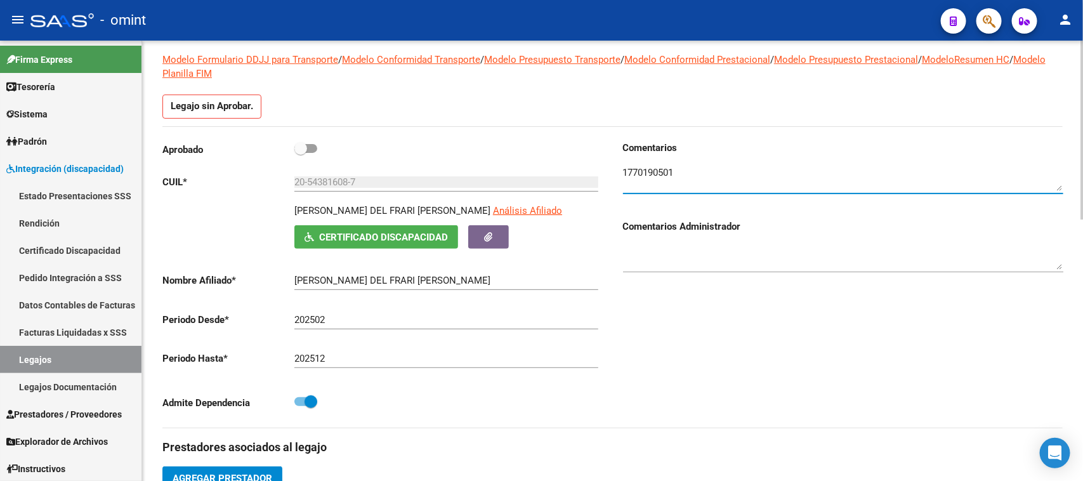
click at [700, 246] on textarea at bounding box center [843, 256] width 440 height 25
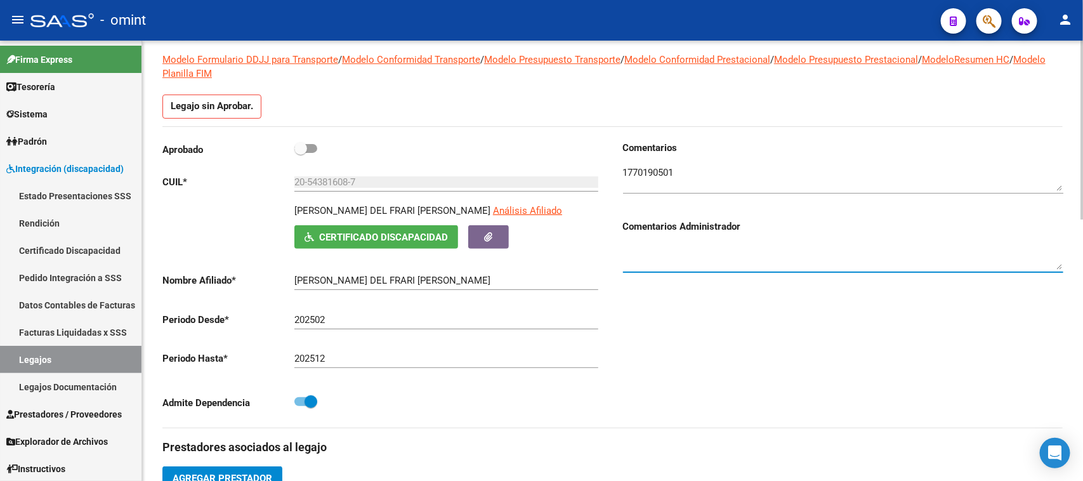
click at [735, 168] on textarea at bounding box center [843, 178] width 440 height 25
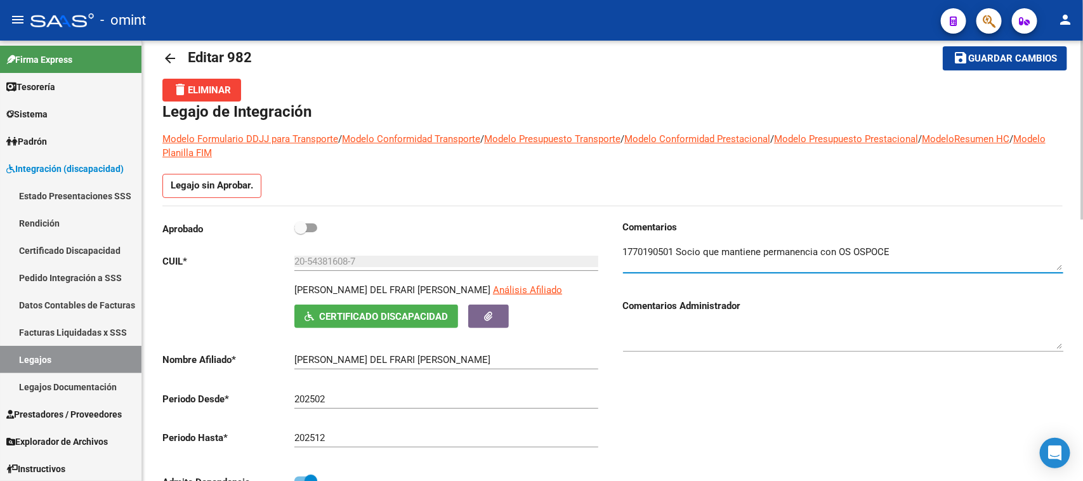
scroll to position [0, 0]
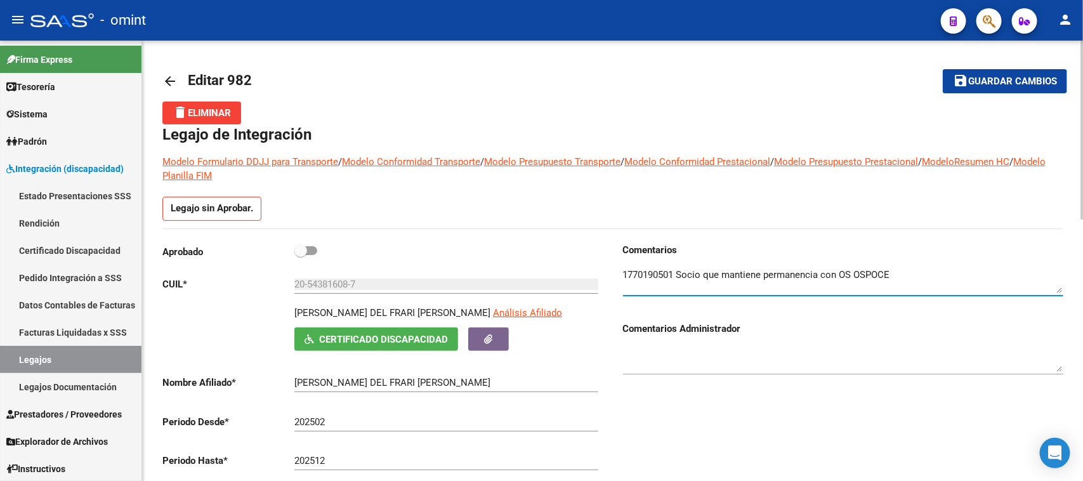
type textarea "1770190501 Socio que mantiene permanencia con OS OSPOCE"
click at [1016, 80] on span "Guardar cambios" at bounding box center [1012, 81] width 89 height 11
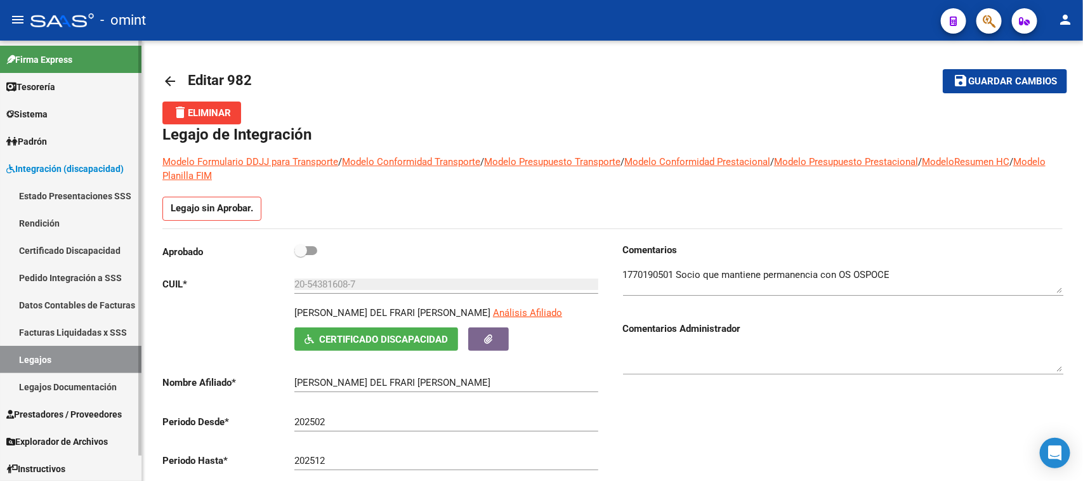
click at [94, 162] on span "Integración (discapacidad)" at bounding box center [64, 169] width 117 height 14
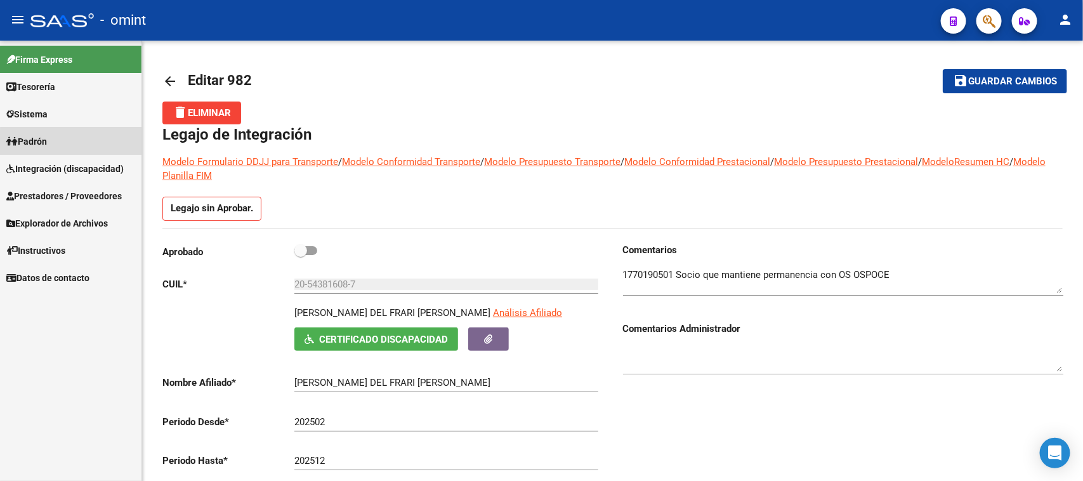
click at [95, 147] on link "Padrón" at bounding box center [70, 141] width 141 height 27
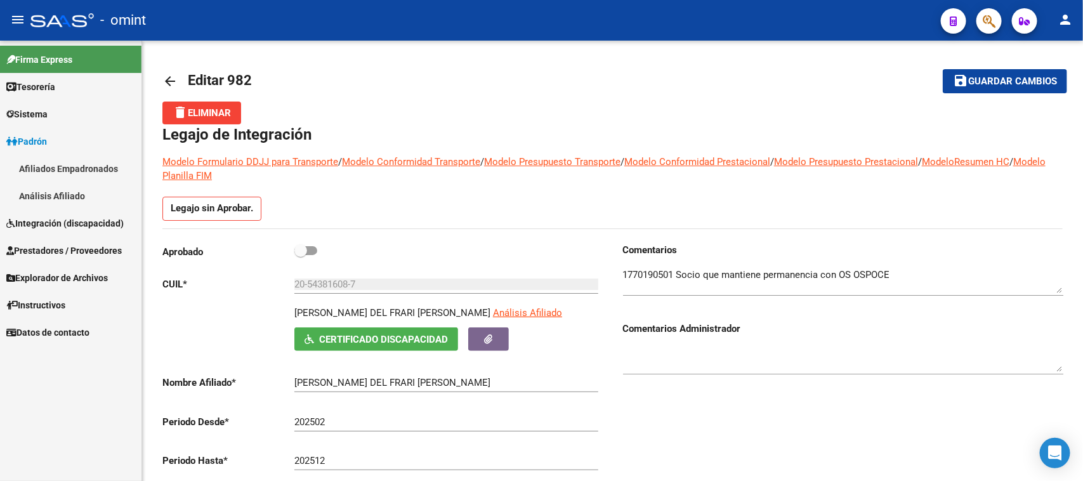
click at [100, 119] on link "Sistema" at bounding box center [70, 113] width 141 height 27
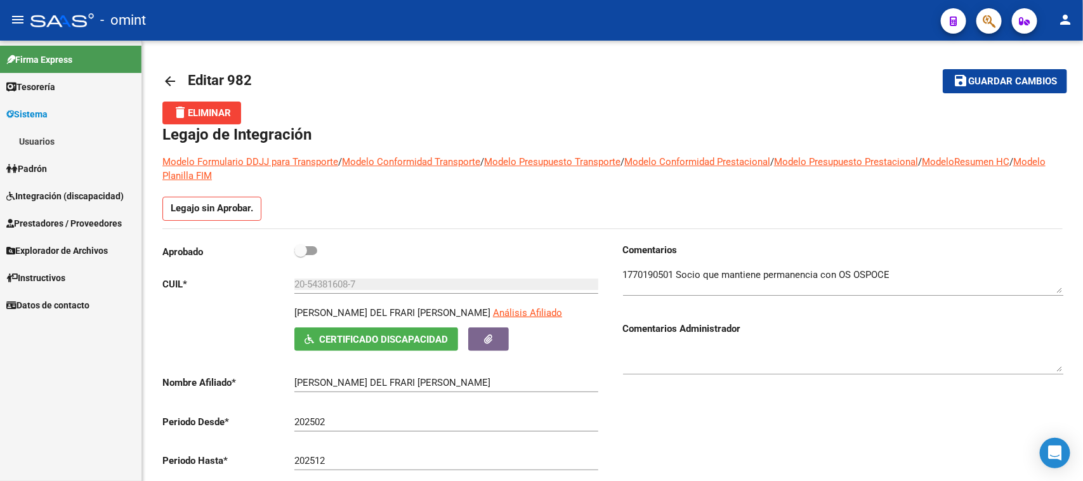
click at [100, 143] on link "Usuarios" at bounding box center [70, 141] width 141 height 27
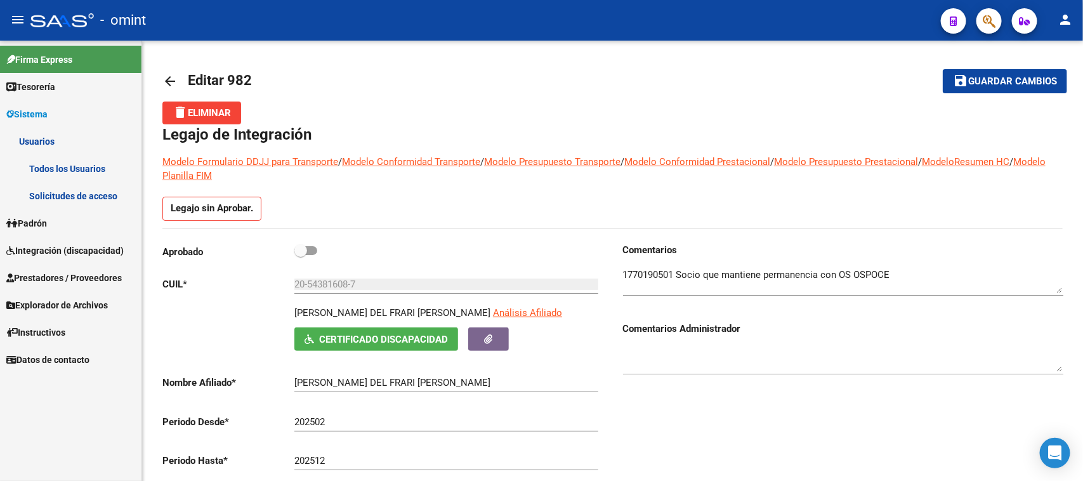
click at [100, 188] on link "Solicitudes de acceso" at bounding box center [70, 195] width 141 height 27
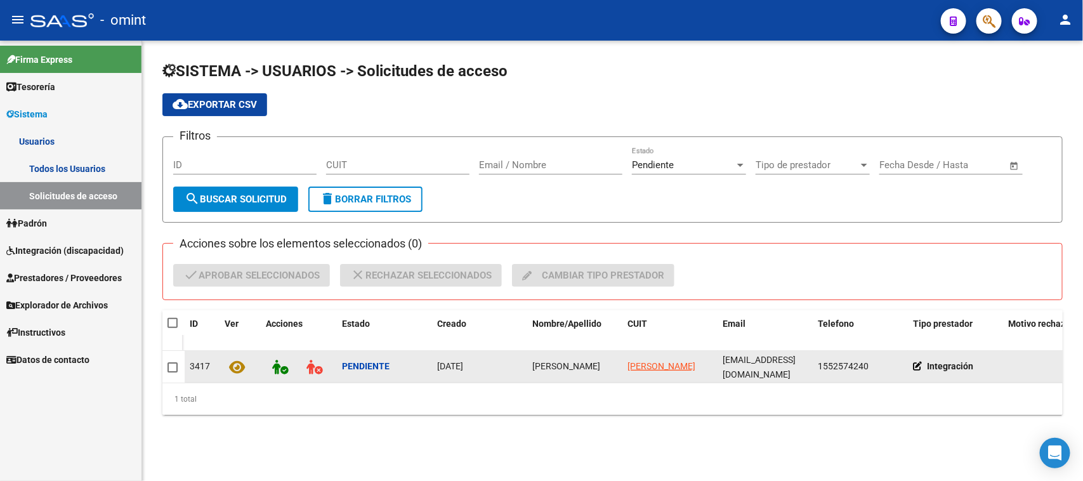
click at [544, 359] on div "[PERSON_NAME]" at bounding box center [574, 366] width 85 height 15
click at [544, 361] on span "[PERSON_NAME]" at bounding box center [566, 366] width 68 height 10
click at [546, 361] on span "[PERSON_NAME]" at bounding box center [566, 366] width 68 height 10
copy span "[PERSON_NAME]"
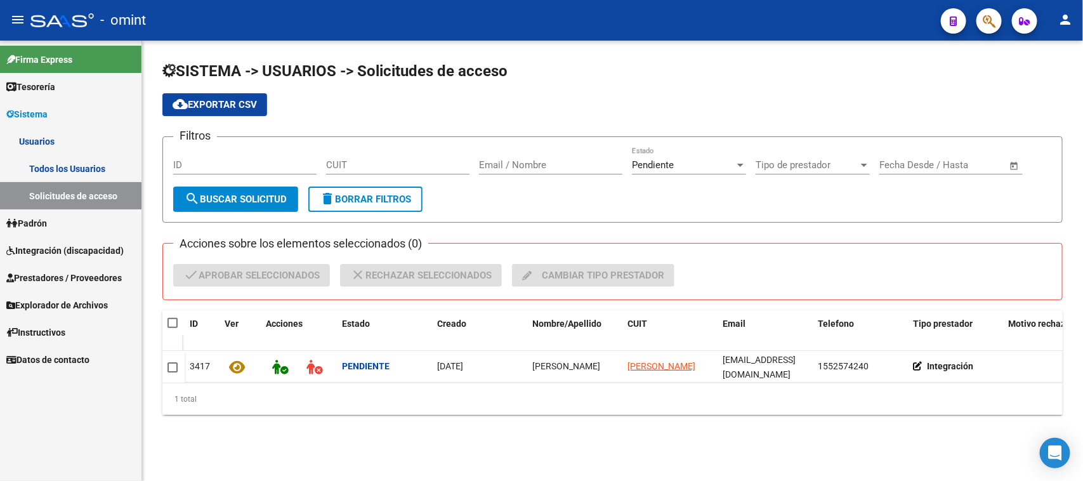
click at [168, 318] on span at bounding box center [173, 323] width 10 height 10
click at [172, 328] on input "checkbox" at bounding box center [172, 328] width 1 height 1
checkbox input "true"
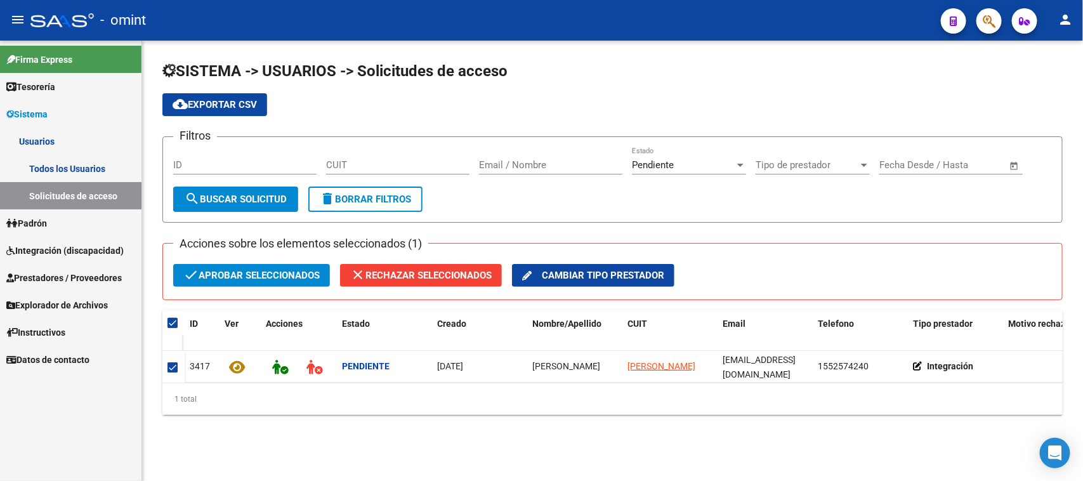
click at [240, 260] on div "Acciones sobre los elementos seleccionados (1) check Aprobar seleccionados clos…" at bounding box center [612, 271] width 900 height 57
click at [239, 264] on span "check Aprobar seleccionados" at bounding box center [251, 275] width 136 height 23
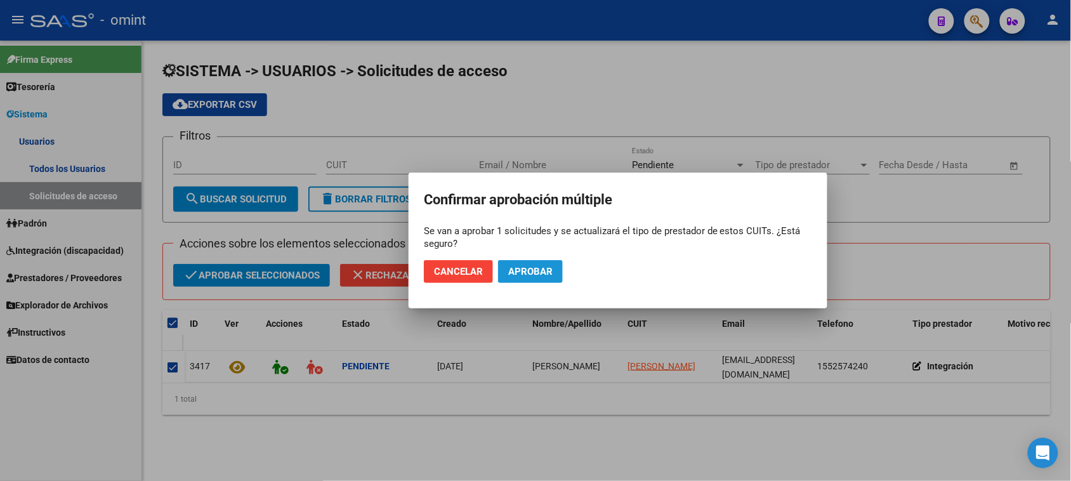
drag, startPoint x: 532, startPoint y: 270, endPoint x: 362, endPoint y: 228, distance: 174.4
click at [530, 270] on span "Aprobar" at bounding box center [530, 271] width 44 height 11
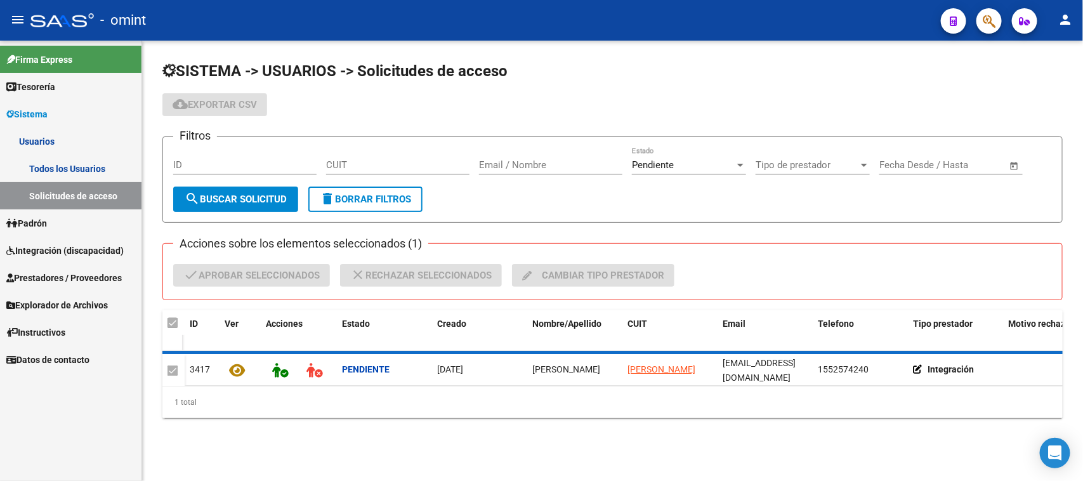
checkbox input "false"
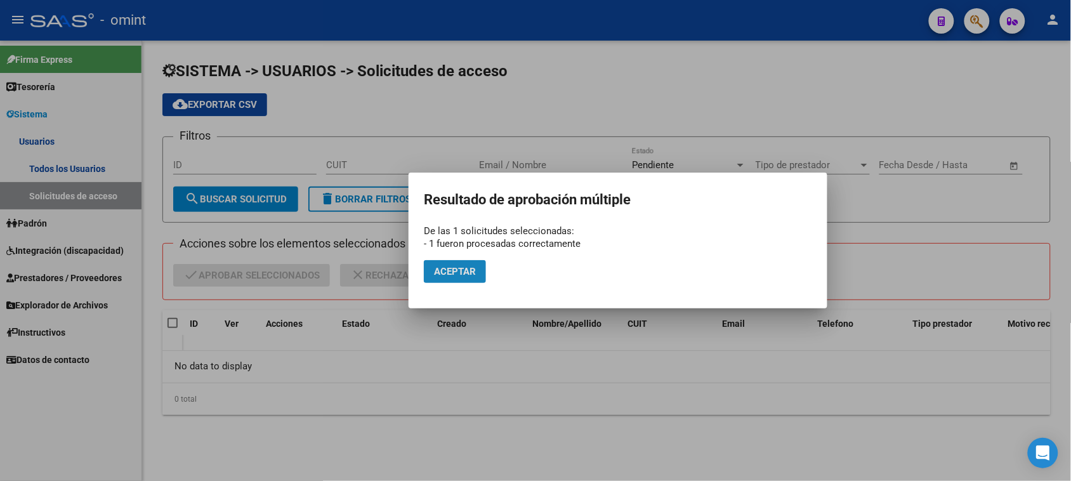
click at [452, 273] on span "Aceptar" at bounding box center [455, 271] width 42 height 11
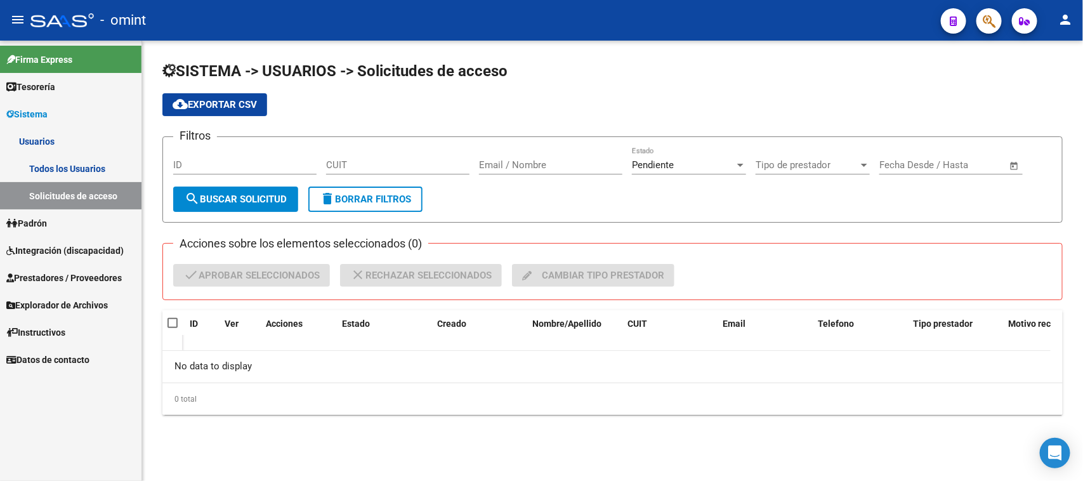
click at [88, 165] on link "Todos los Usuarios" at bounding box center [70, 168] width 141 height 27
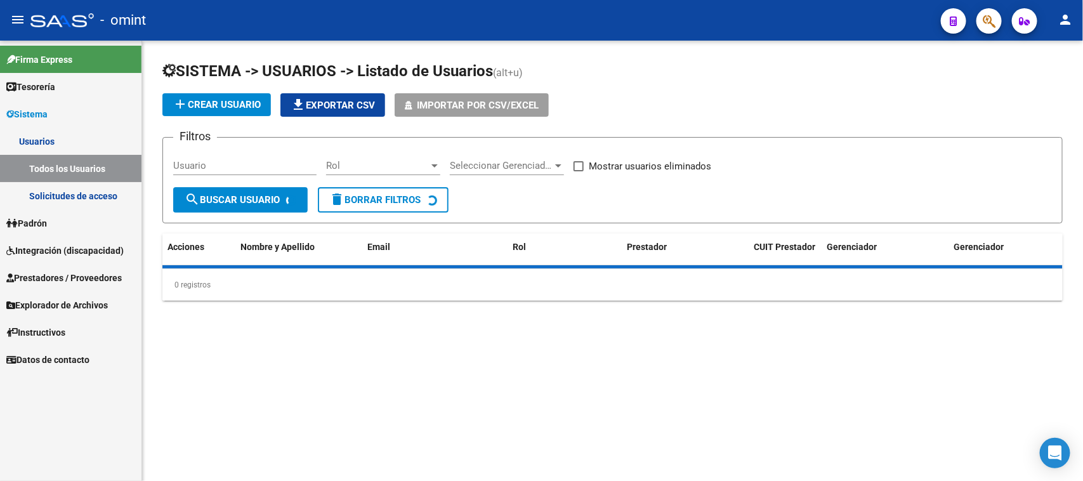
click at [218, 169] on input "Usuario" at bounding box center [244, 165] width 143 height 11
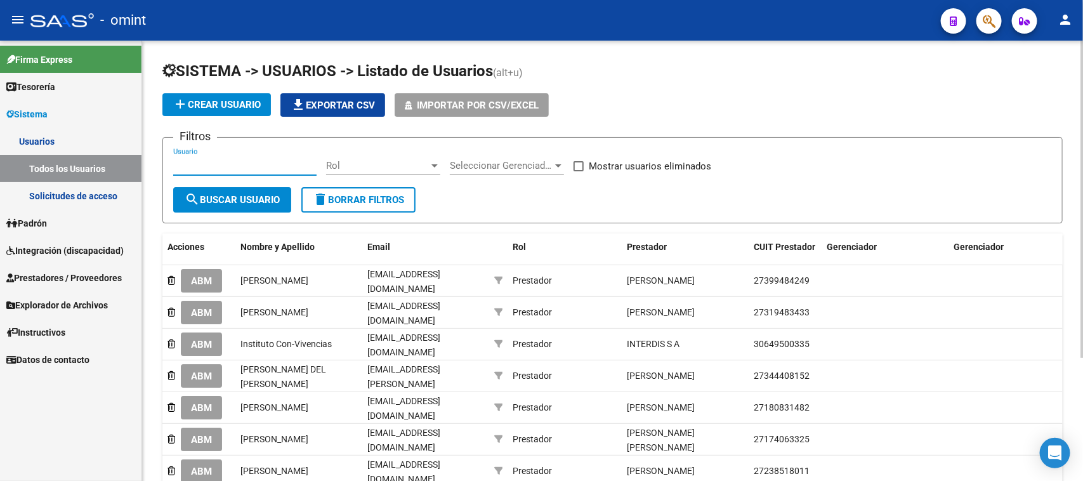
paste input "[PERSON_NAME]"
type input "[PERSON_NAME]"
click at [213, 187] on button "search Buscar Usuario" at bounding box center [232, 199] width 118 height 25
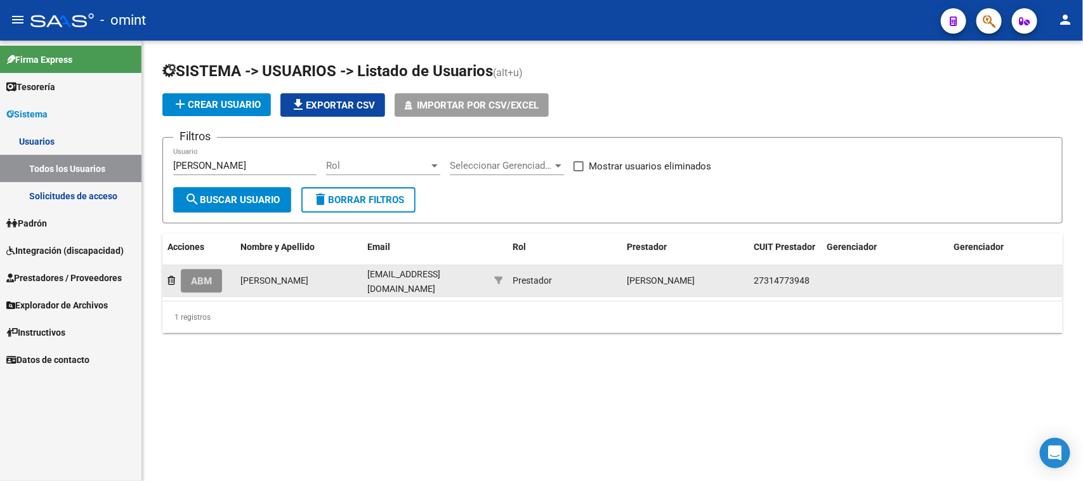
click at [220, 277] on button "ABM" at bounding box center [201, 280] width 41 height 23
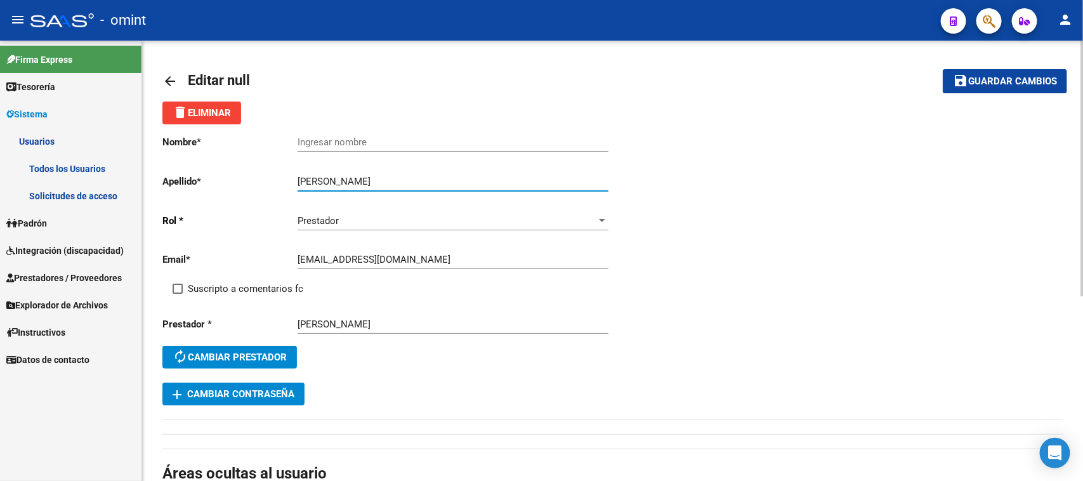
drag, startPoint x: 356, startPoint y: 181, endPoint x: 229, endPoint y: 187, distance: 127.1
click at [235, 185] on app-form-text-field "Apellido * [PERSON_NAME] Ingresar apellido" at bounding box center [384, 181] width 445 height 11
type input "[PERSON_NAME]"
click at [353, 141] on input "Ingresar nombre" at bounding box center [453, 141] width 311 height 11
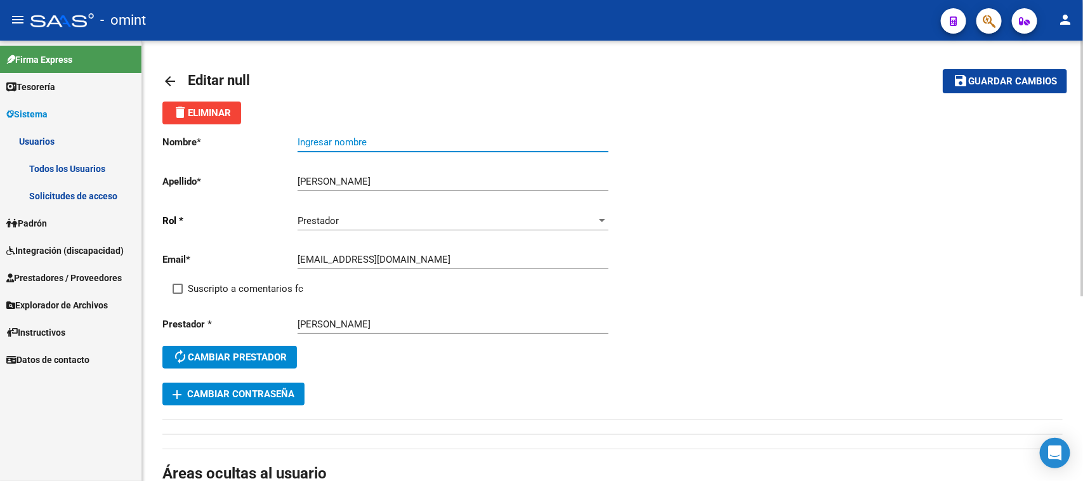
paste input "[PERSON_NAME]"
type input "[PERSON_NAME]"
click at [242, 284] on span "Suscripto a comentarios fc" at bounding box center [245, 288] width 115 height 15
click at [178, 294] on input "Suscripto a comentarios fc" at bounding box center [177, 294] width 1 height 1
checkbox input "true"
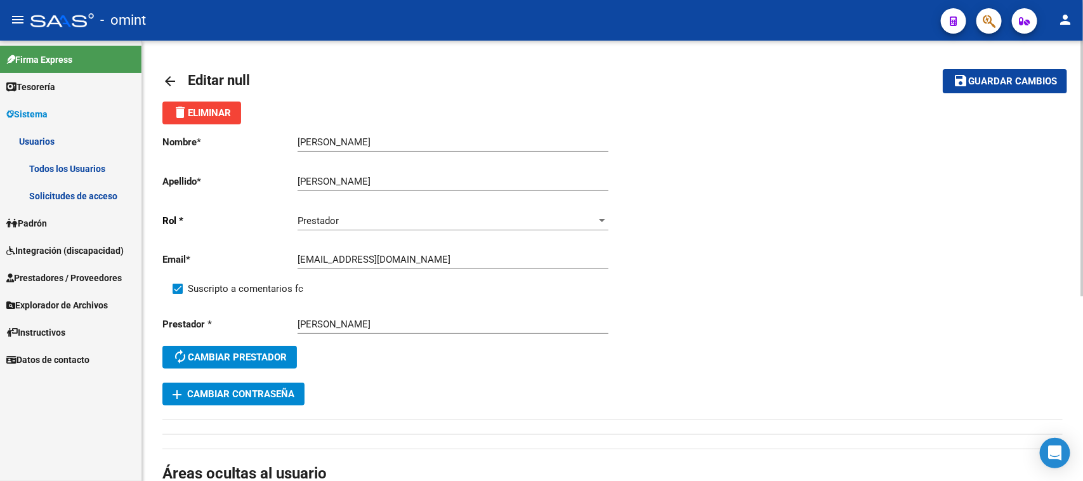
drag, startPoint x: 981, startPoint y: 75, endPoint x: 959, endPoint y: 83, distance: 23.1
click at [982, 76] on span "Guardar cambios" at bounding box center [1012, 81] width 89 height 11
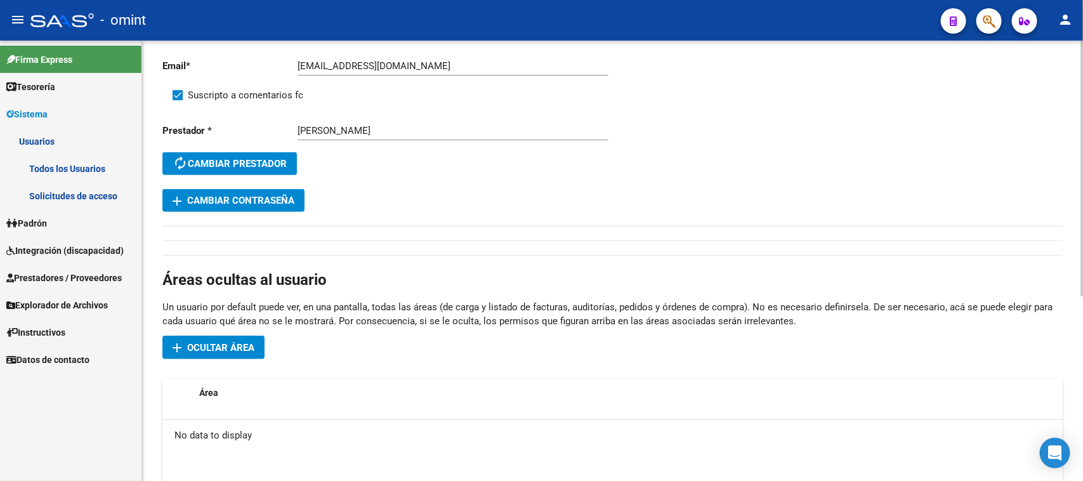
scroll to position [238, 0]
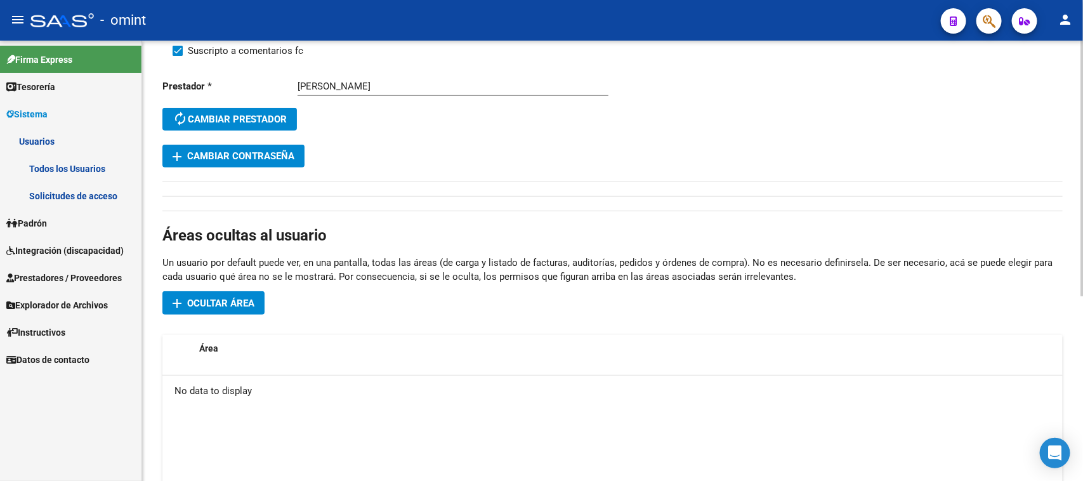
click at [245, 312] on button "add Ocultar área" at bounding box center [213, 302] width 102 height 23
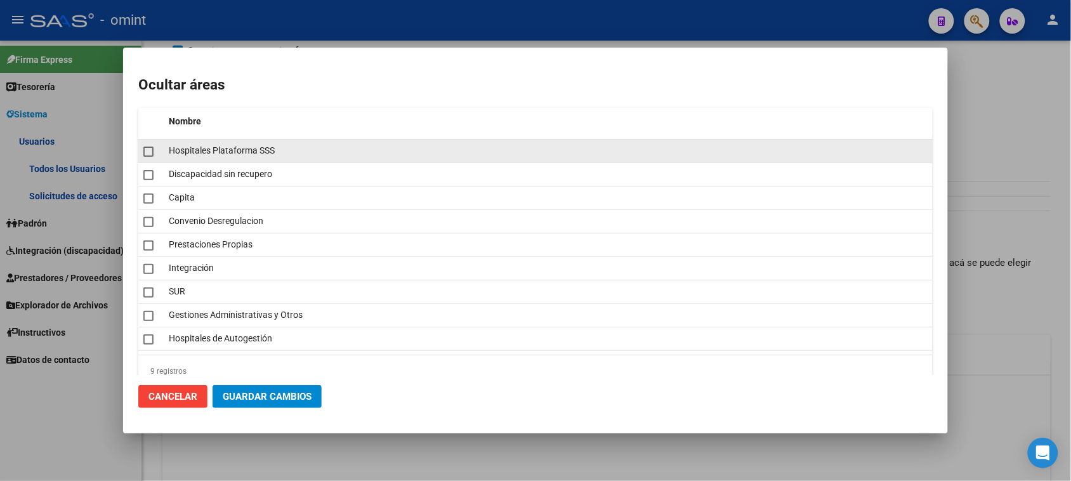
click at [227, 150] on span "Hospitales Plataforma SSS" at bounding box center [222, 150] width 106 height 10
checkbox input "true"
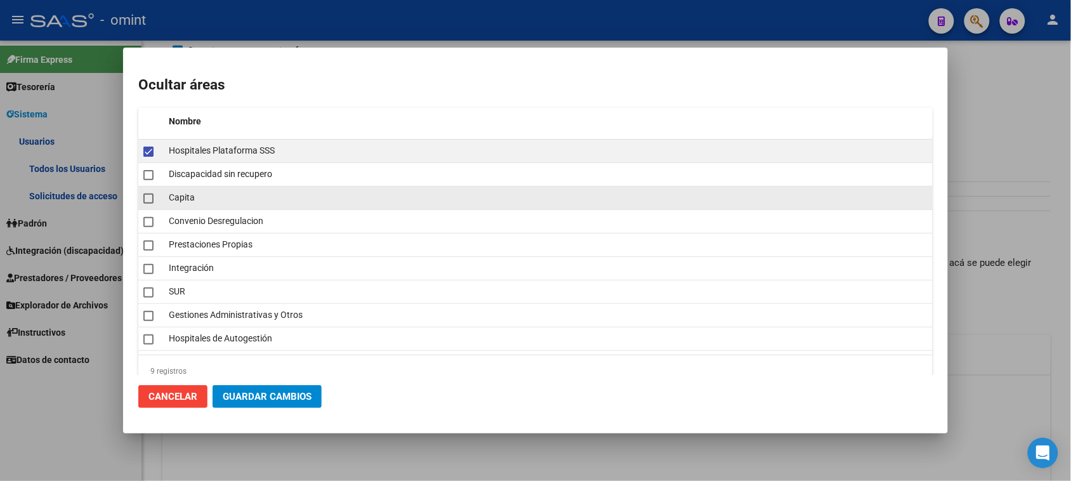
click at [210, 195] on div "Capita" at bounding box center [548, 197] width 759 height 15
checkbox input "true"
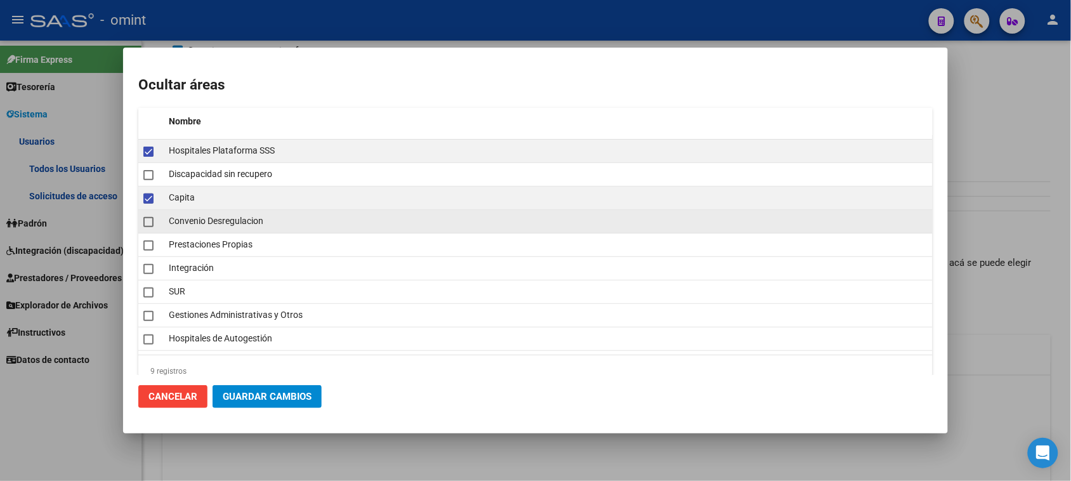
click at [213, 220] on span "Convenio Desregulacion" at bounding box center [216, 221] width 95 height 10
checkbox input "true"
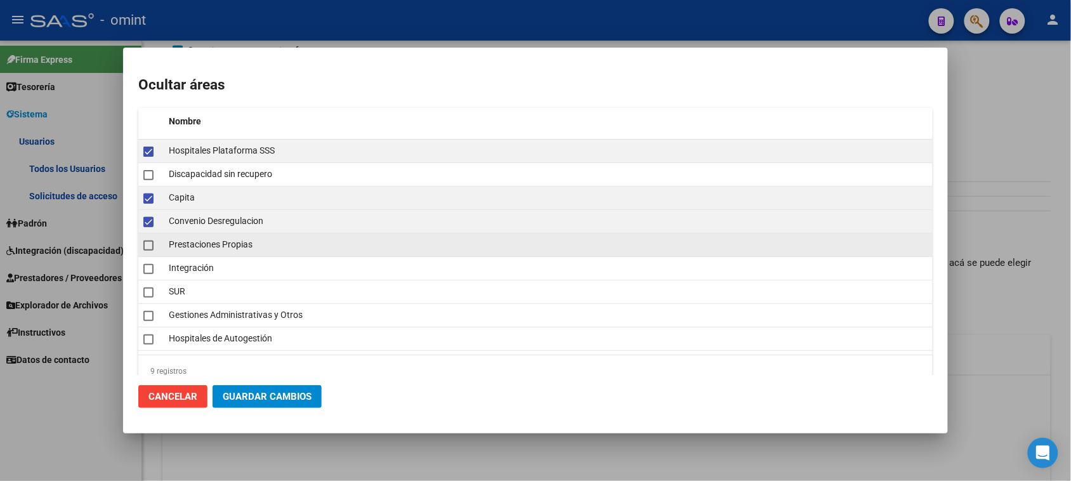
click at [206, 242] on span "Prestaciones Propias" at bounding box center [211, 244] width 84 height 10
checkbox input "true"
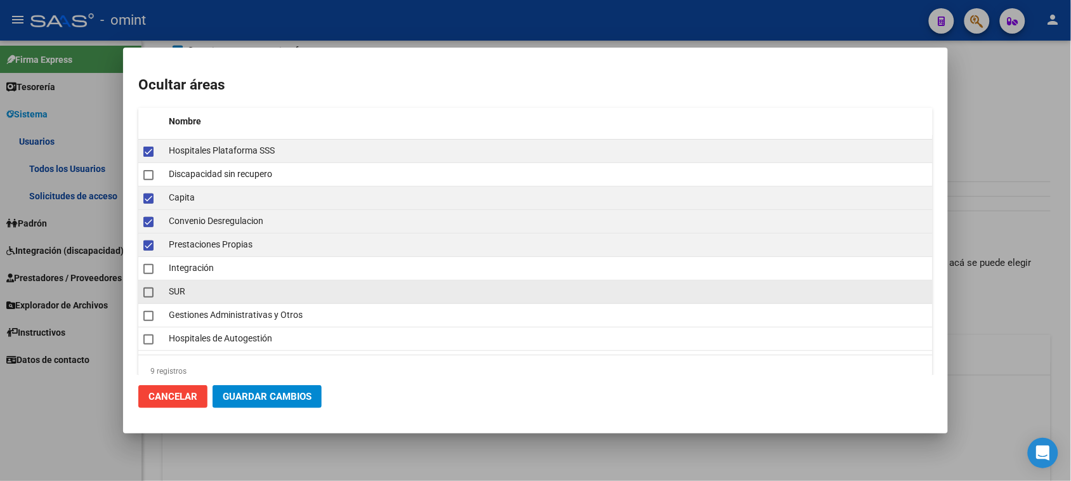
click at [198, 296] on div "SUR" at bounding box center [548, 291] width 759 height 15
checkbox input "true"
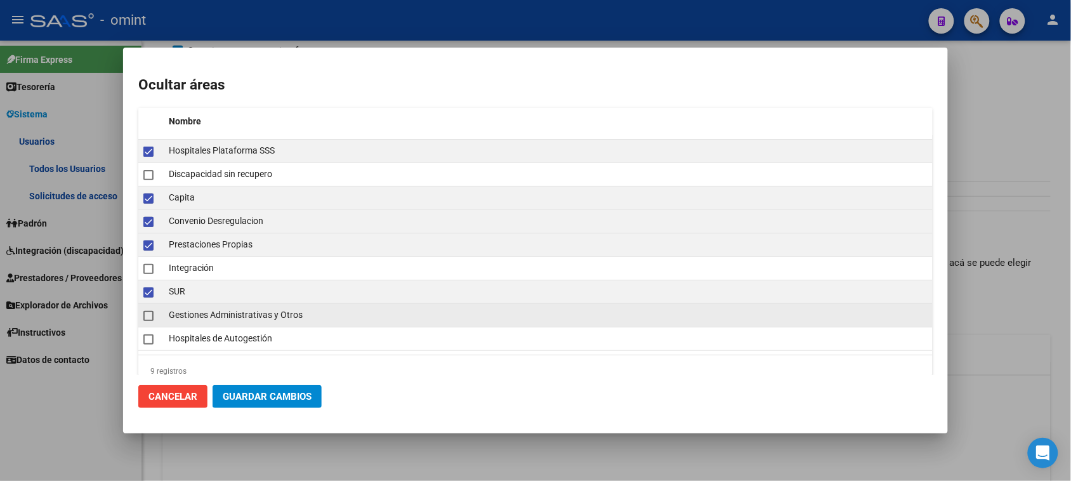
click at [197, 311] on span "Gestiones Administrativas y Otros" at bounding box center [236, 315] width 134 height 10
checkbox input "true"
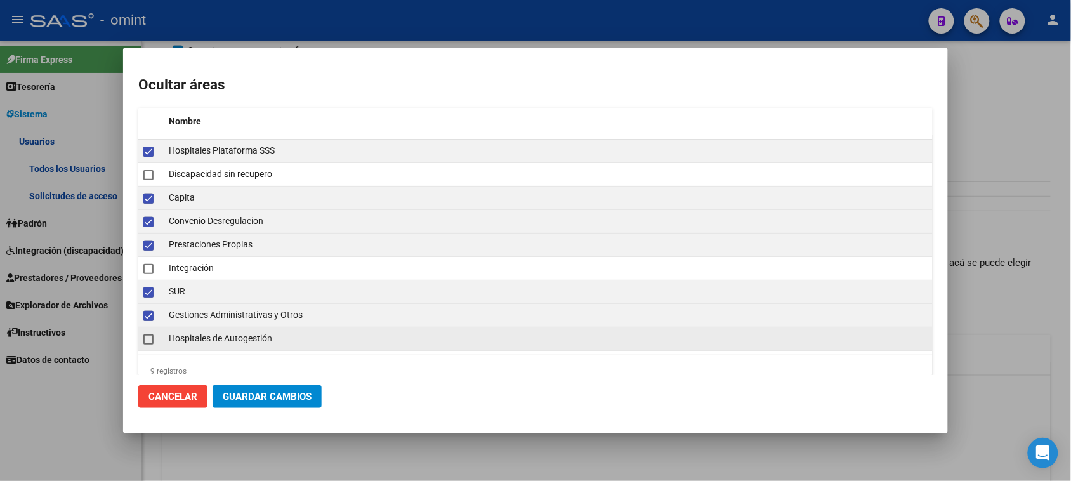
click at [203, 332] on div "Hospitales de Autogestión" at bounding box center [548, 338] width 759 height 15
checkbox input "true"
click at [242, 389] on button "Guardar Cambios" at bounding box center [267, 396] width 109 height 23
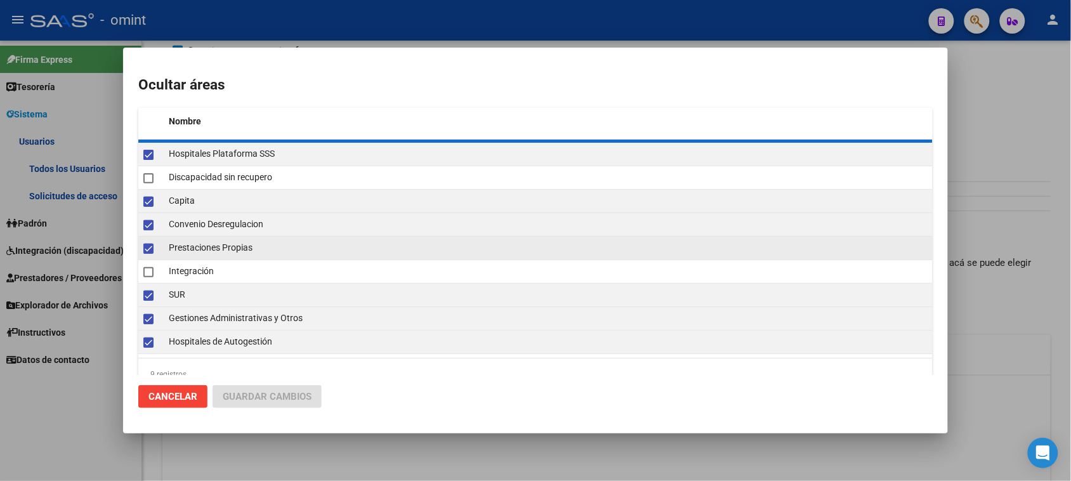
checkbox input "false"
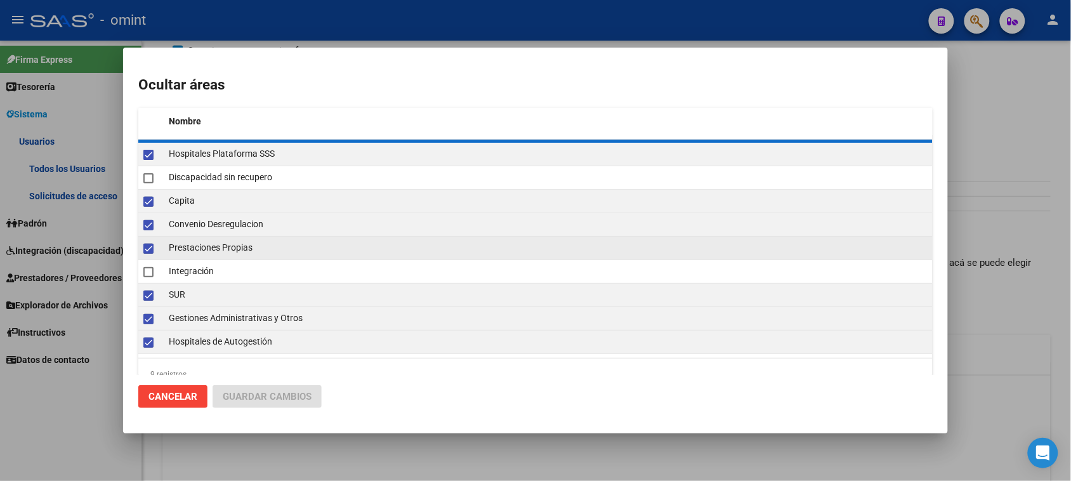
checkbox input "false"
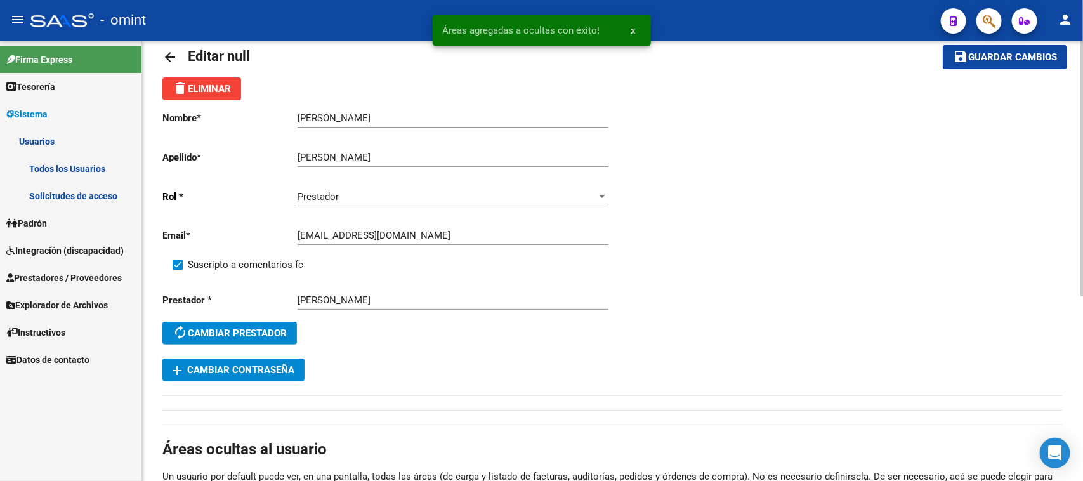
scroll to position [0, 0]
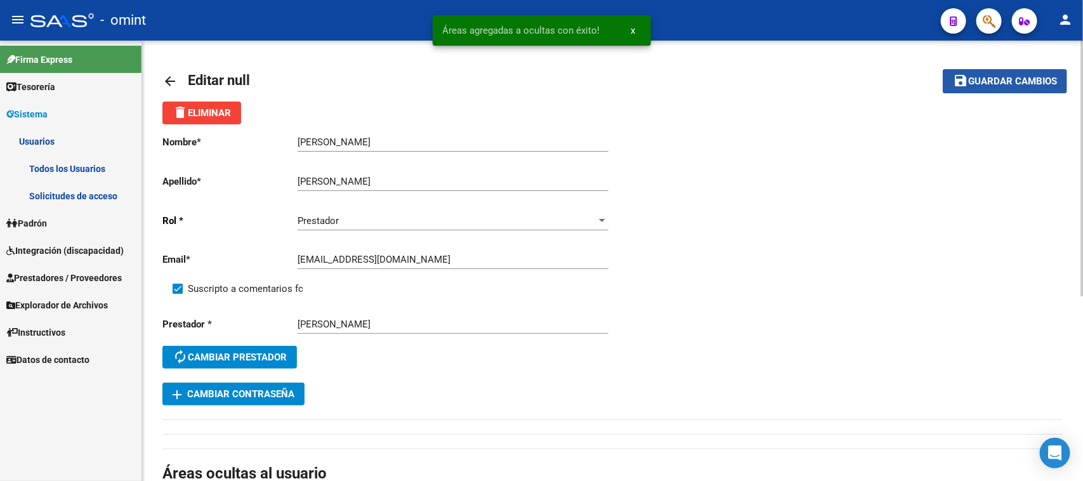
click at [1063, 84] on button "save Guardar cambios" at bounding box center [1005, 80] width 124 height 23
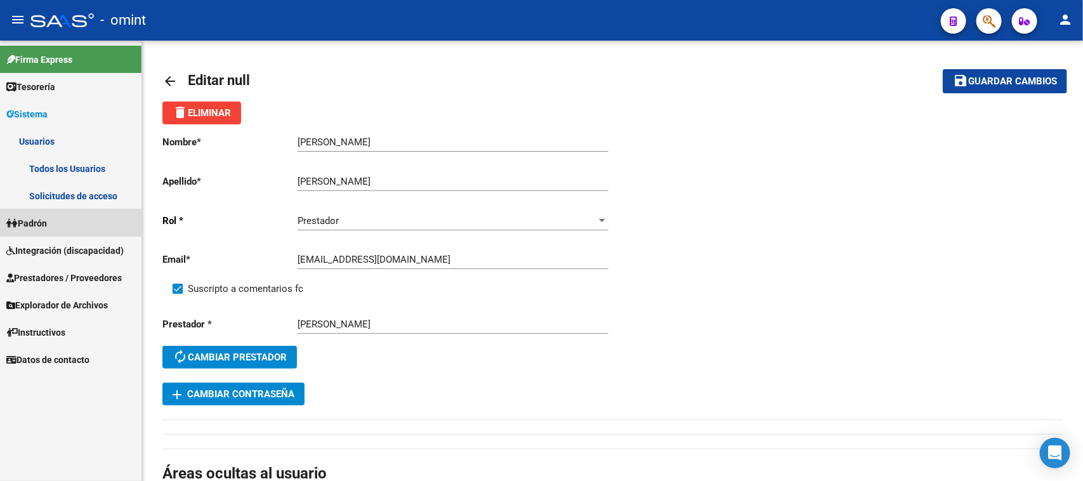
click at [80, 227] on link "Padrón" at bounding box center [70, 222] width 141 height 27
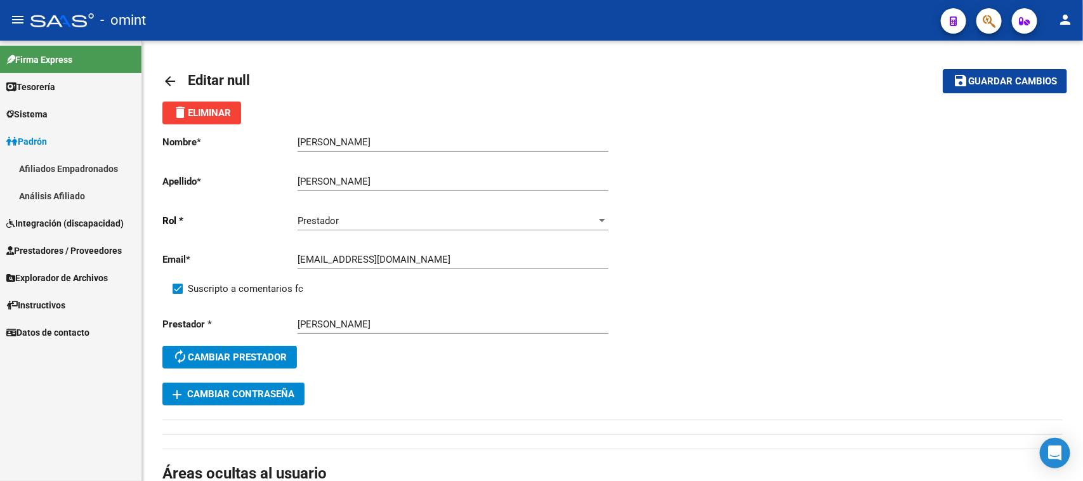
click at [96, 175] on link "Afiliados Empadronados" at bounding box center [70, 168] width 141 height 27
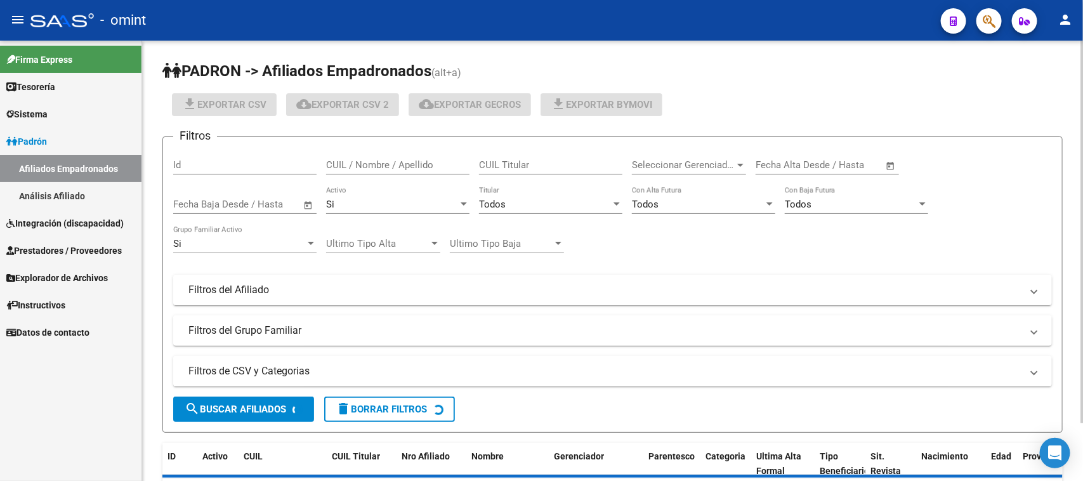
click at [362, 162] on input "CUIL / Nombre / Apellido" at bounding box center [397, 164] width 143 height 11
paste input "54020129"
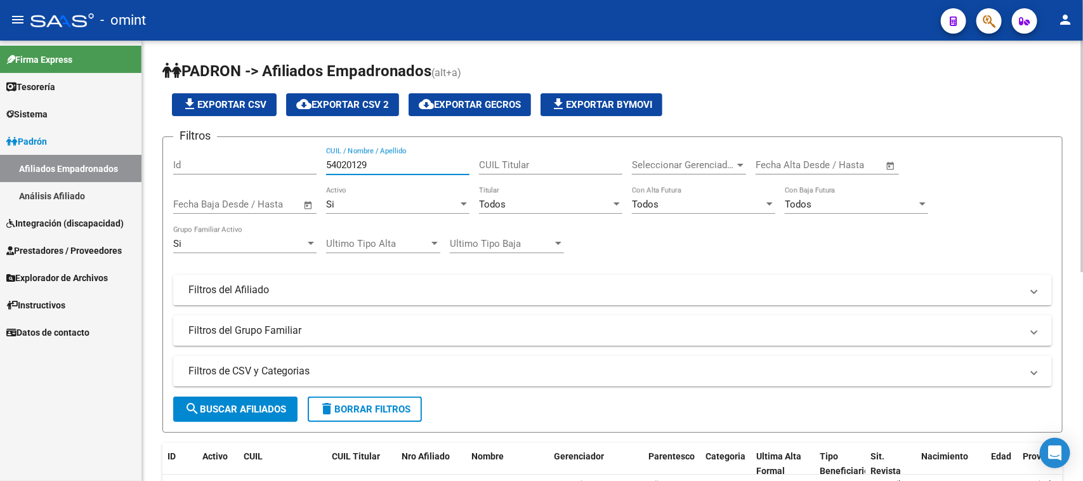
type input "54020129"
click at [253, 425] on form "Filtros Id 54020129 CUIL / Nombre / Apellido CUIL Titular Seleccionar Gerenciad…" at bounding box center [612, 284] width 900 height 296
click at [252, 414] on button "search Buscar Afiliados" at bounding box center [235, 409] width 124 height 25
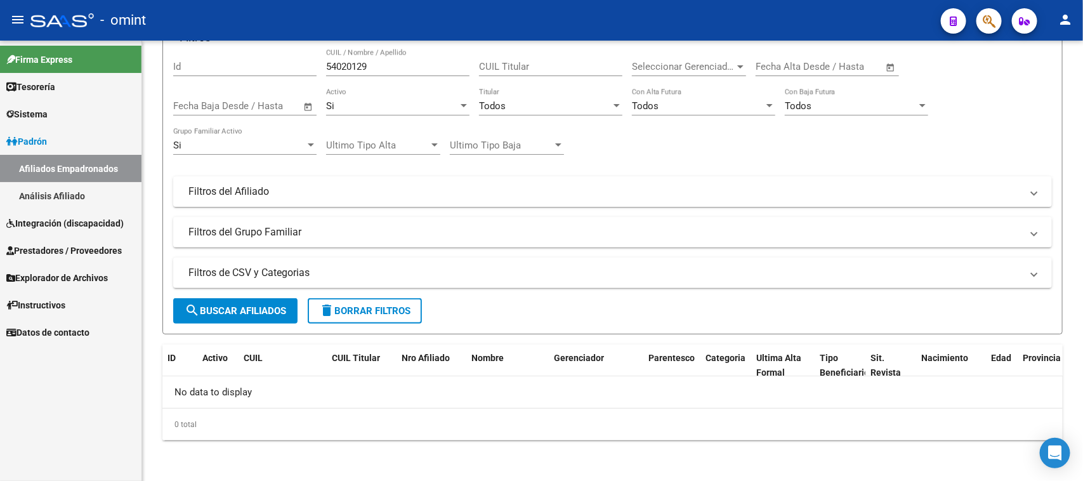
scroll to position [96, 0]
